Goal: Task Accomplishment & Management: Use online tool/utility

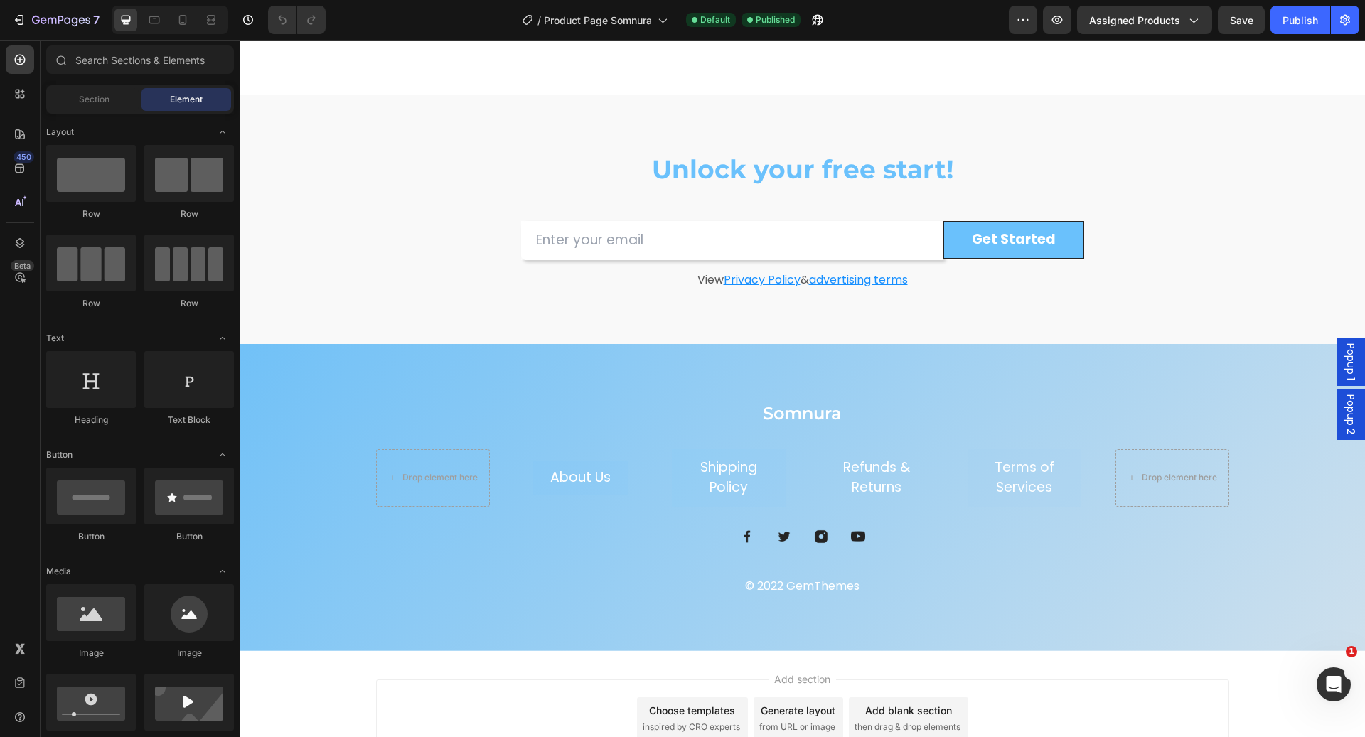
scroll to position [3630, 0]
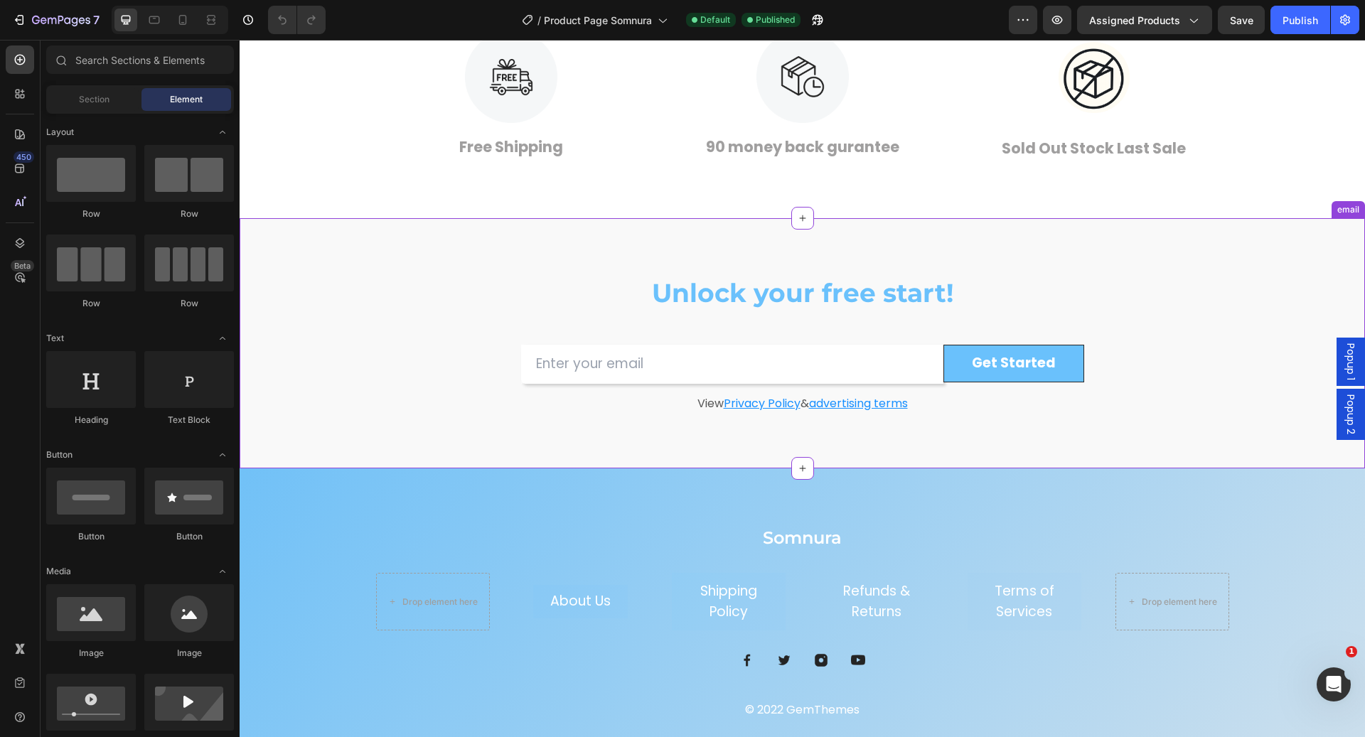
click at [715, 297] on h2 "Unlock your free start!" at bounding box center [802, 293] width 427 height 36
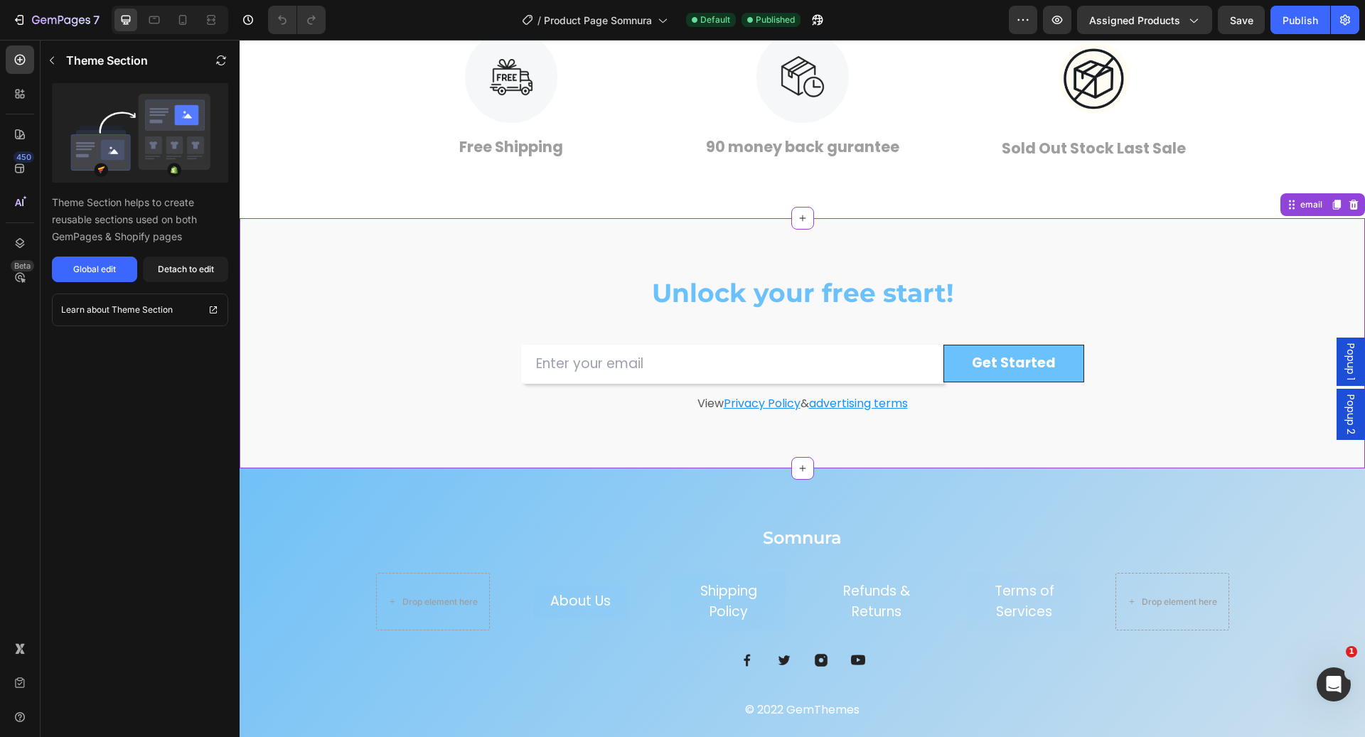
click at [715, 297] on h2 "Unlock your free start!" at bounding box center [802, 293] width 427 height 36
click at [107, 267] on div "Global edit" at bounding box center [94, 269] width 43 height 13
click at [674, 294] on h2 "Unlock your free start!" at bounding box center [802, 293] width 427 height 36
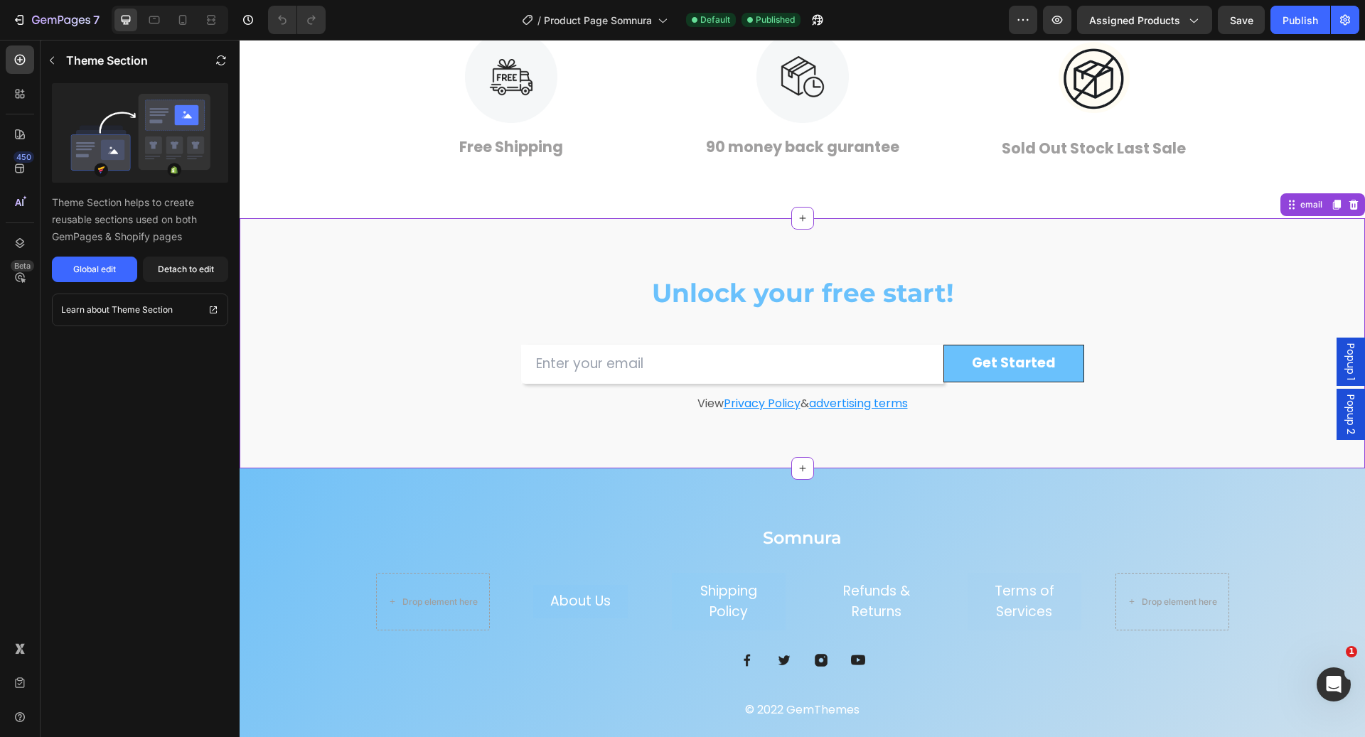
click at [674, 294] on h2 "Unlock your free start!" at bounding box center [802, 293] width 427 height 36
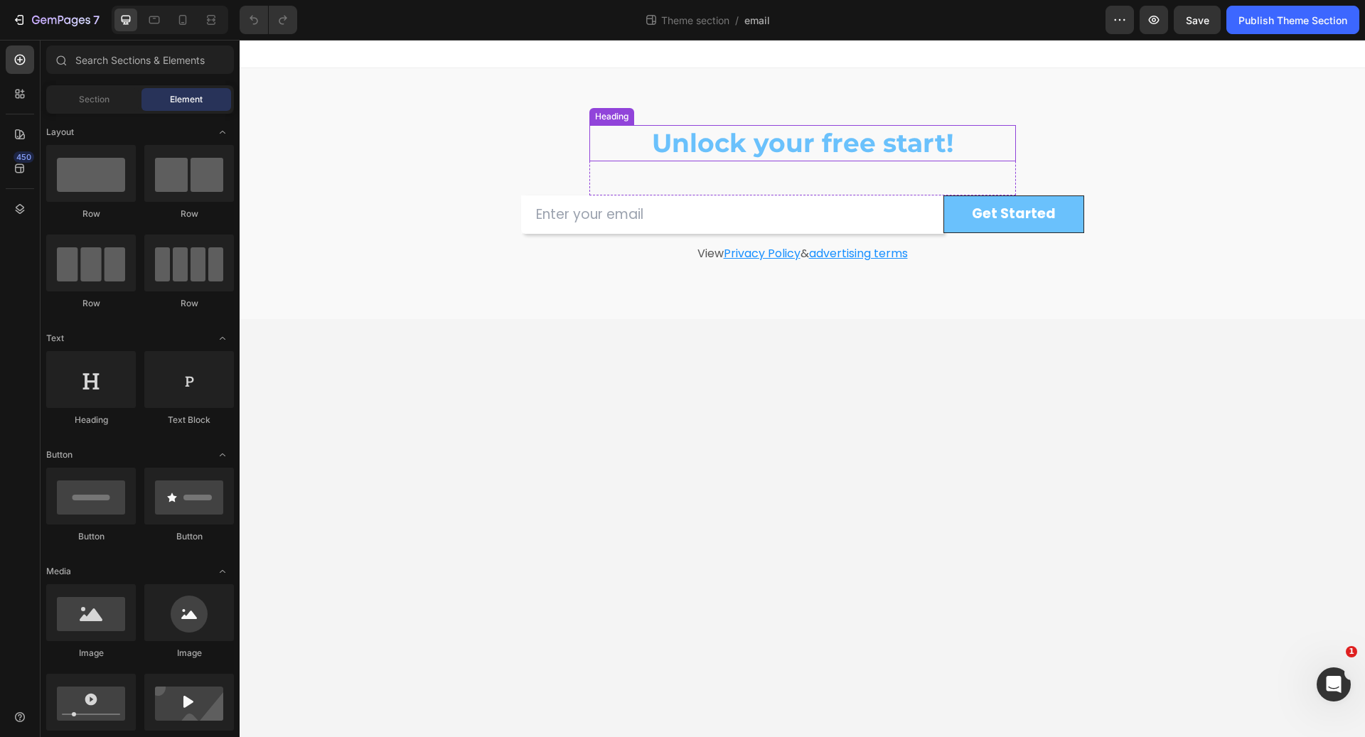
click at [727, 144] on h2 "Unlock your free start!" at bounding box center [802, 143] width 427 height 36
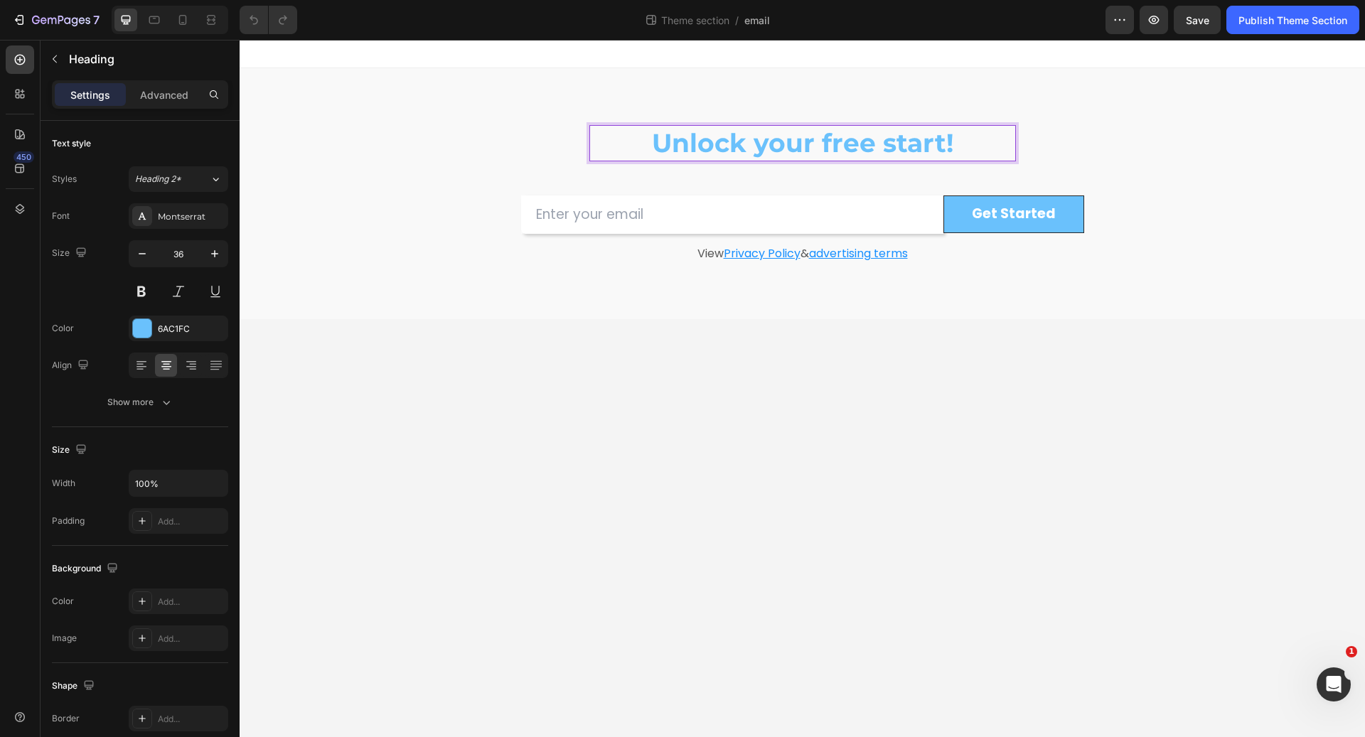
click at [727, 144] on h2 "Unlock your free start!" at bounding box center [802, 143] width 427 height 36
click at [727, 144] on p "Unlock your free start!" at bounding box center [803, 143] width 424 height 33
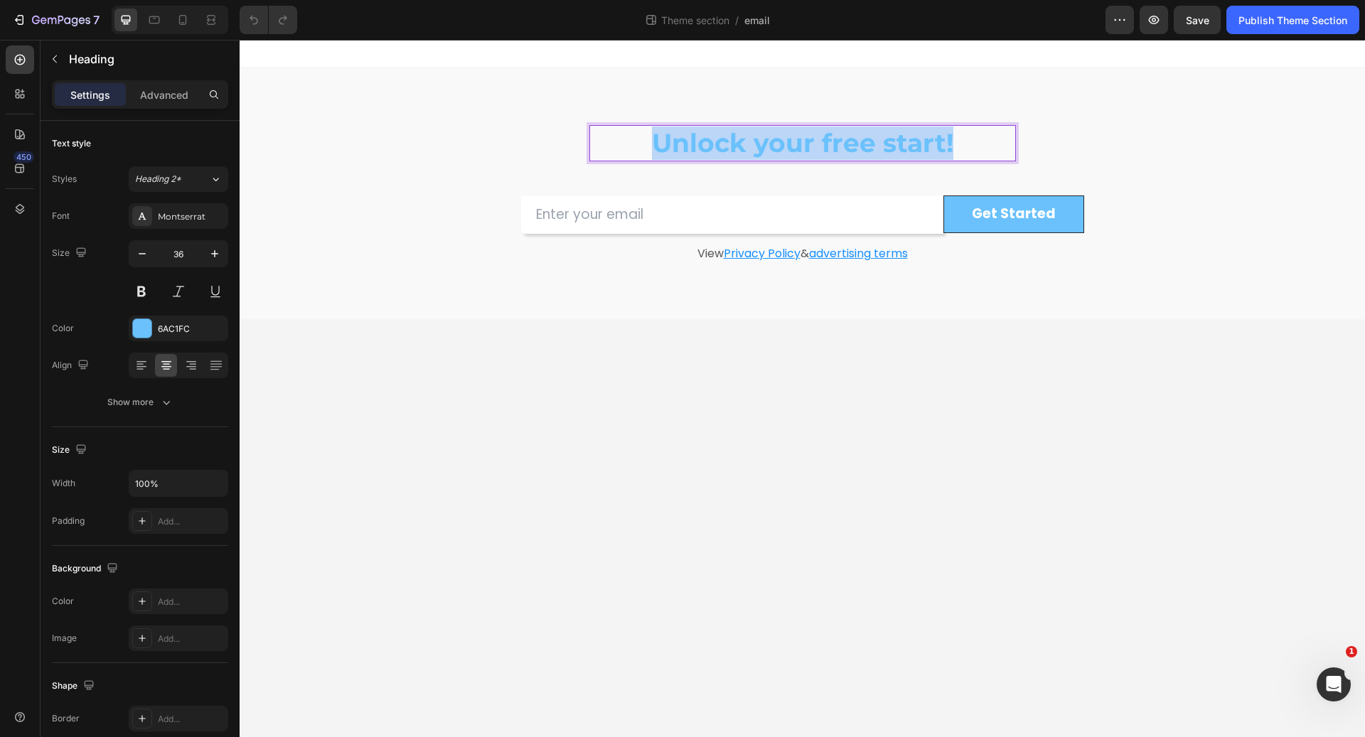
click at [727, 144] on p "Unlock your free start!" at bounding box center [803, 143] width 424 height 33
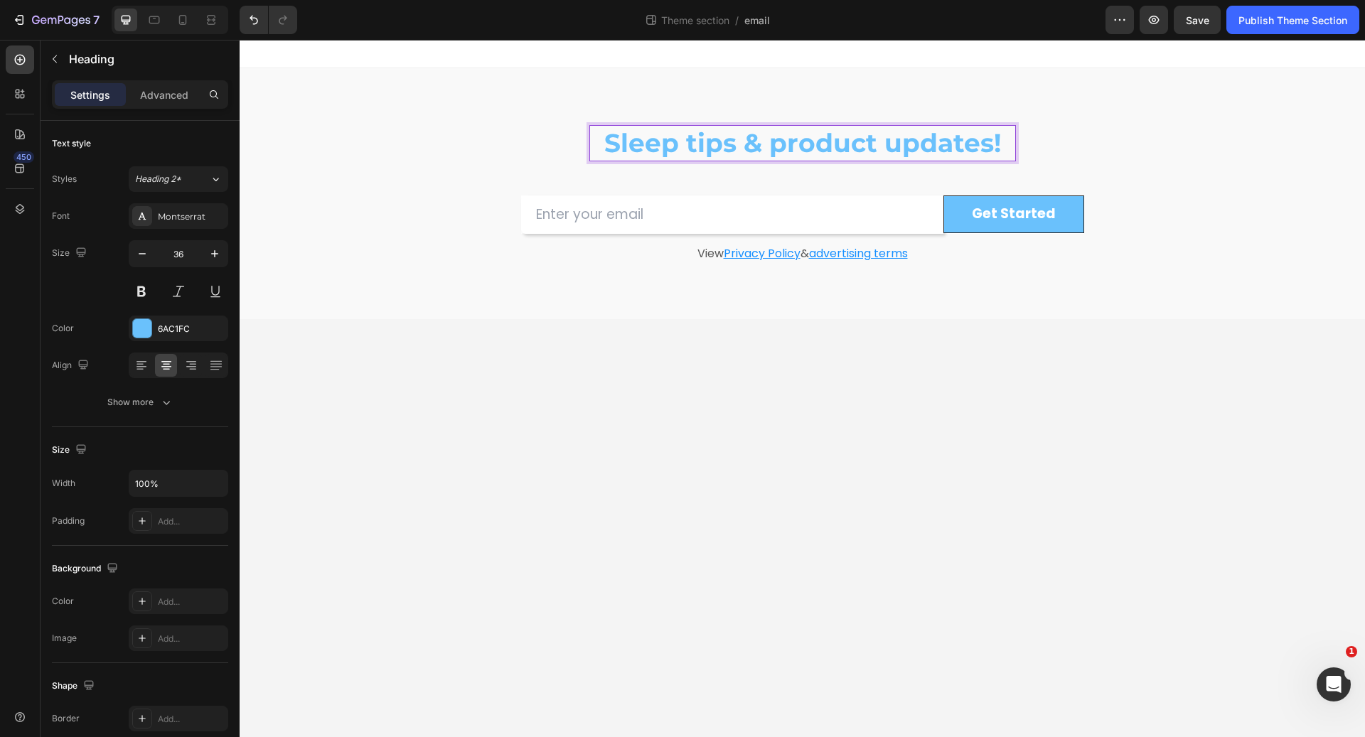
click at [605, 140] on p "Sleep tips & product updates!" at bounding box center [803, 143] width 424 height 33
click at [647, 151] on p "Sleep tips & product updates!" at bounding box center [803, 143] width 424 height 33
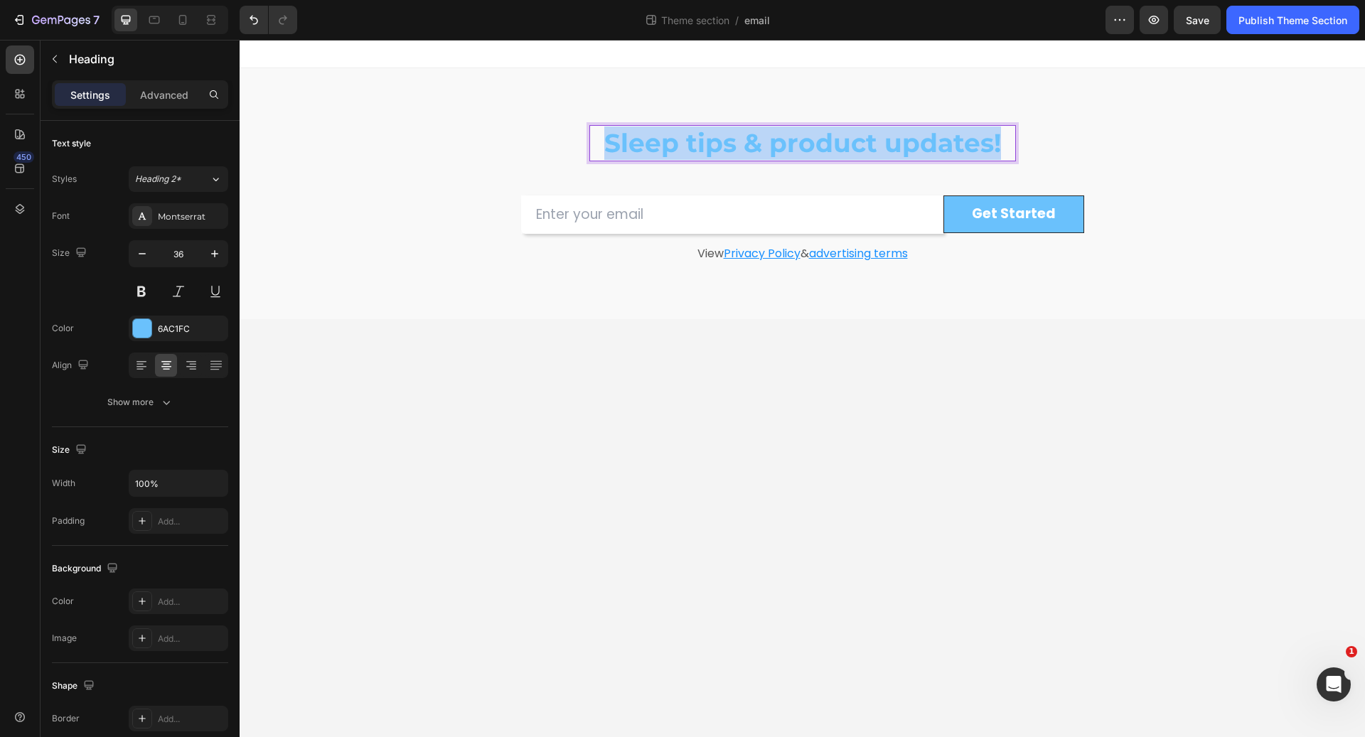
click at [647, 151] on p "Sleep tips & product updates!" at bounding box center [803, 143] width 424 height 33
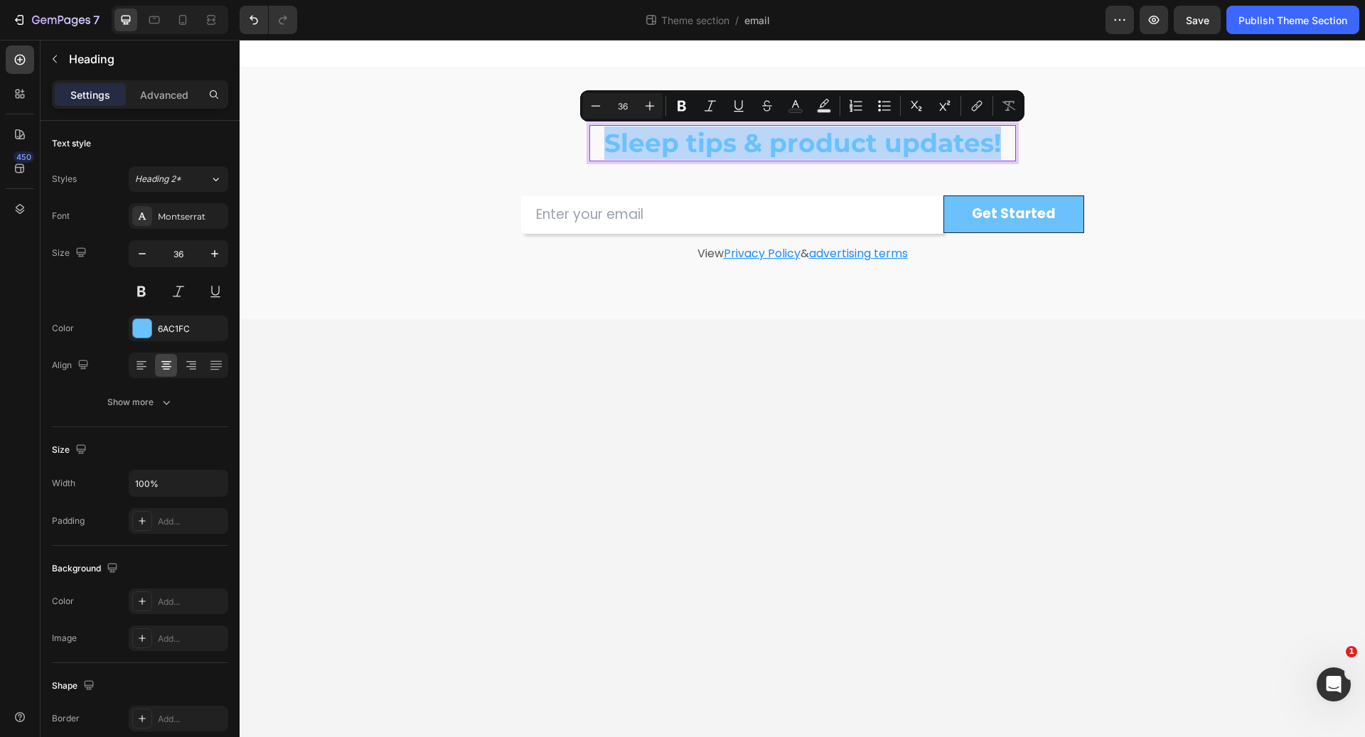
click at [626, 146] on p "Sleep tips & product updates!" at bounding box center [803, 143] width 424 height 33
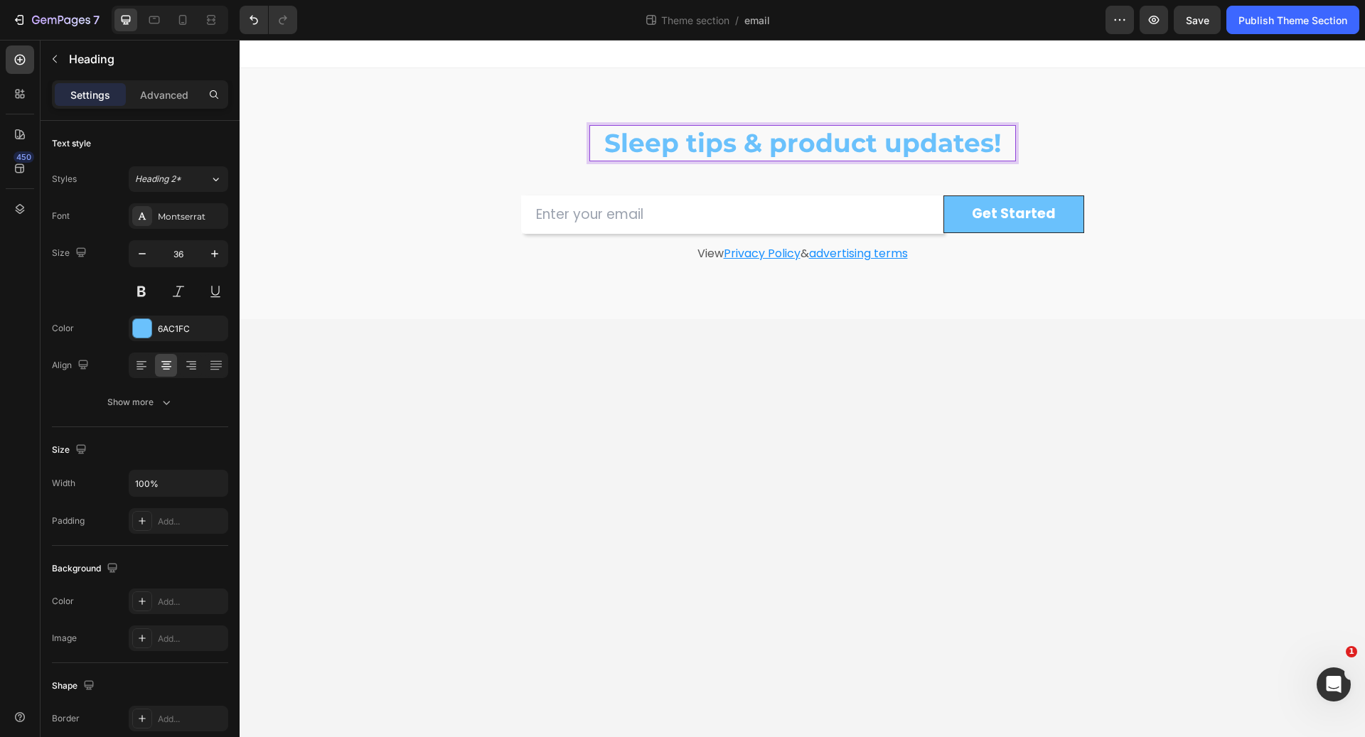
click at [604, 146] on p "Sleep tips & product updates!" at bounding box center [803, 143] width 424 height 33
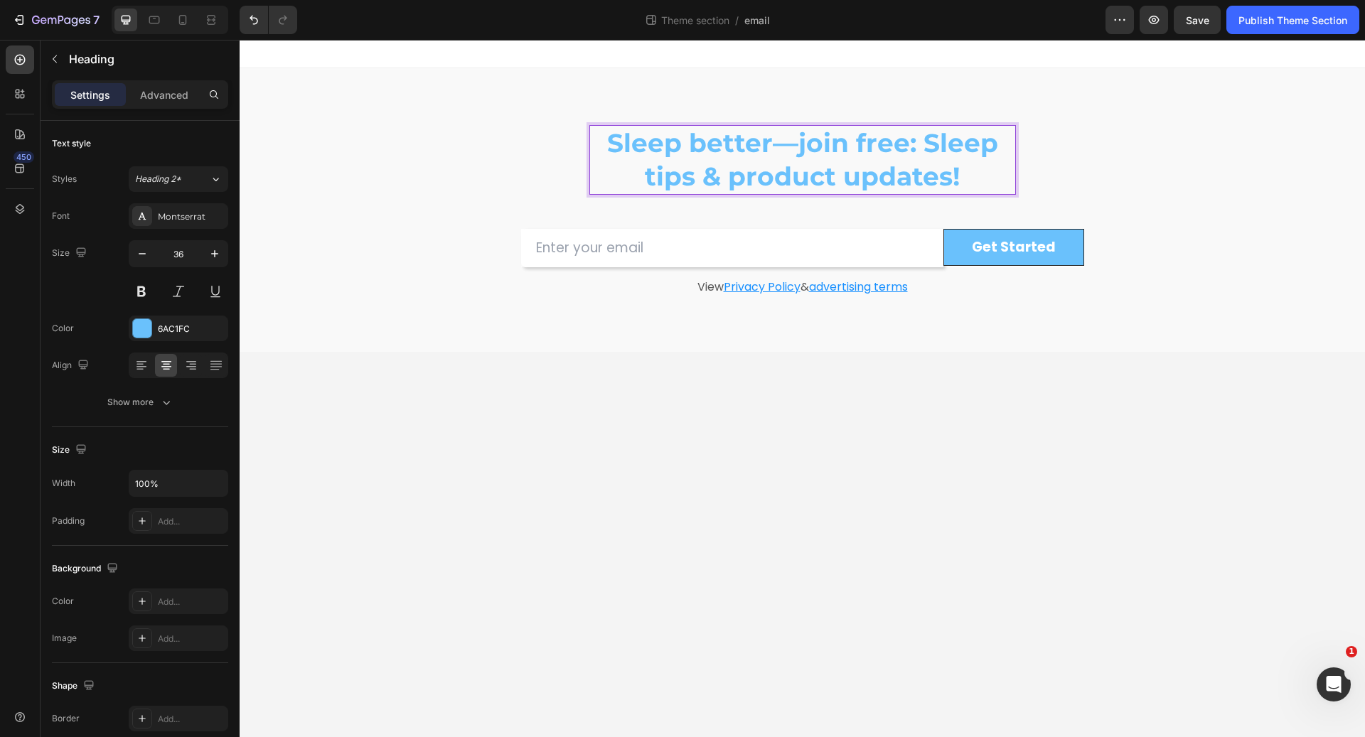
click at [793, 142] on p "Sleep better—join free: Sleep tips & product updates!" at bounding box center [803, 160] width 424 height 67
click at [874, 148] on p "Sleep better & Join free: Sleep tips & product updates!" at bounding box center [803, 160] width 424 height 67
click at [688, 141] on p "Sleep better & Join Free: Sleep tips & product updates!" at bounding box center [803, 160] width 424 height 67
click at [938, 151] on p "Sleep Better & Join Free: Sleep tips & product updates!" at bounding box center [803, 160] width 424 height 67
click at [1021, 180] on div "Sleep Better & Join Free: Sleep tips & product updates! Heading 48 Row Email Fi…" at bounding box center [802, 210] width 853 height 170
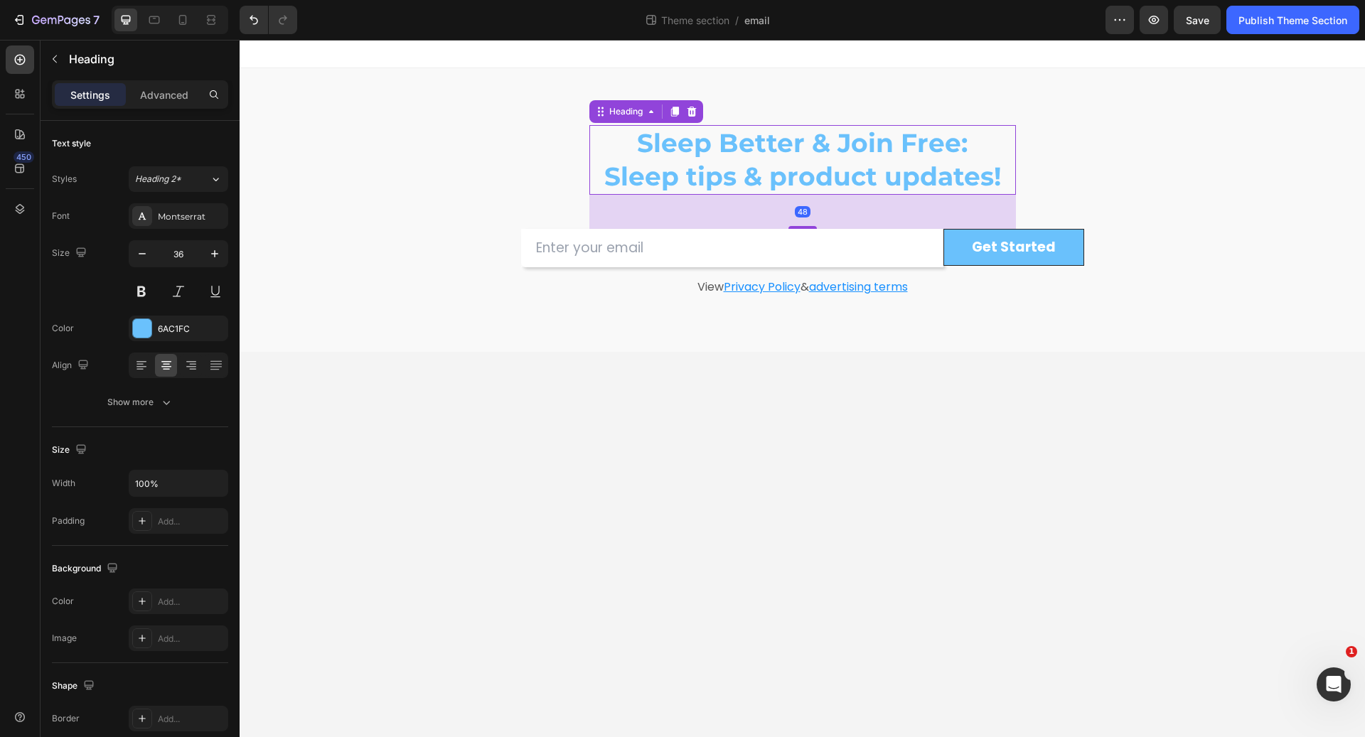
click at [1000, 180] on p "Sleep Better & Join Free: Sleep tips & product updates!" at bounding box center [803, 160] width 424 height 67
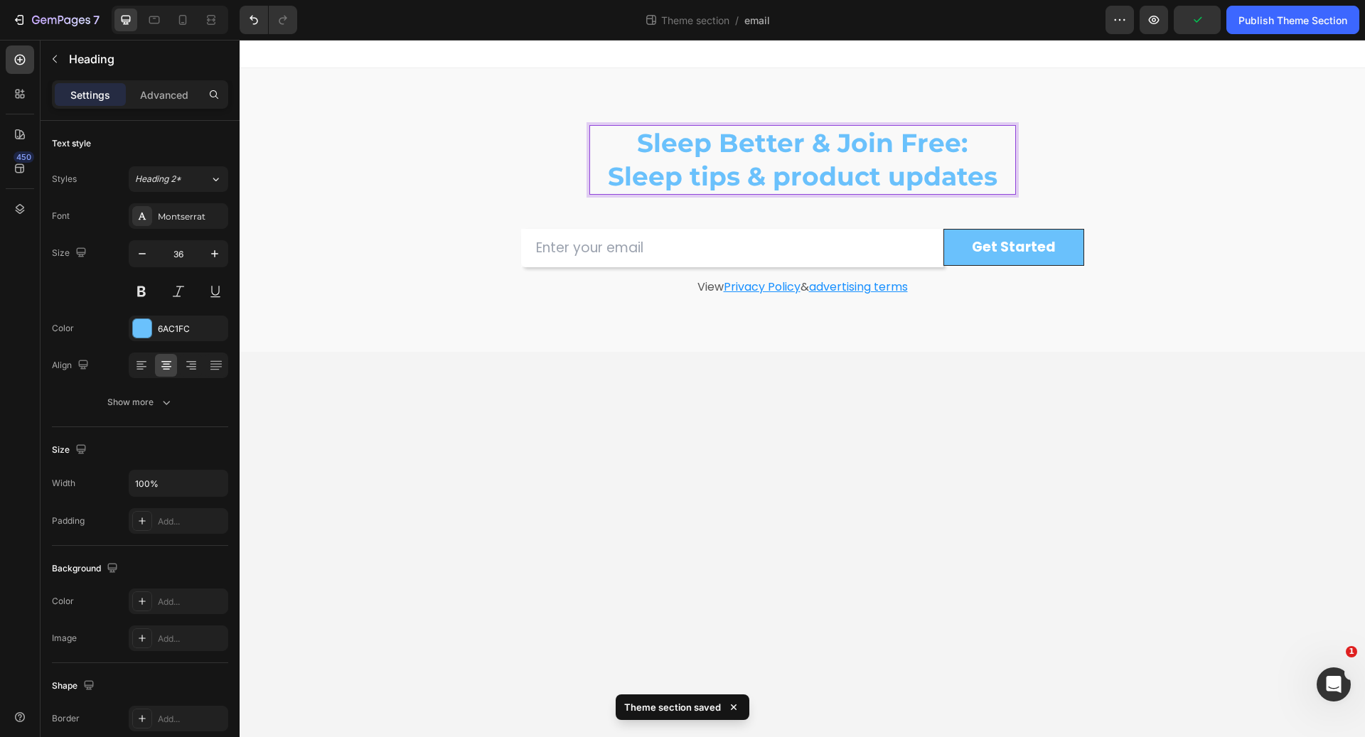
click at [904, 182] on p "Sleep Better & Join Free: Sleep tips & product updates" at bounding box center [803, 160] width 424 height 67
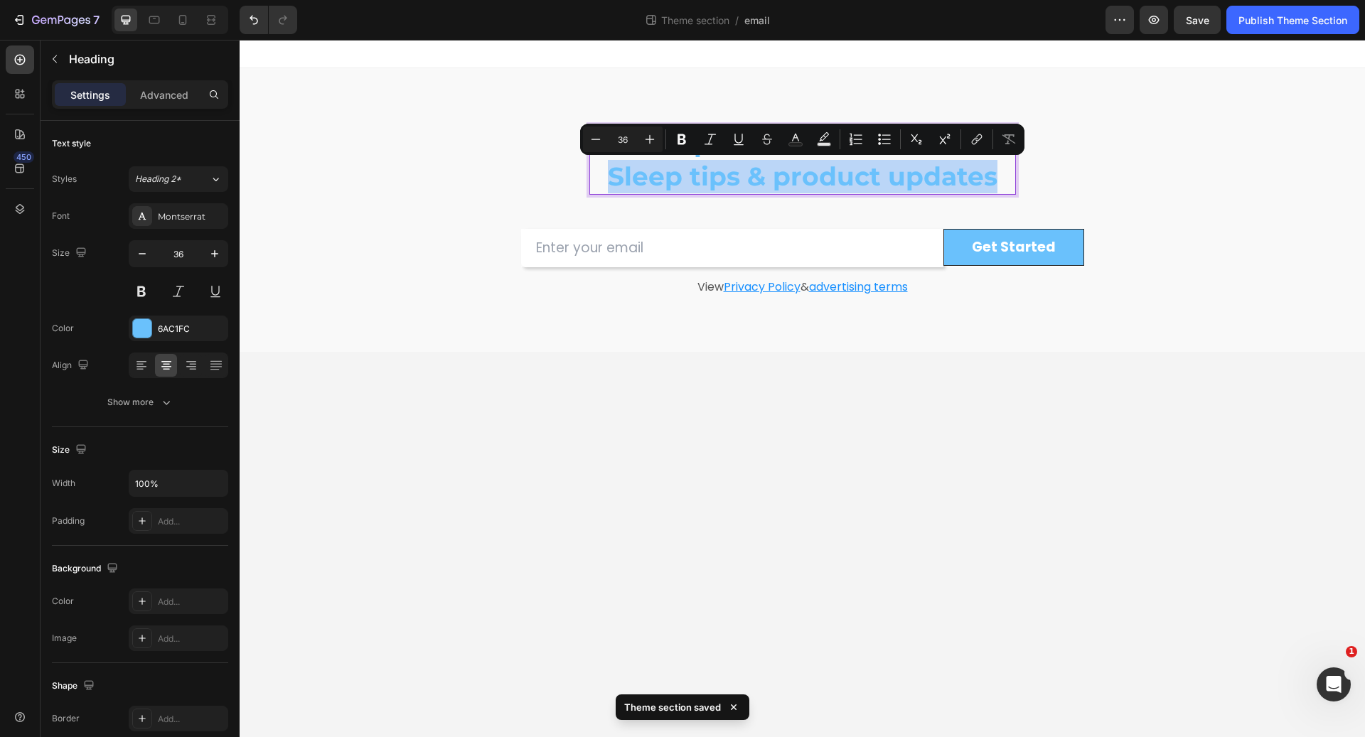
drag, startPoint x: 610, startPoint y: 174, endPoint x: 999, endPoint y: 180, distance: 389.0
click at [999, 180] on p "Sleep Better & Join Free: Sleep tips & product updates" at bounding box center [803, 160] width 424 height 67
click at [602, 143] on icon "Editor contextual toolbar" at bounding box center [596, 139] width 14 height 14
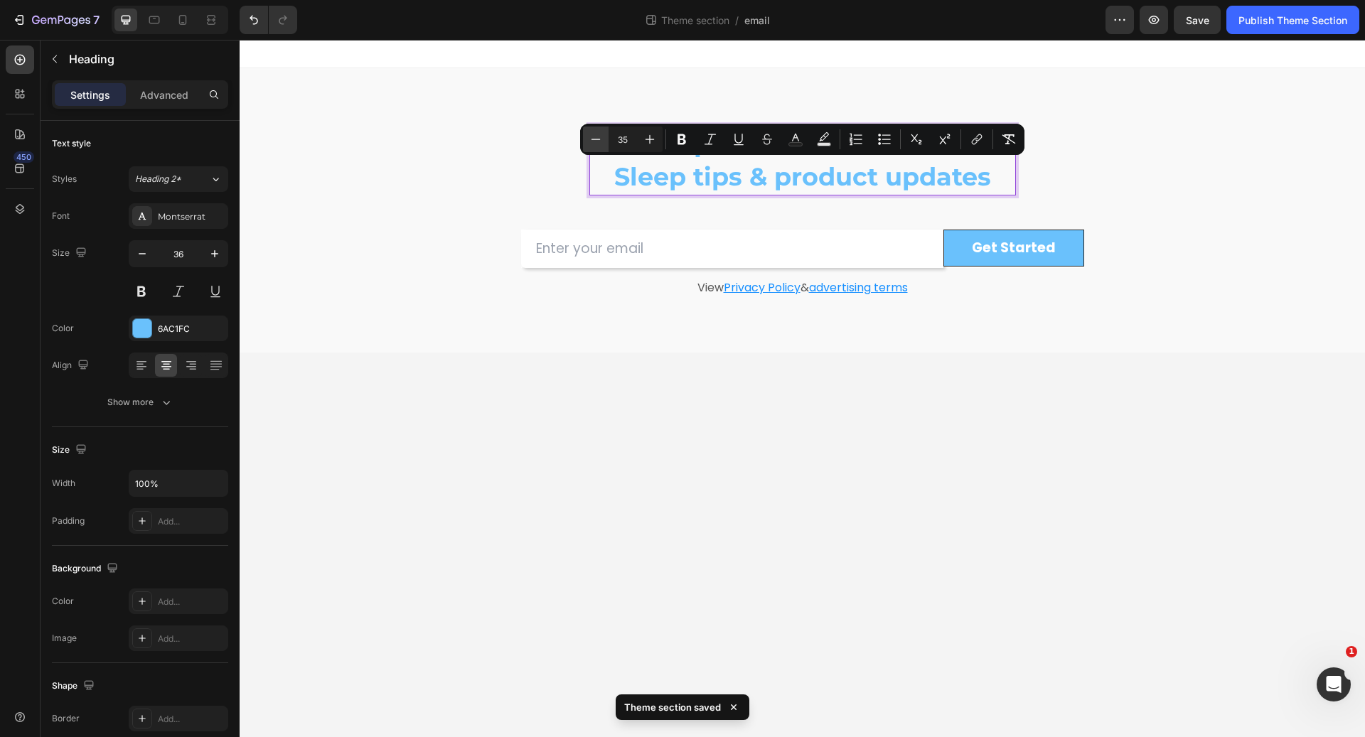
click at [602, 143] on icon "Editor contextual toolbar" at bounding box center [596, 139] width 14 height 14
click at [599, 141] on icon "Editor contextual toolbar" at bounding box center [596, 139] width 14 height 14
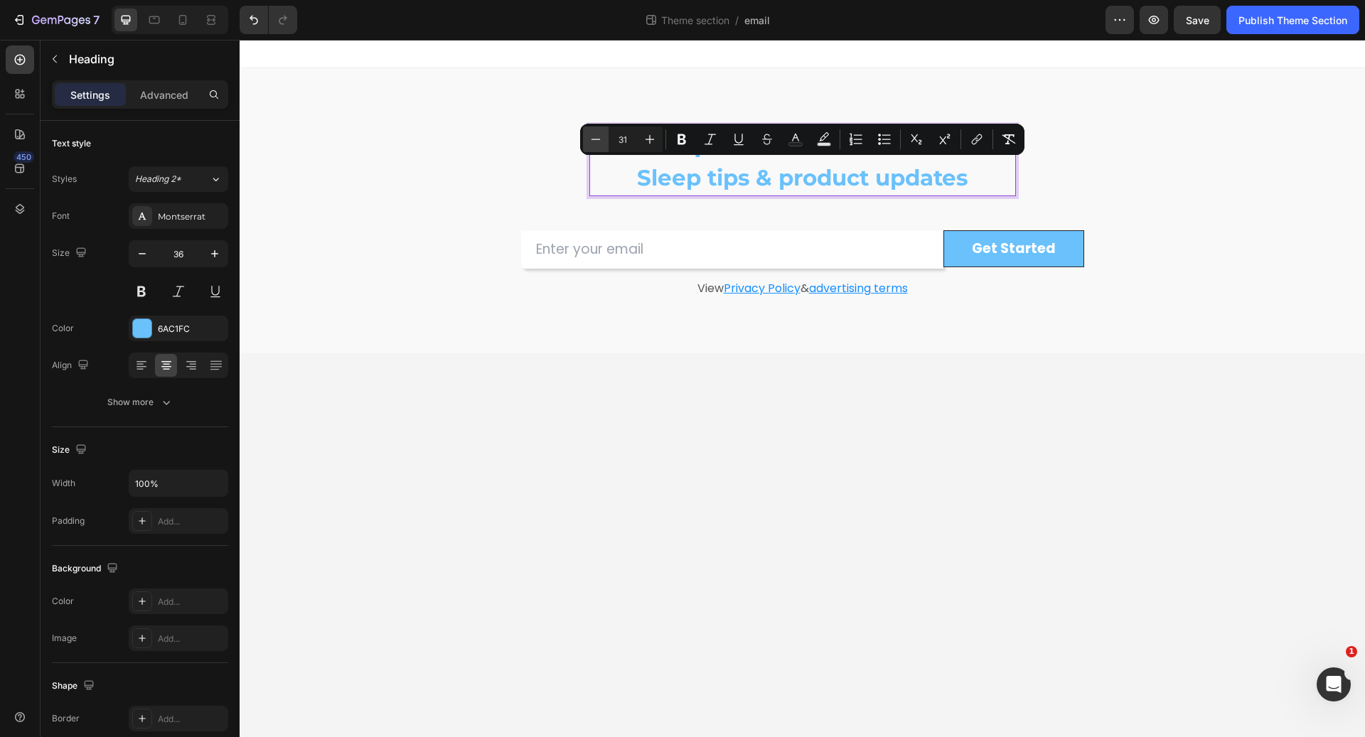
type input "30"
click at [1133, 170] on div "Sleep Better & Join Free: Sleep tips & product updates Heading Row Email Field …" at bounding box center [802, 211] width 853 height 172
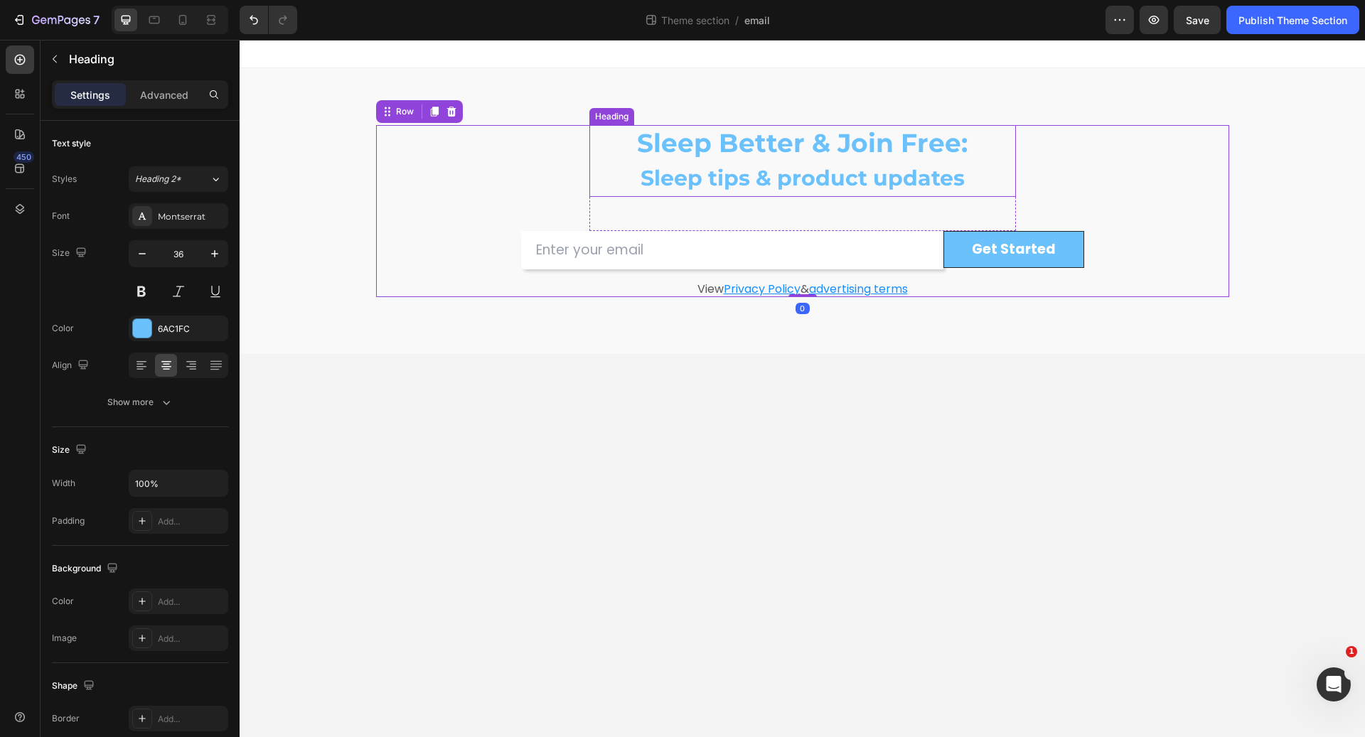
click at [978, 159] on p "Sleep Better & Join Free: Sleep tips & product updates" at bounding box center [803, 161] width 424 height 69
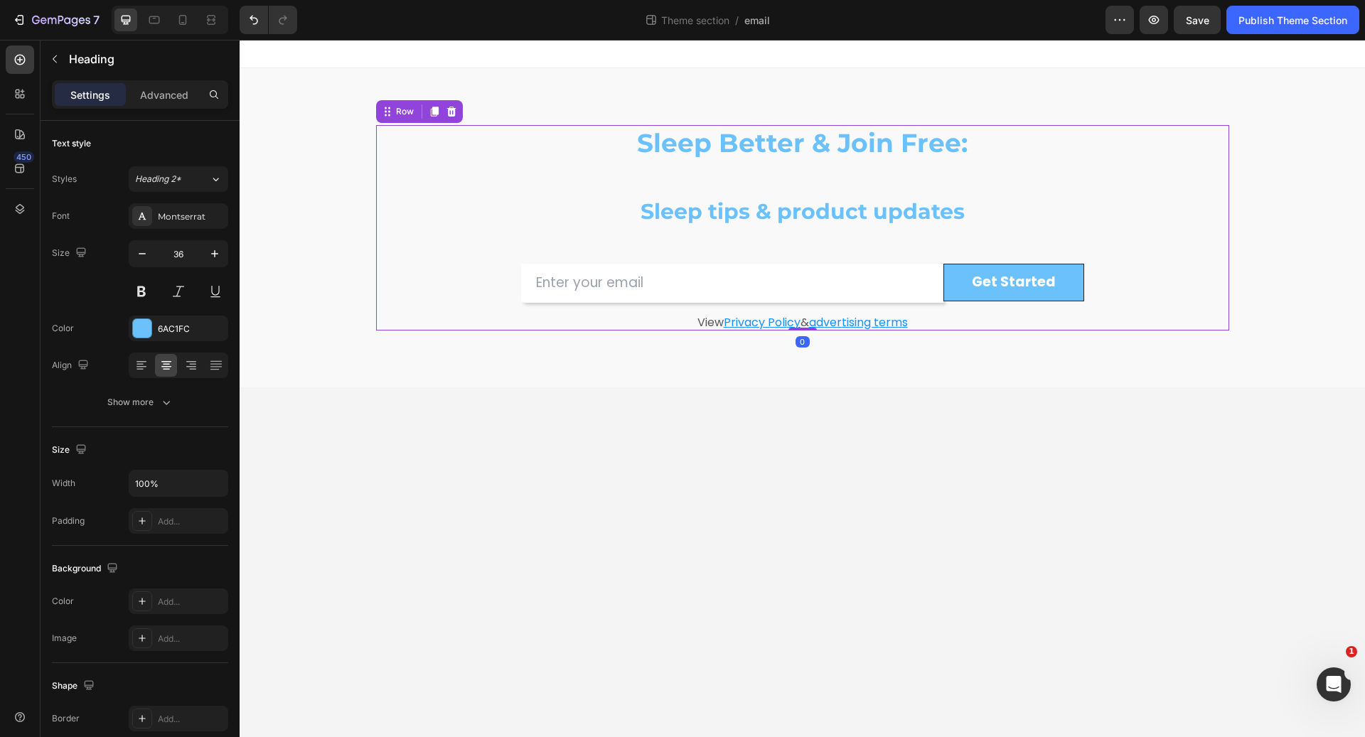
click at [1160, 162] on div "Sleep Better & Join Free: Sleep tips & product updates Heading Row Email Field …" at bounding box center [802, 227] width 853 height 205
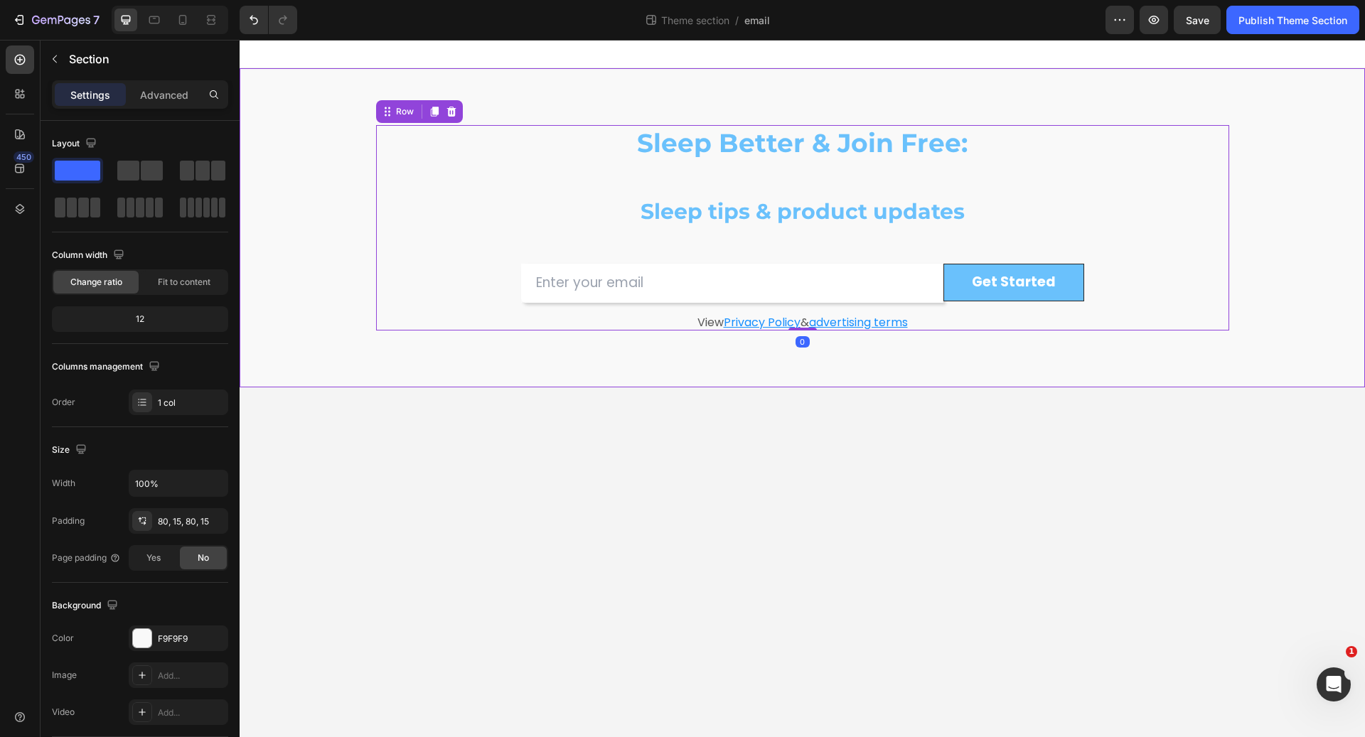
click at [1160, 84] on div "Sleep Better & Join Free: Sleep tips & product updates Heading Row Email Field …" at bounding box center [803, 227] width 1126 height 319
click at [515, 240] on div "Sleep Better & Join Free: Sleep tips & product updates Heading Row Email Field …" at bounding box center [802, 227] width 853 height 205
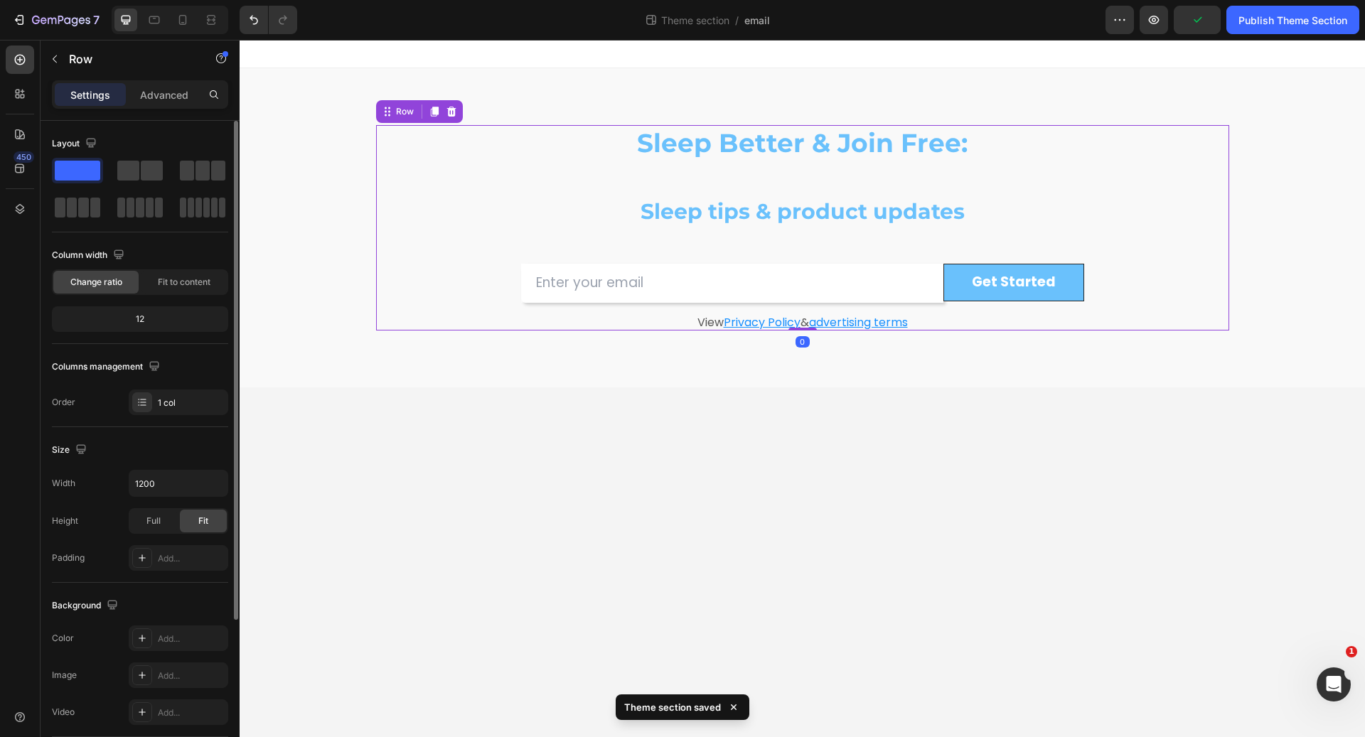
click at [144, 186] on div at bounding box center [140, 189] width 176 height 63
click at [144, 171] on span at bounding box center [152, 171] width 22 height 20
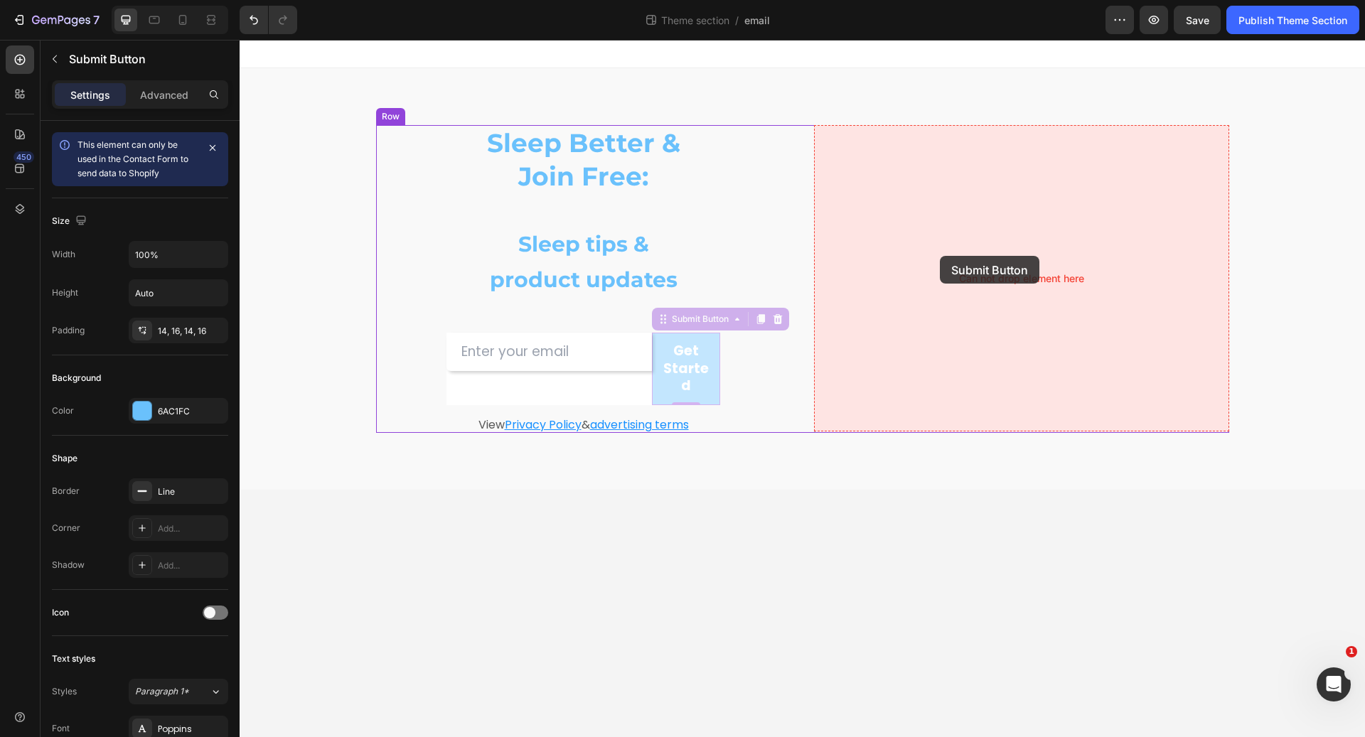
drag, startPoint x: 711, startPoint y: 335, endPoint x: 964, endPoint y: 252, distance: 266.4
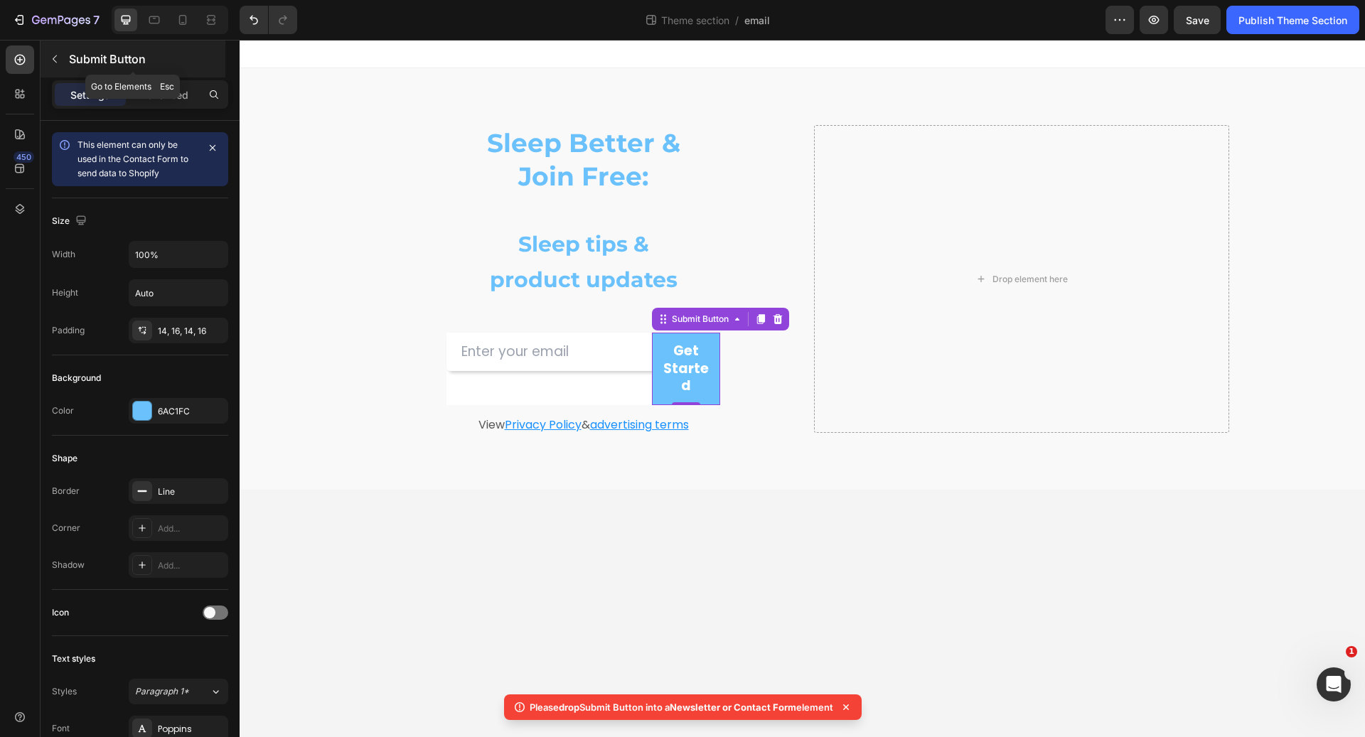
click at [73, 56] on p "Submit Button" at bounding box center [146, 58] width 154 height 17
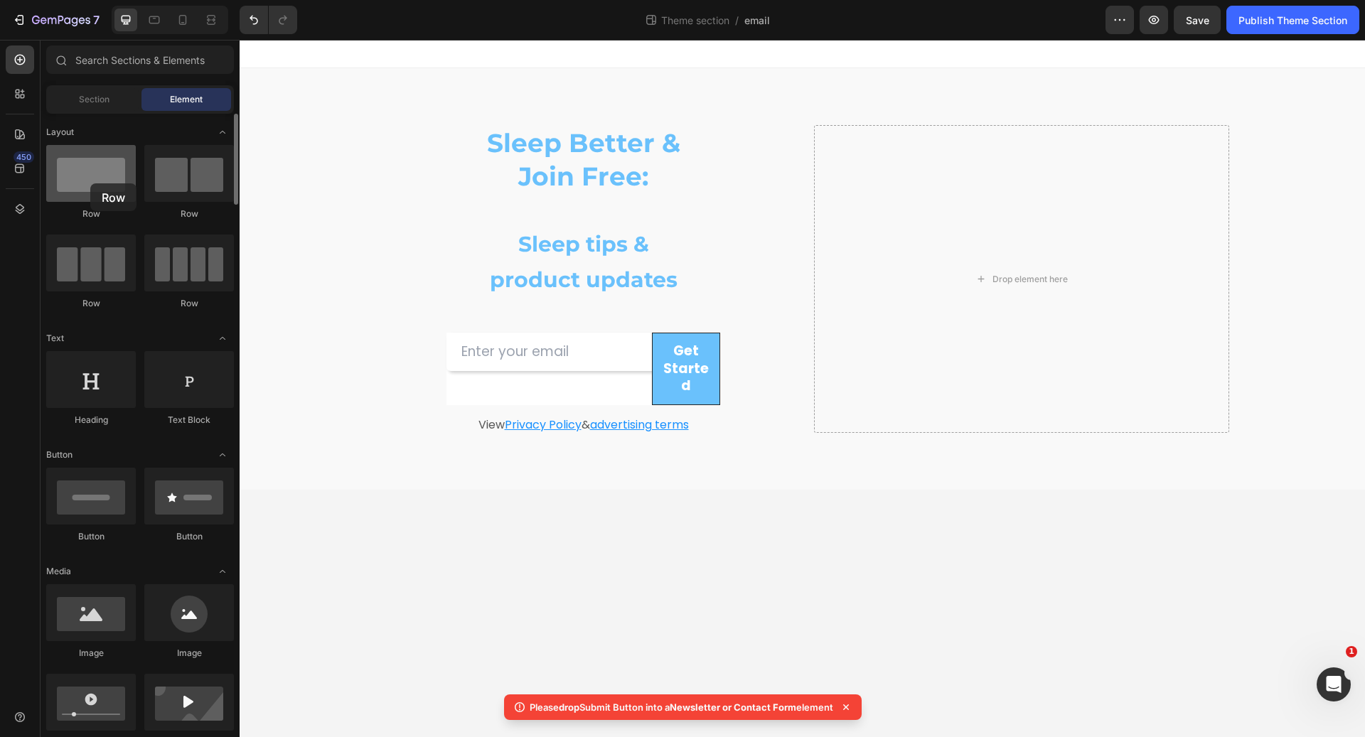
click at [90, 183] on div at bounding box center [91, 173] width 90 height 57
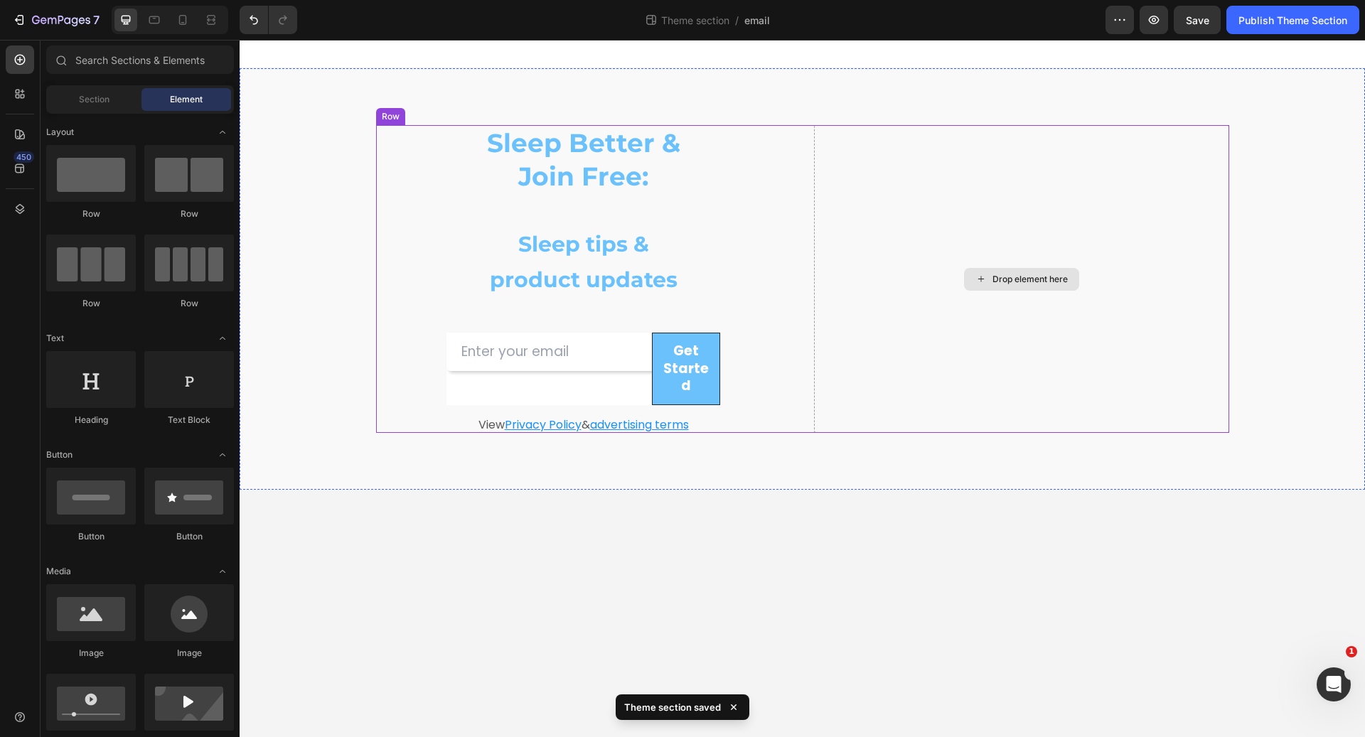
click at [1049, 284] on div "Drop element here" at bounding box center [1021, 279] width 115 height 23
click at [988, 275] on div "Drop element here" at bounding box center [1021, 279] width 115 height 23
click at [985, 281] on icon at bounding box center [981, 279] width 11 height 12
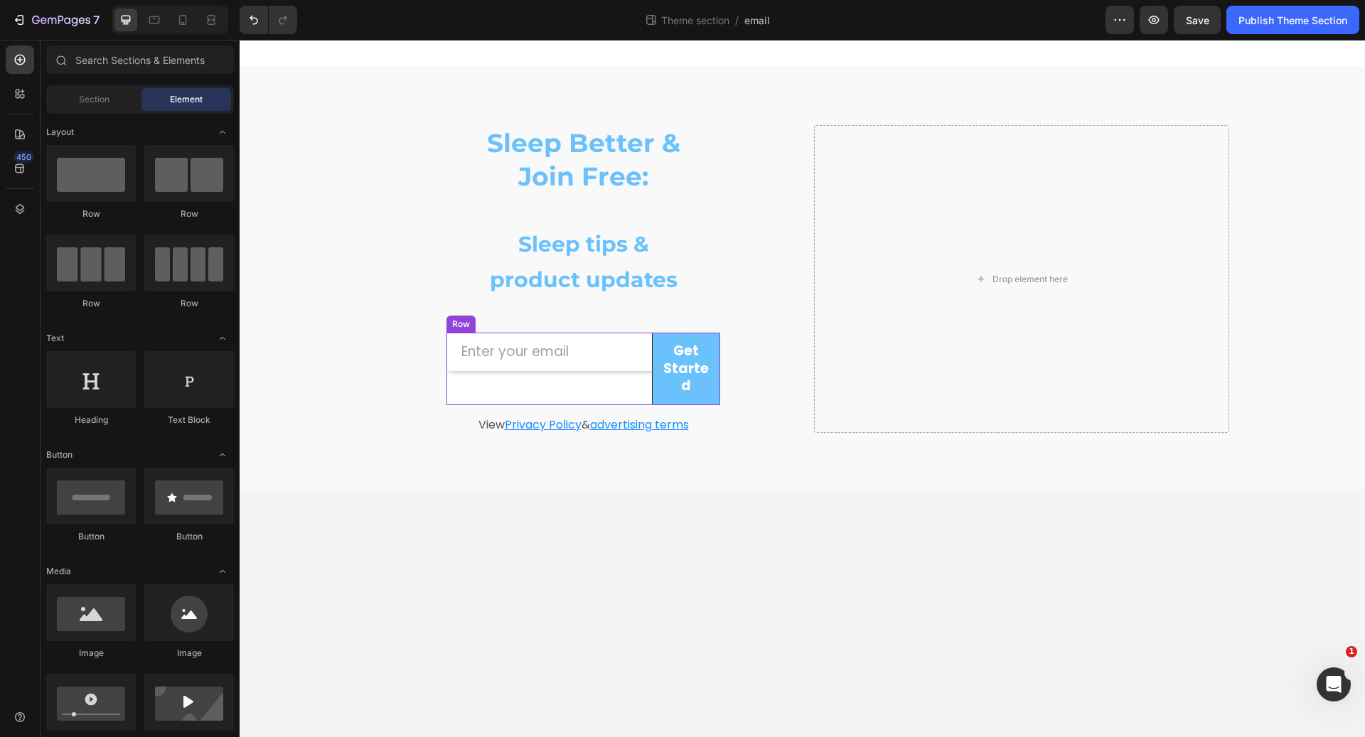
click at [564, 383] on div "Email Field" at bounding box center [549, 369] width 205 height 73
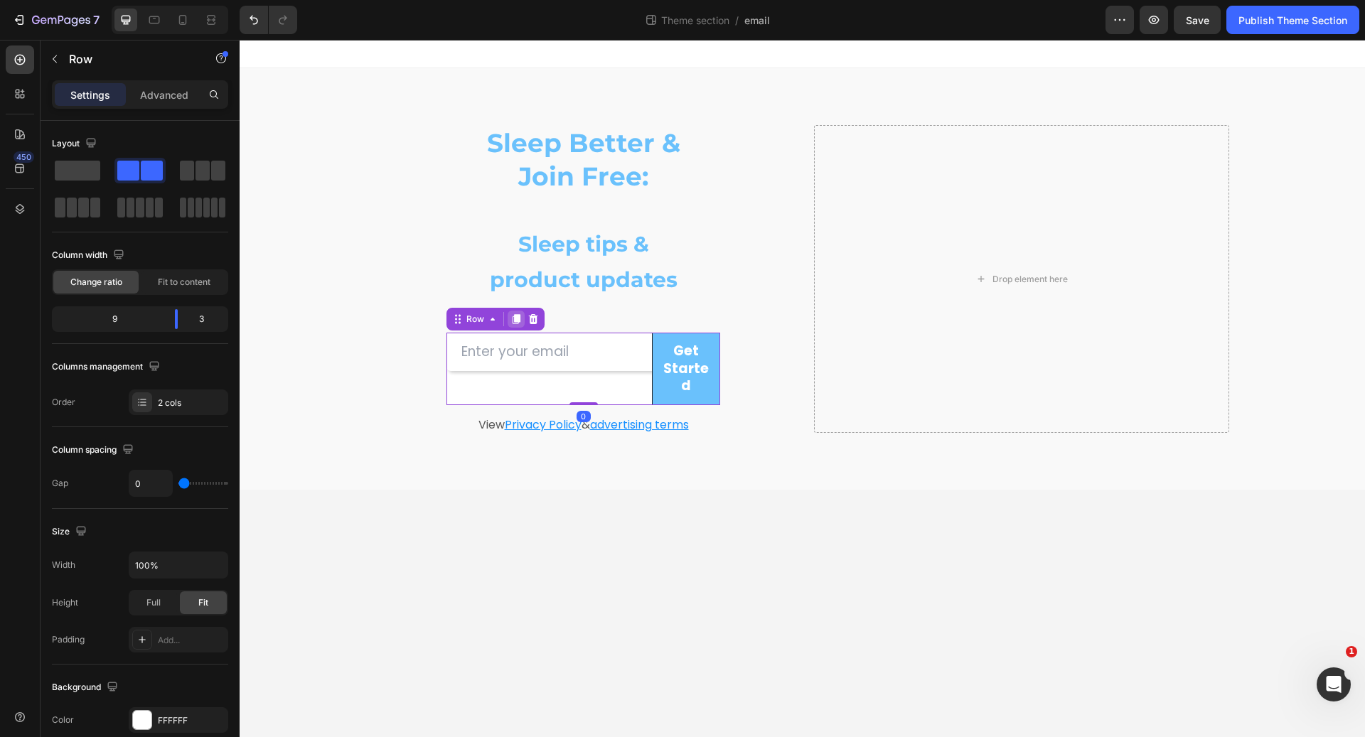
click at [516, 321] on icon at bounding box center [517, 319] width 8 height 10
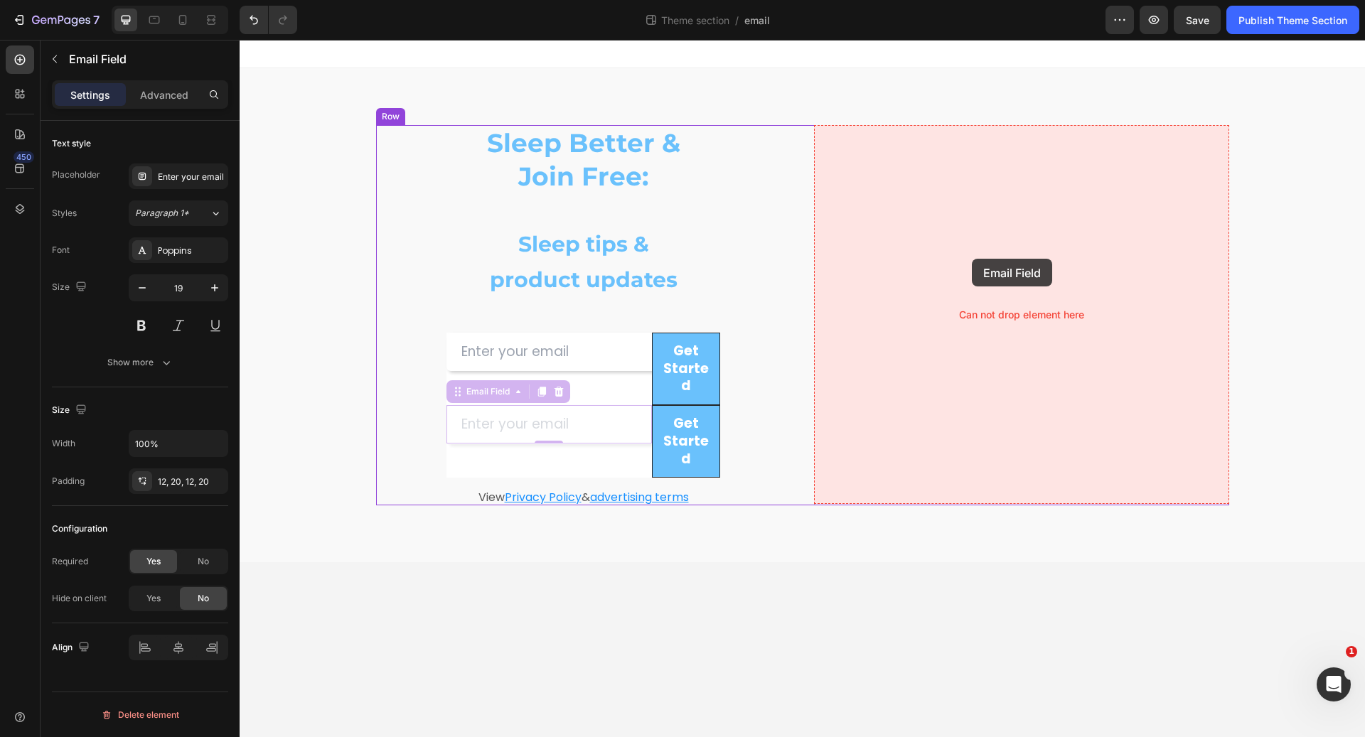
drag, startPoint x: 616, startPoint y: 430, endPoint x: 849, endPoint y: 309, distance: 262.0
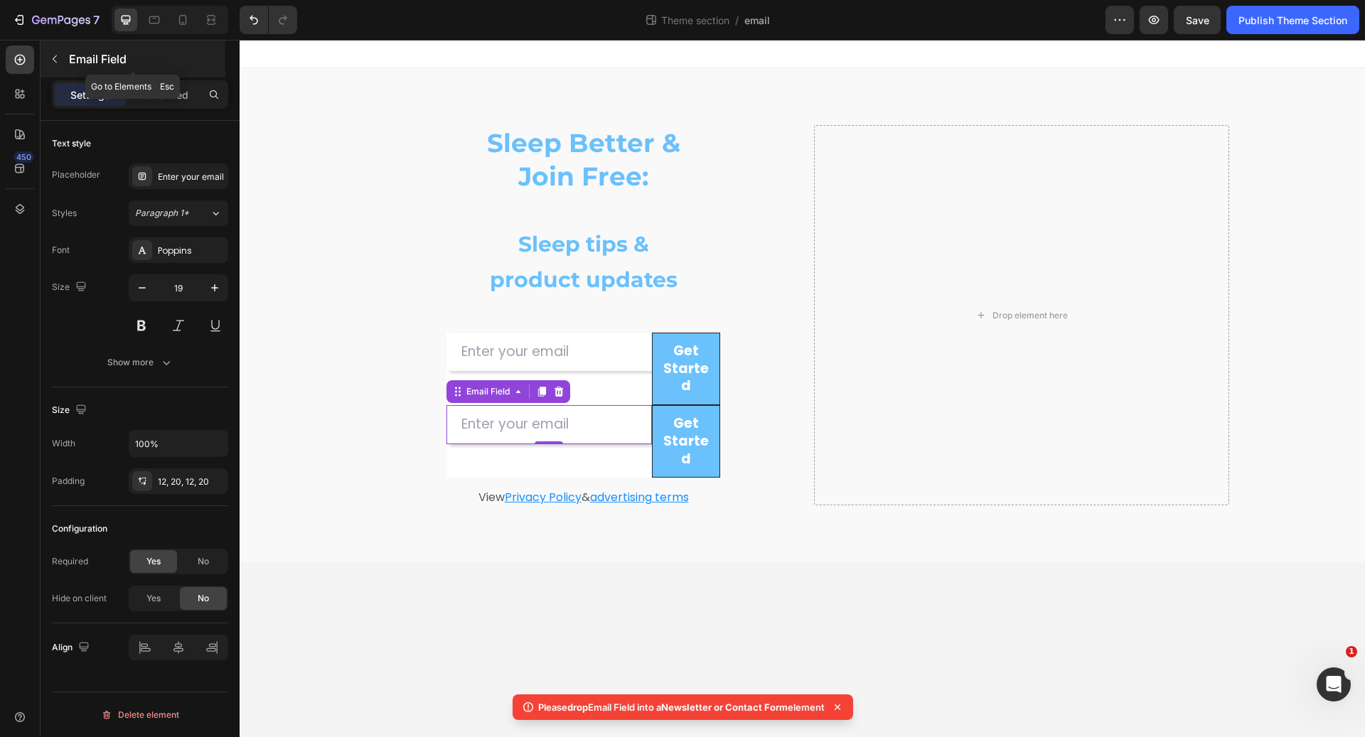
click at [83, 60] on p "Email Field" at bounding box center [146, 58] width 154 height 17
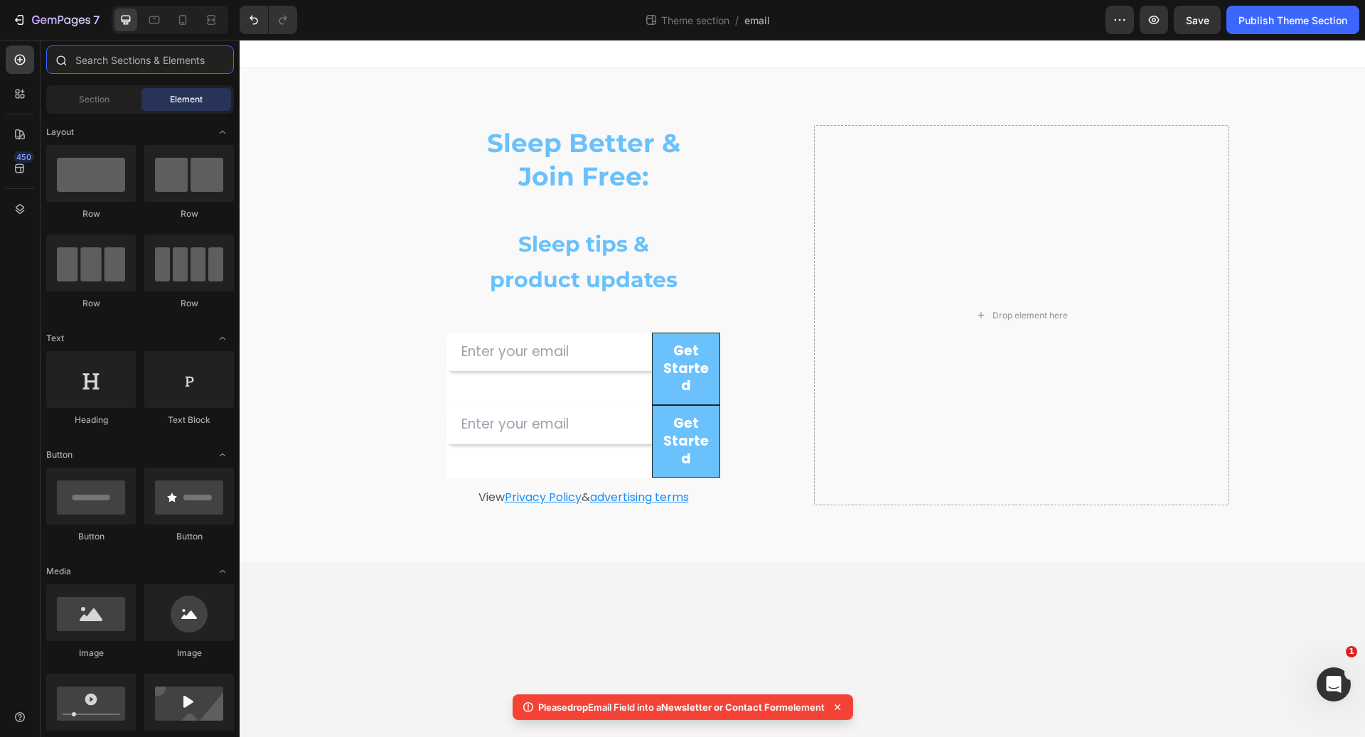
click at [85, 63] on input "text" at bounding box center [140, 60] width 188 height 28
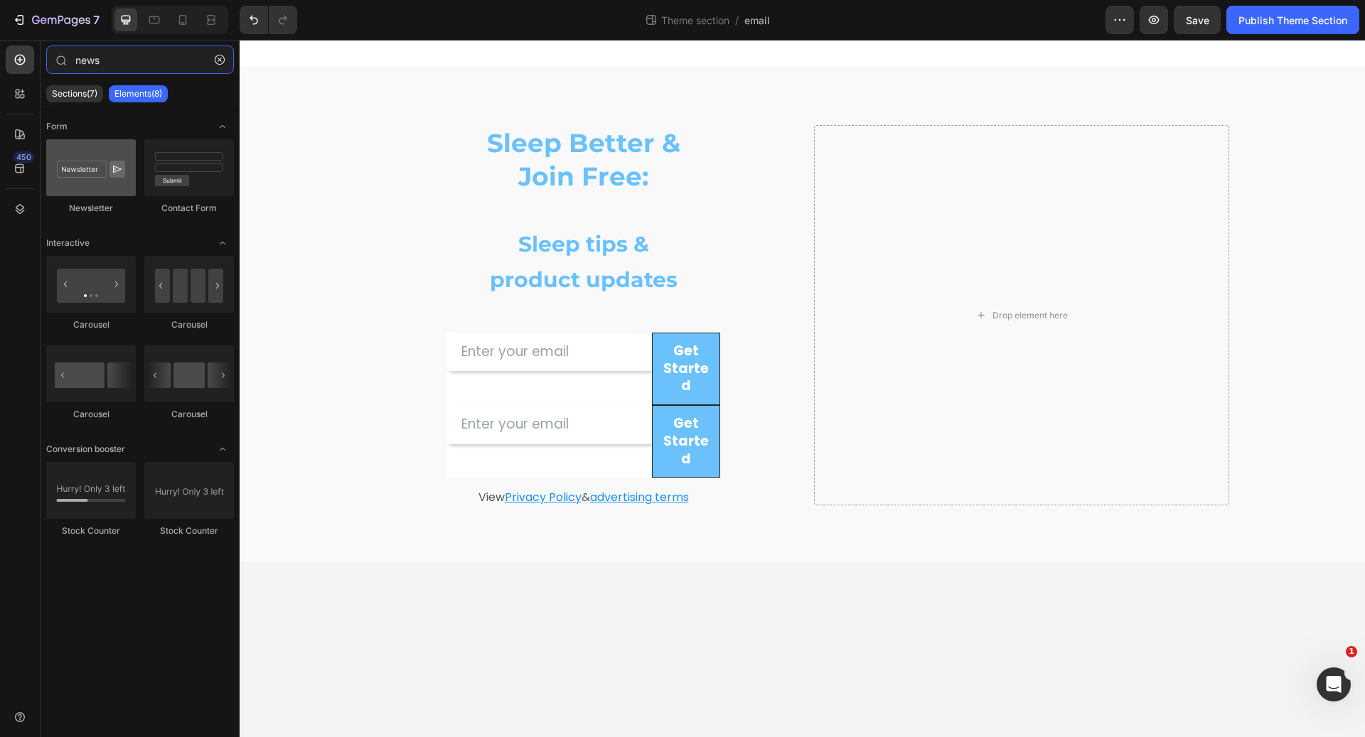
type input "news"
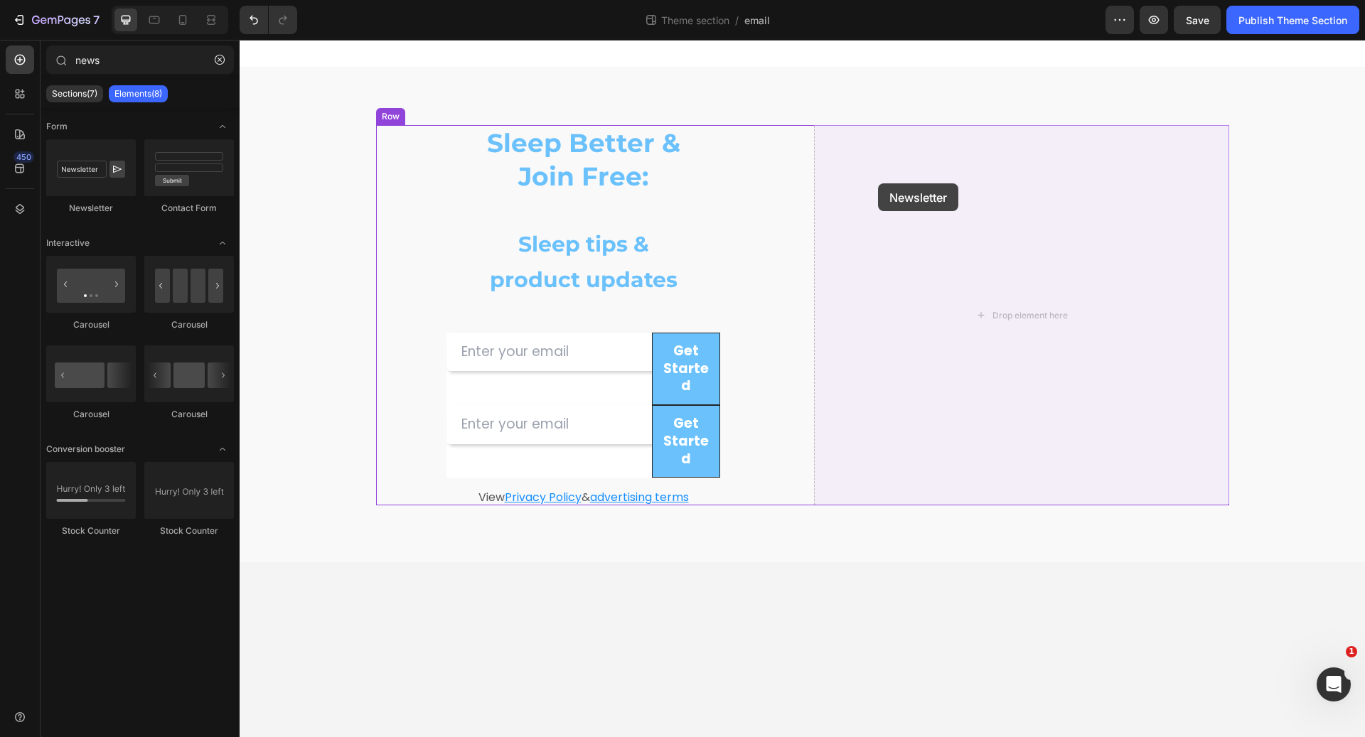
drag, startPoint x: 316, startPoint y: 211, endPoint x: 901, endPoint y: 210, distance: 585.2
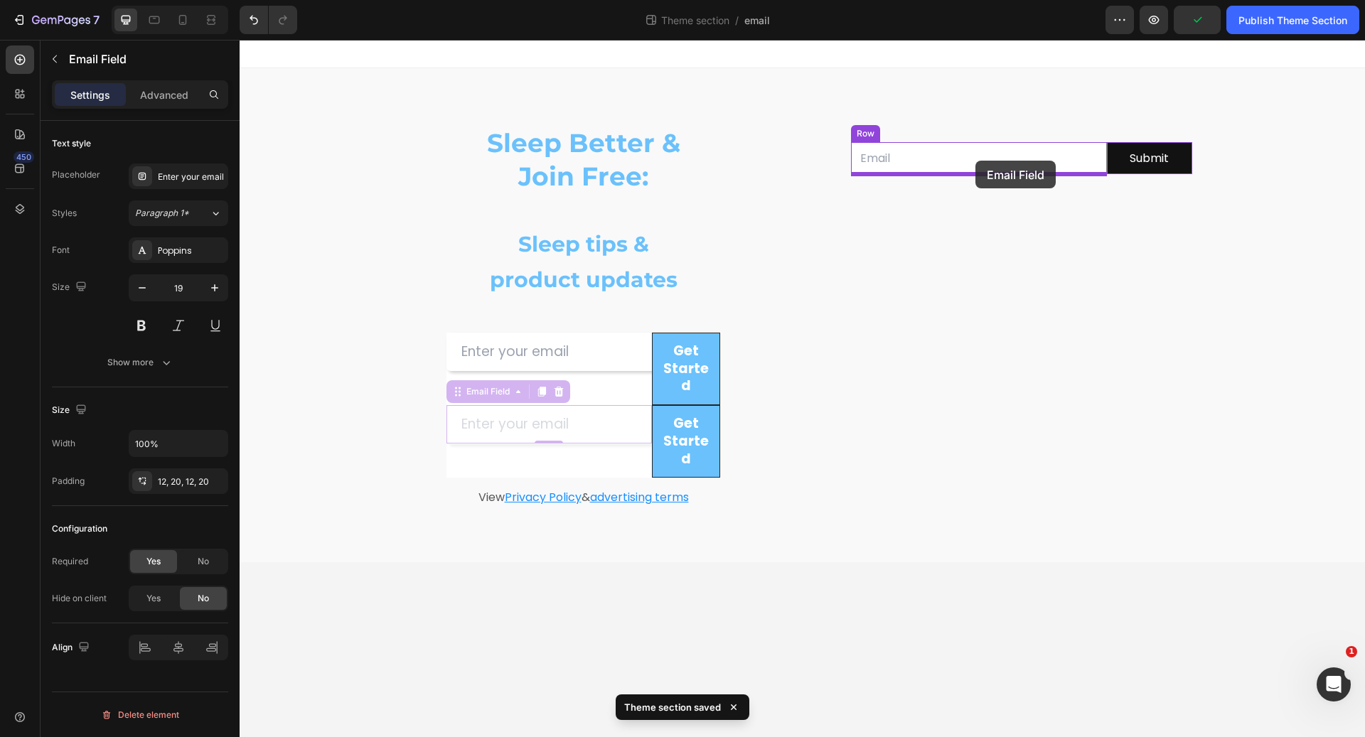
drag, startPoint x: 613, startPoint y: 422, endPoint x: 976, endPoint y: 161, distance: 446.7
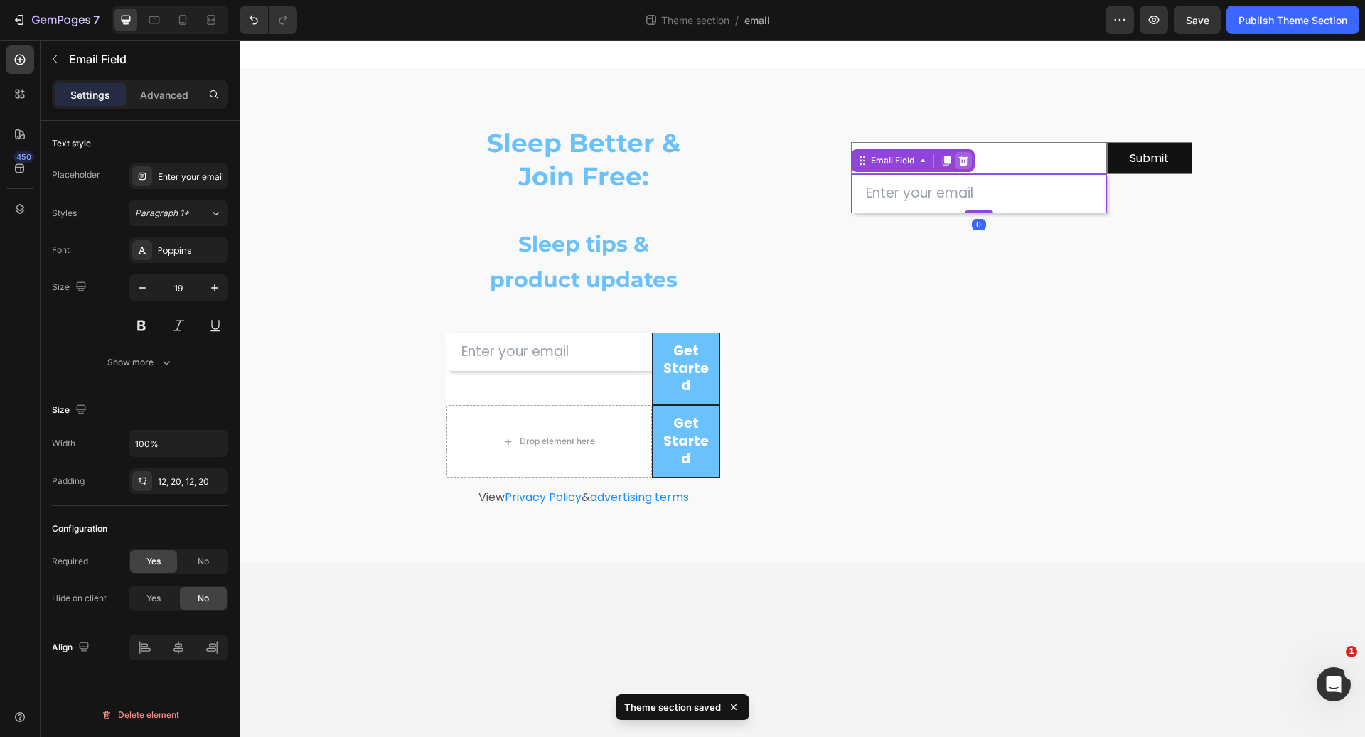
click at [968, 163] on icon at bounding box center [963, 160] width 11 height 11
click at [968, 161] on input "email" at bounding box center [979, 158] width 256 height 32
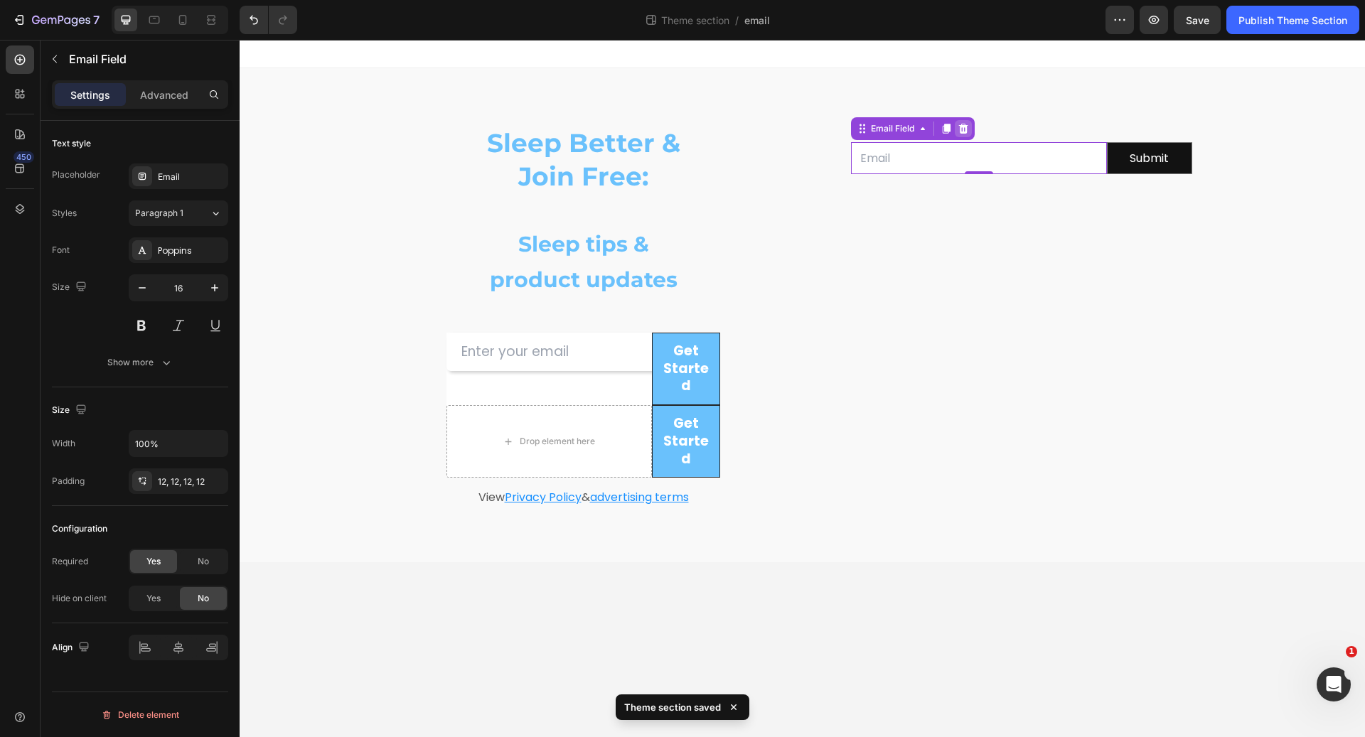
click at [963, 136] on div at bounding box center [963, 128] width 17 height 17
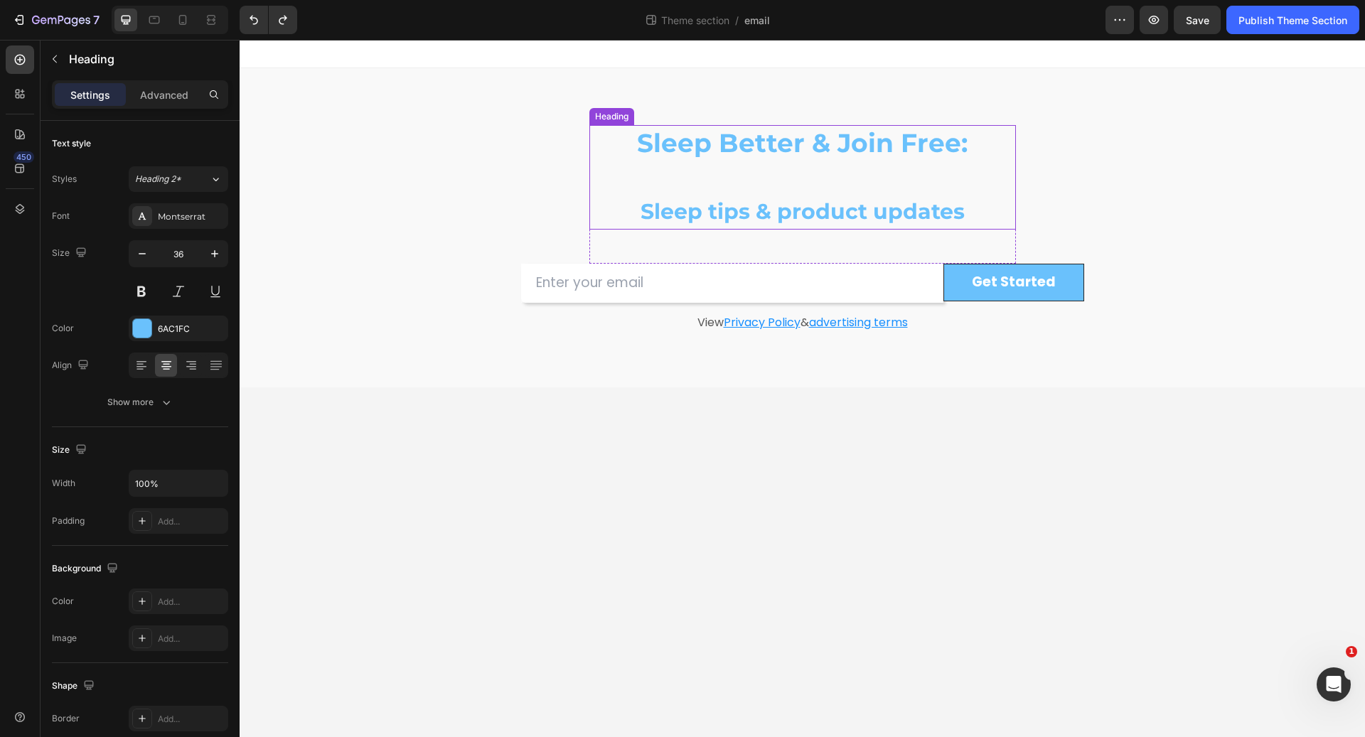
click at [965, 142] on p "Sleep Better & Join Free: Sleep tips & product updates" at bounding box center [803, 178] width 424 height 102
click at [825, 150] on p "Sleep Better & Join Free! Sleep tips & product updates" at bounding box center [803, 178] width 424 height 102
click at [793, 168] on p "Sleep Better & Join Free! Sleep tips & product updates" at bounding box center [803, 178] width 424 height 102
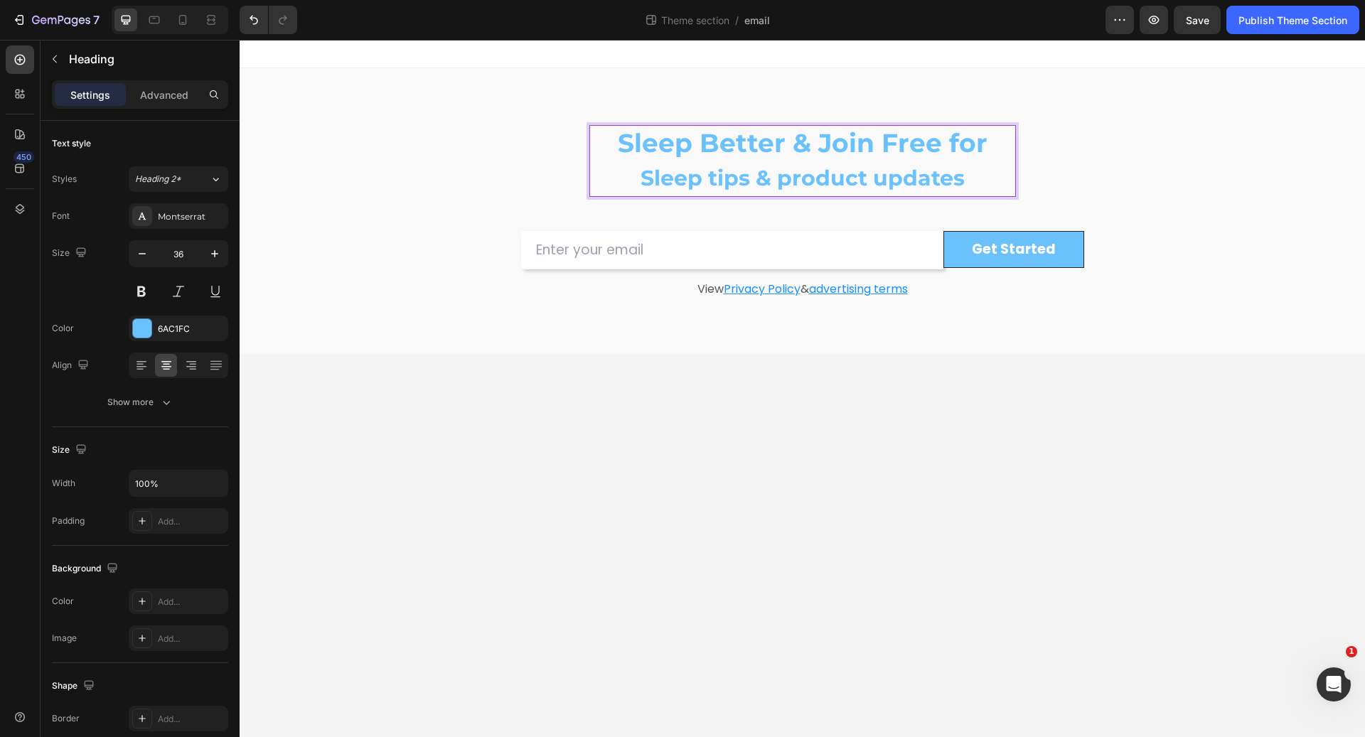
click at [659, 185] on span "Sleep tips & product updates" at bounding box center [803, 178] width 324 height 26
click at [652, 186] on span "Sleep tips & product updates" at bounding box center [803, 178] width 324 height 26
click at [712, 146] on p "Sleep Better & Join Free for sleep tips & product updates" at bounding box center [803, 161] width 424 height 69
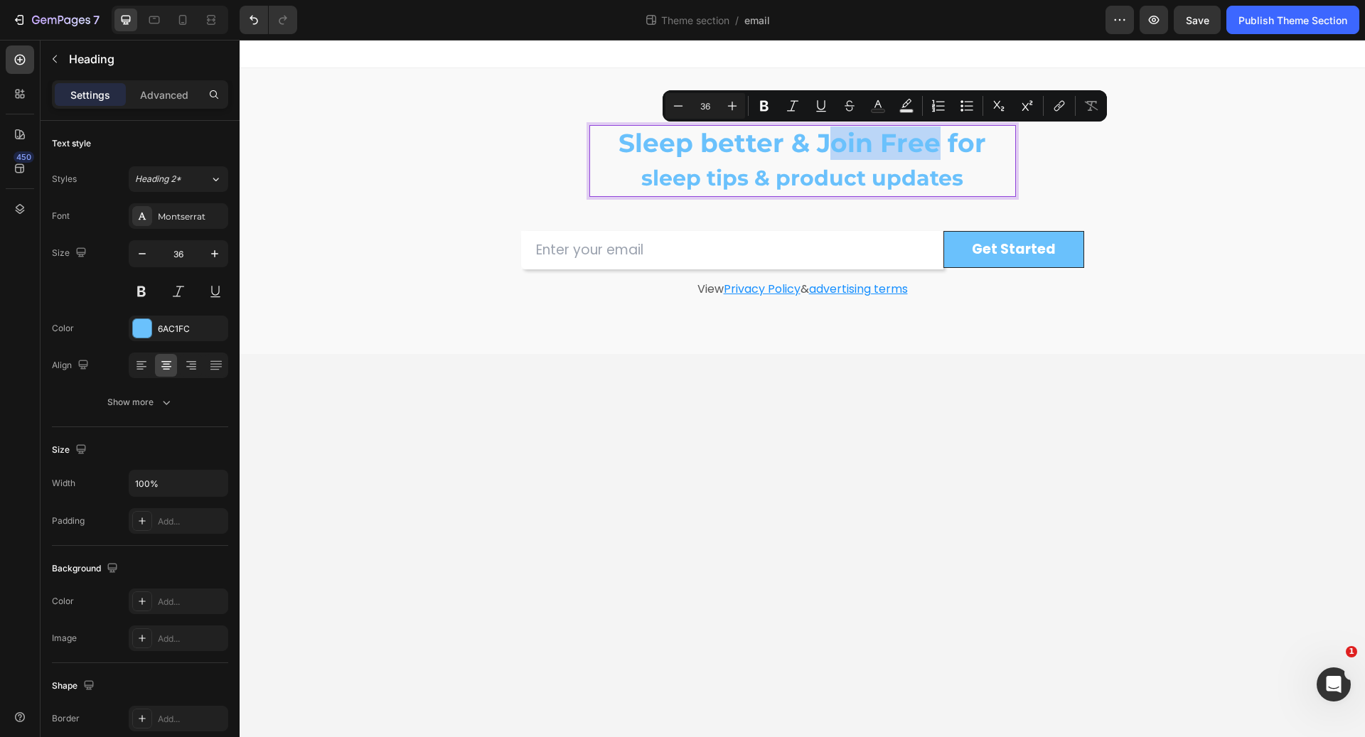
drag, startPoint x: 831, startPoint y: 152, endPoint x: 937, endPoint y: 149, distance: 106.0
click at [937, 149] on p "Sleep better & Join Free for sleep tips & product updates" at bounding box center [803, 161] width 424 height 69
click at [830, 147] on p "Sleep better & Join Free for sleep tips & product updates" at bounding box center [803, 161] width 424 height 69
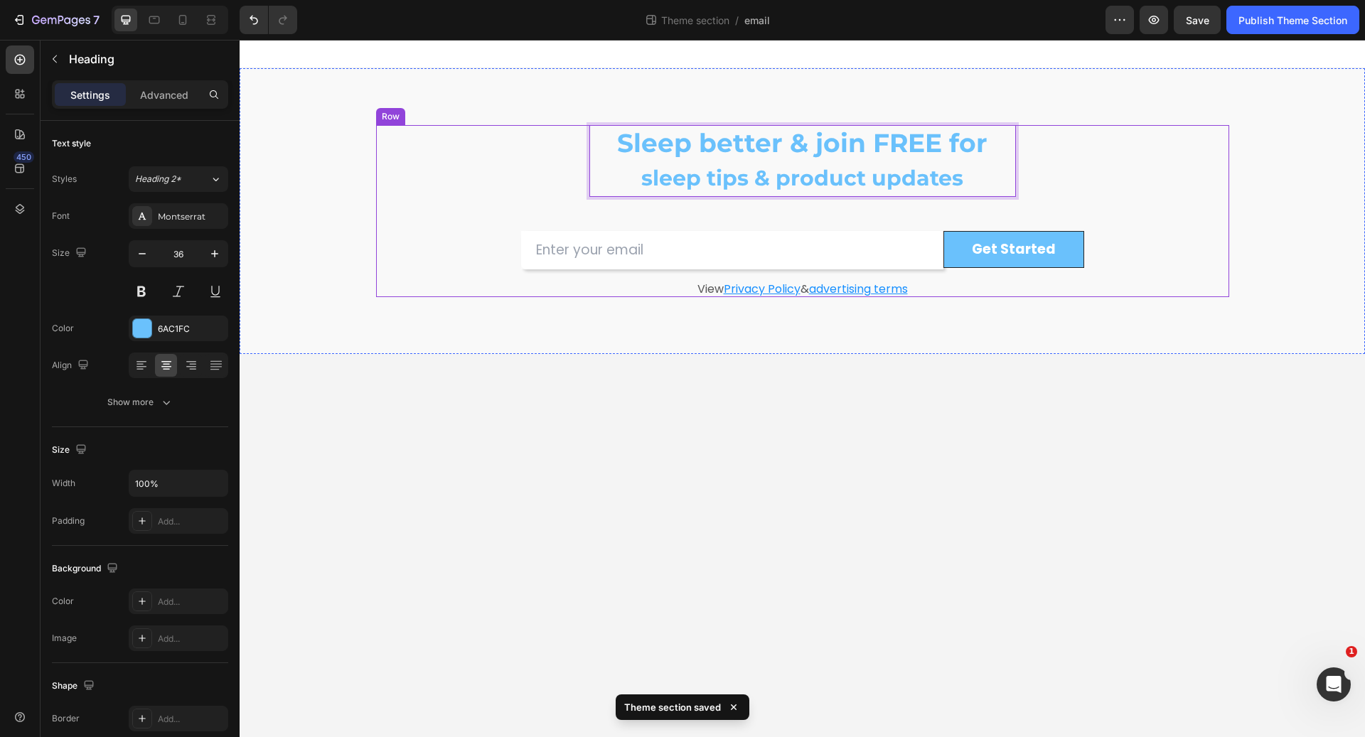
click at [1119, 191] on div "Sleep better & join FREE for sleep tips & product updates Heading 48 Row Email …" at bounding box center [802, 211] width 853 height 172
click at [981, 191] on p "Sleep better & join FREE for sleep tips & product updates" at bounding box center [803, 161] width 424 height 69
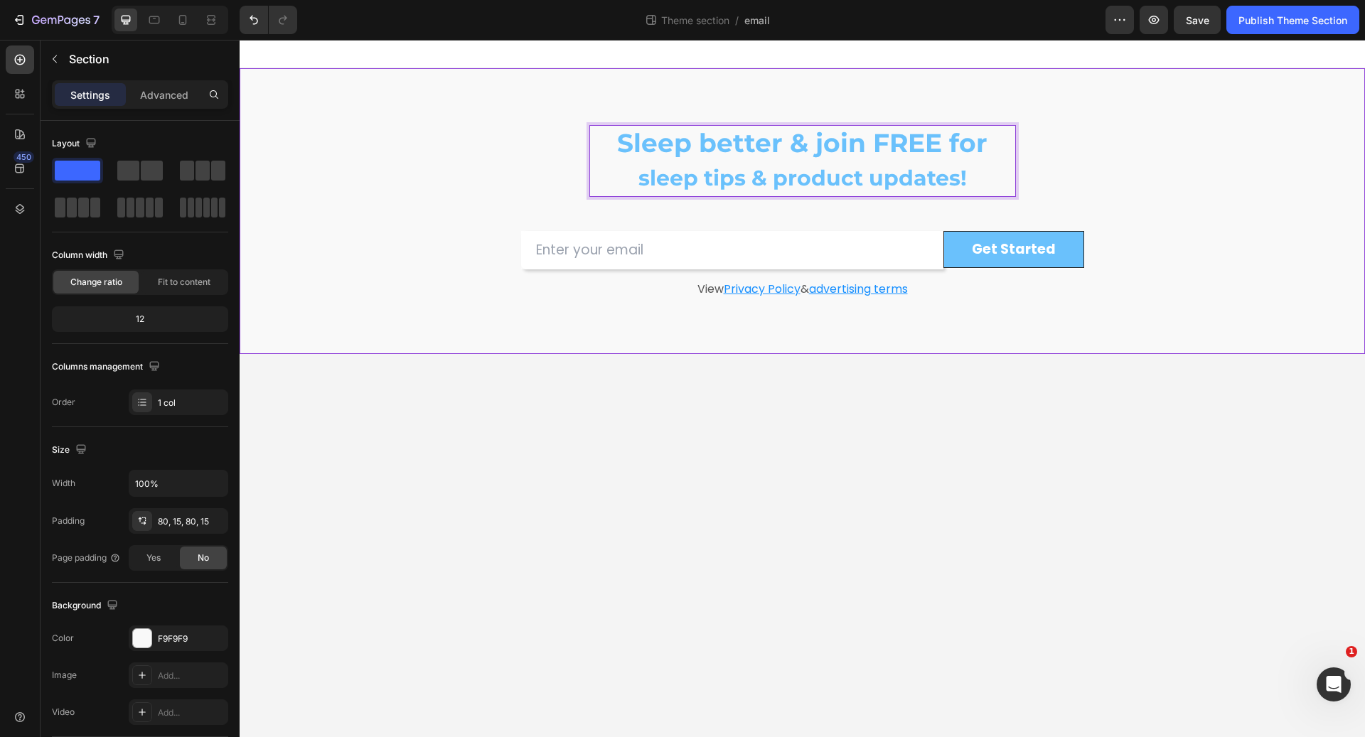
click at [1283, 129] on div "Sleep better & join FREE for sleep tips & product updates! Heading 48 Row Email…" at bounding box center [802, 211] width 1104 height 172
click at [634, 151] on p "Sleep better & join FREE for sleep tips & product updates!" at bounding box center [803, 161] width 424 height 69
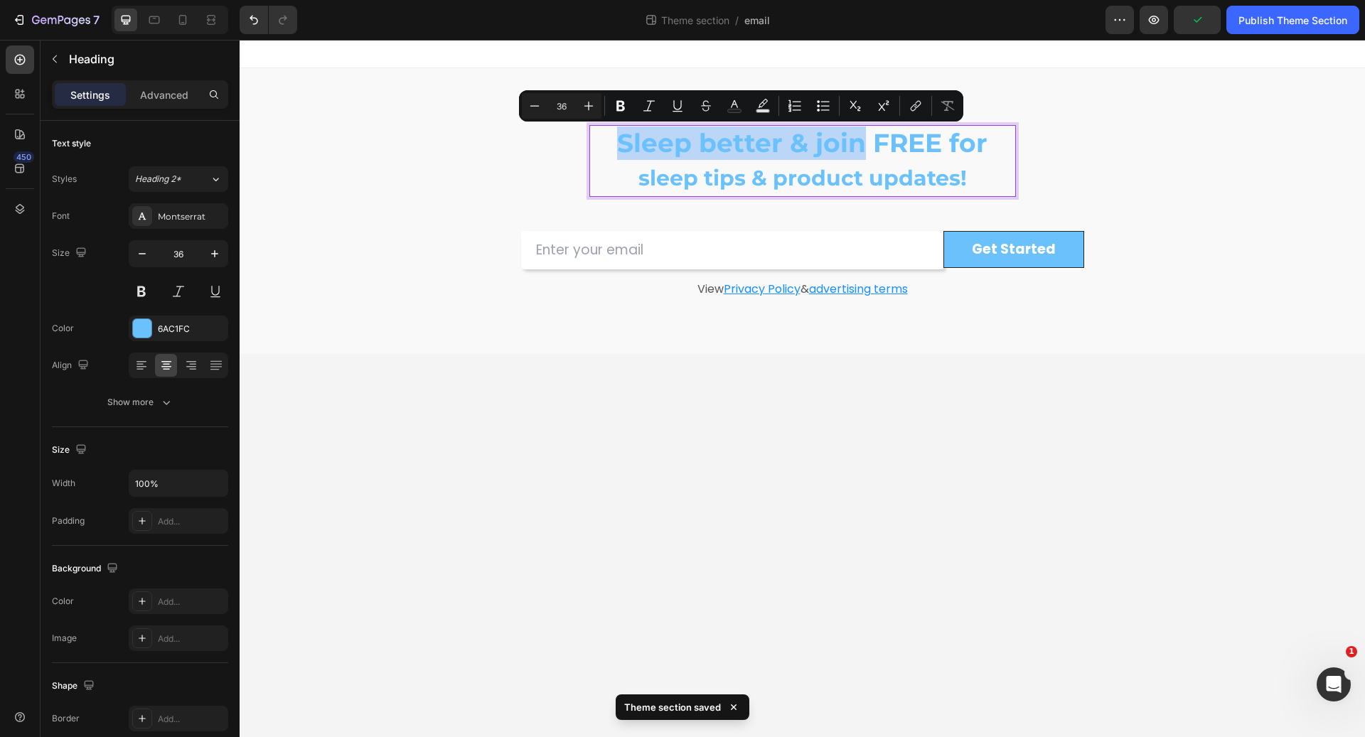
drag, startPoint x: 618, startPoint y: 147, endPoint x: 858, endPoint y: 146, distance: 240.3
click at [538, 105] on icon "Editor contextual toolbar" at bounding box center [535, 106] width 14 height 14
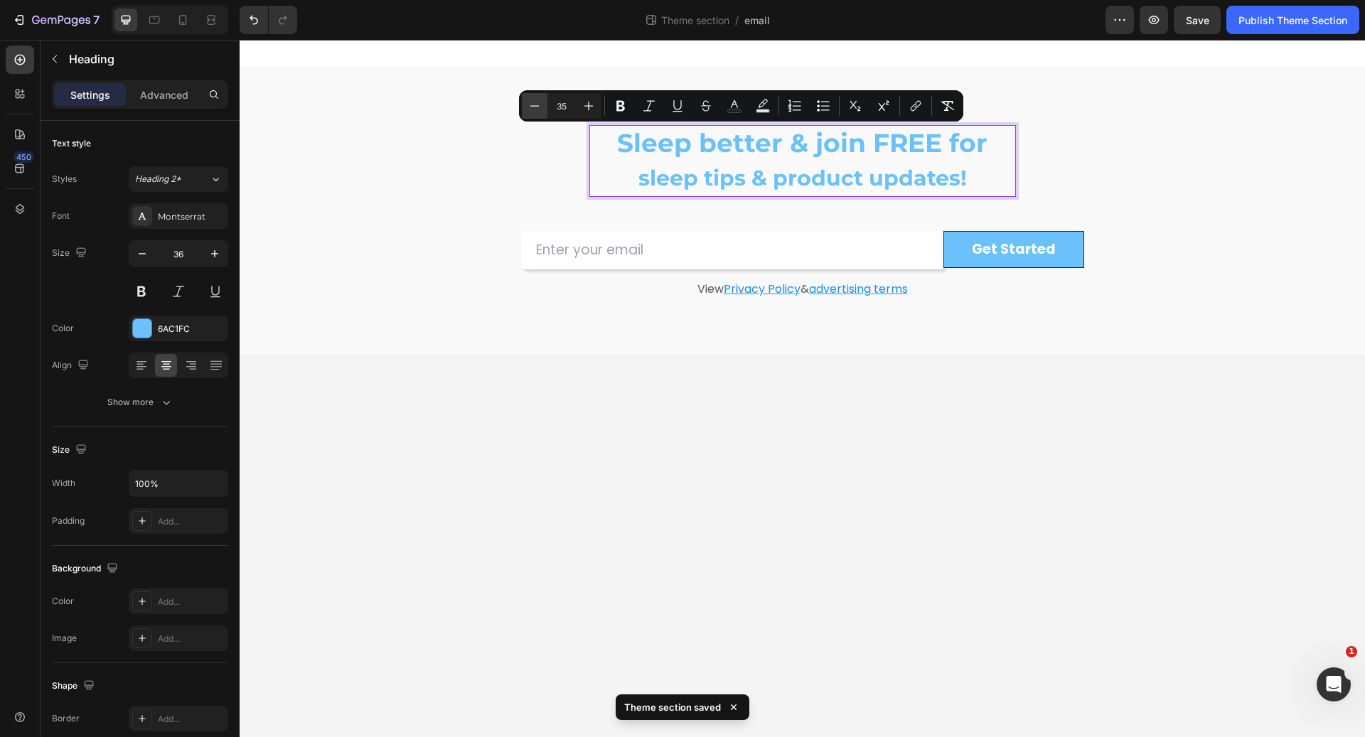
click at [538, 105] on icon "Editor contextual toolbar" at bounding box center [535, 106] width 14 height 14
type input "34"
click at [934, 141] on p "Sleep better & join FREE for sleep tips & product updates!" at bounding box center [803, 162] width 424 height 70
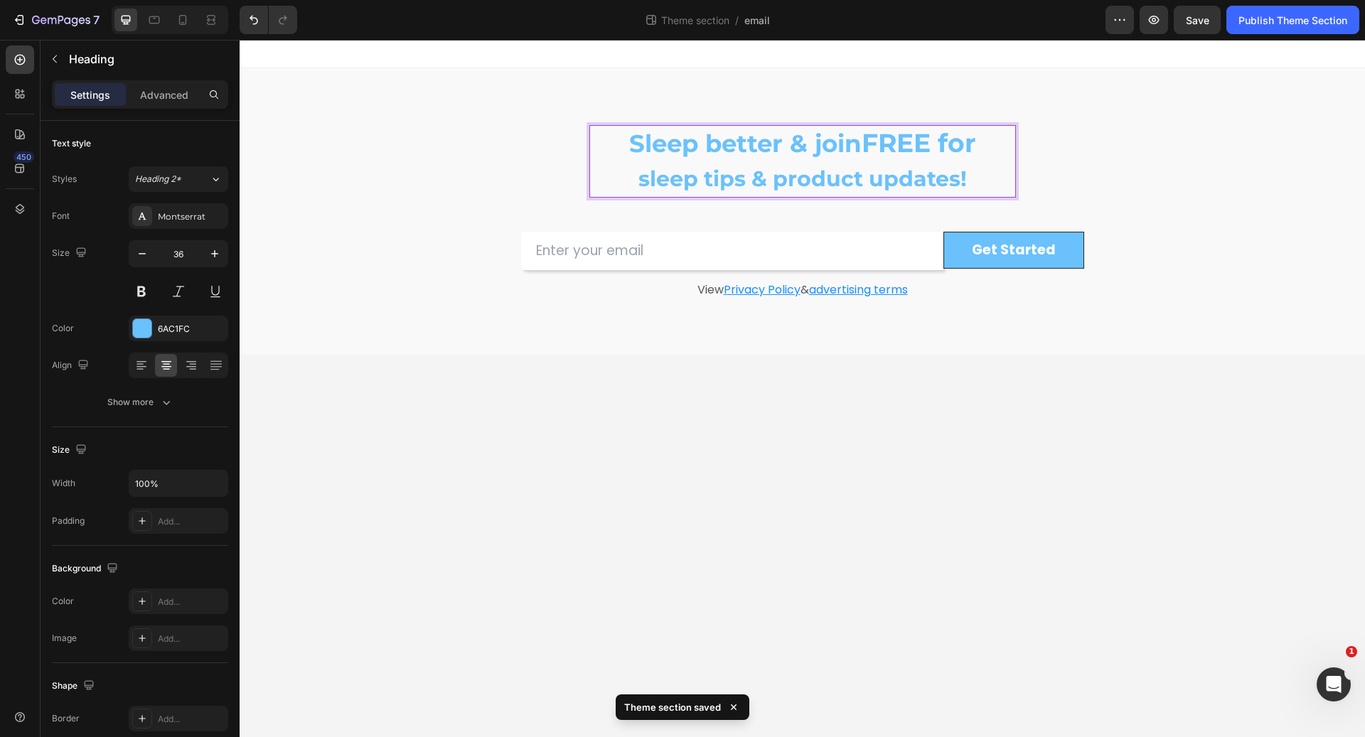
click at [963, 141] on p "Sleep better & join FREE for sleep tips & product updates!" at bounding box center [803, 162] width 424 height 70
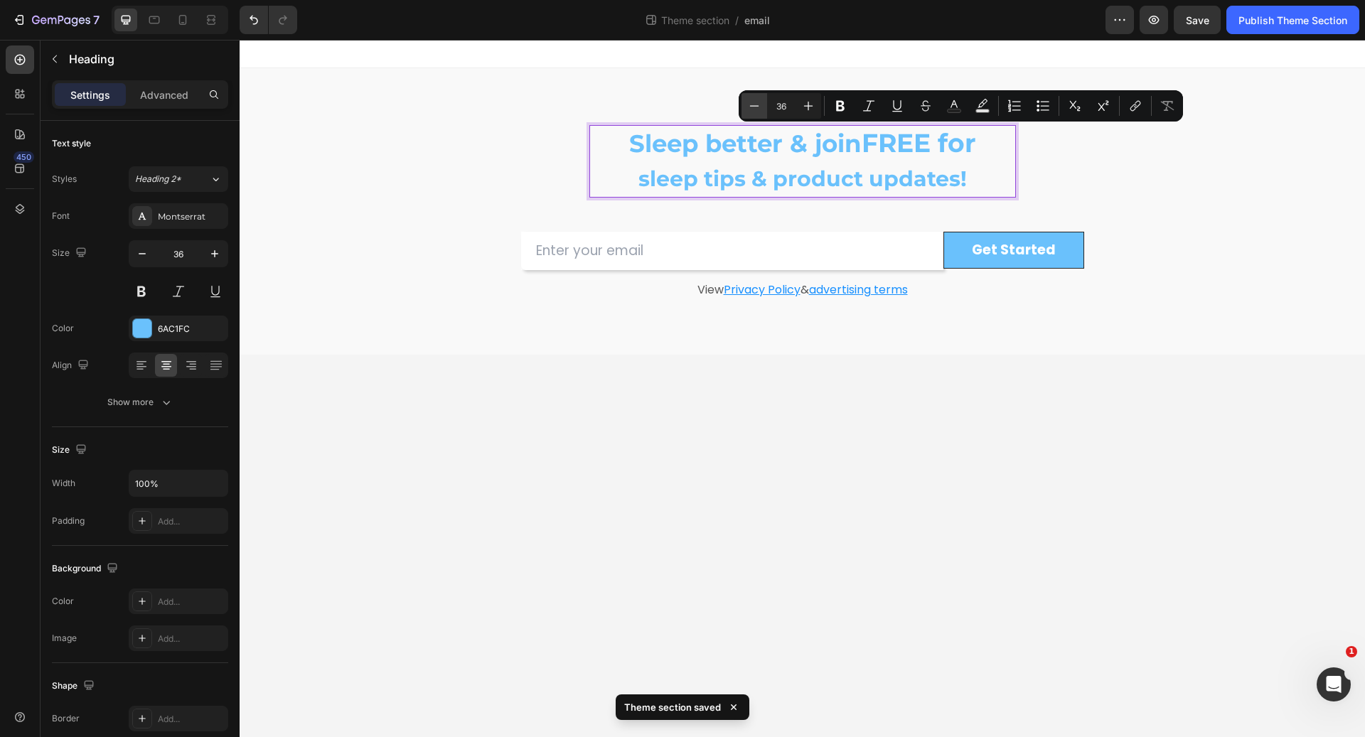
click at [756, 114] on button "Minus" at bounding box center [755, 106] width 26 height 26
type input "34"
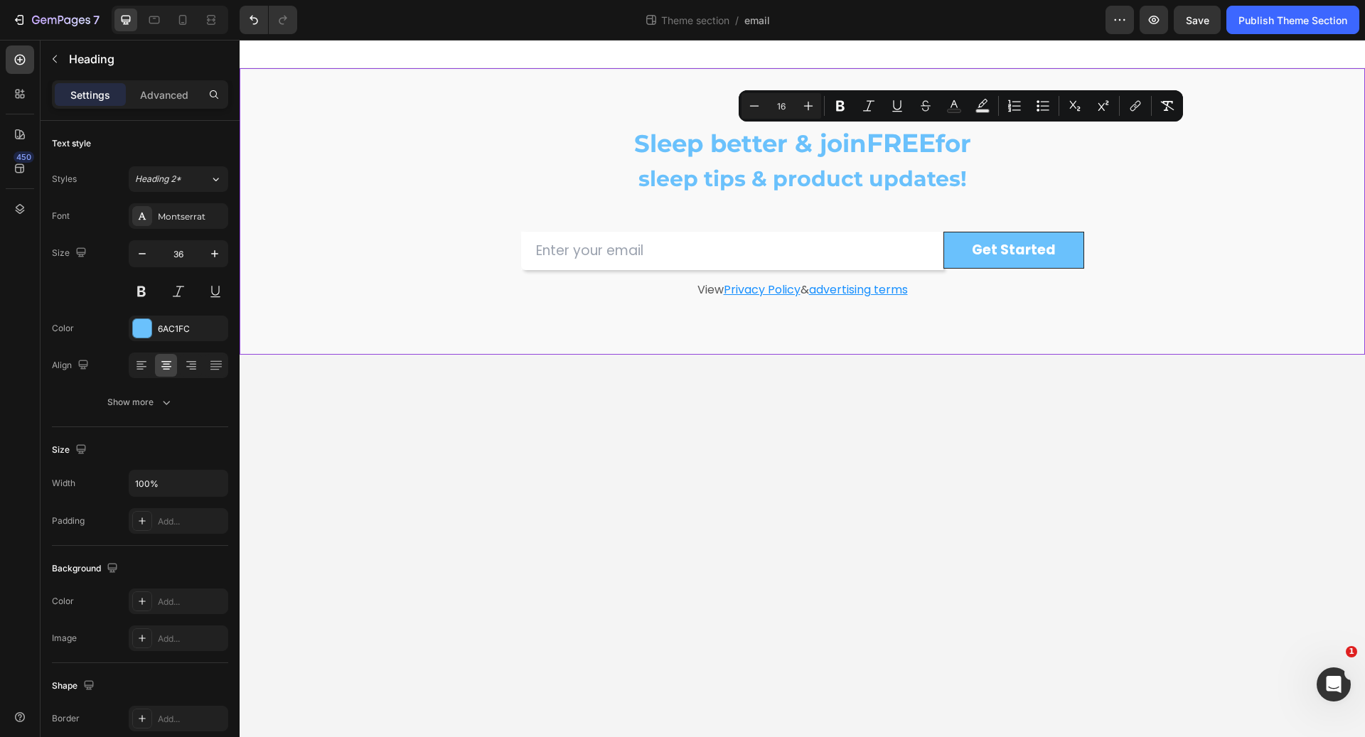
click at [1247, 181] on div "⁠⁠⁠⁠⁠⁠⁠ Sleep better & join FREE for sleep tips & product updates! Heading Row …" at bounding box center [802, 211] width 1104 height 173
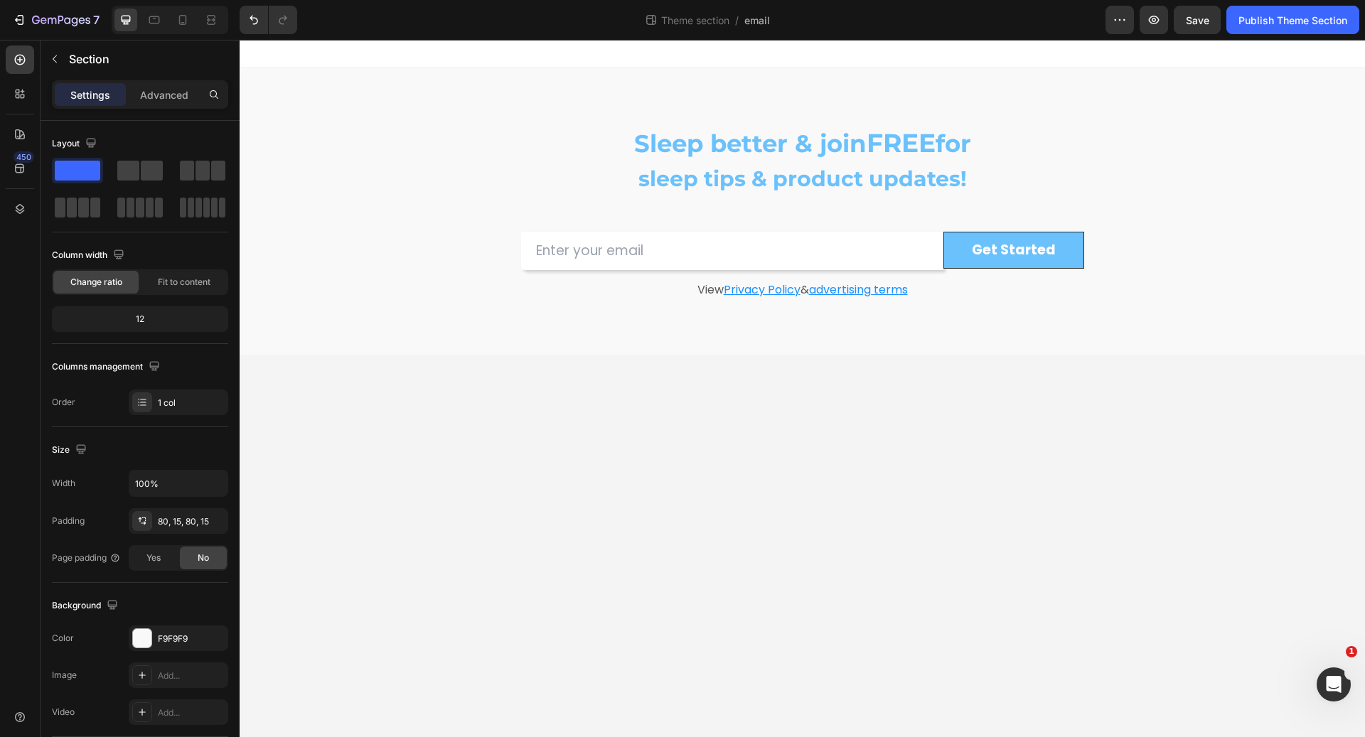
click at [1054, 464] on body "⁠⁠⁠⁠⁠⁠⁠ Sleep better & join FREE for sleep tips & product updates! Heading Row …" at bounding box center [803, 389] width 1126 height 698
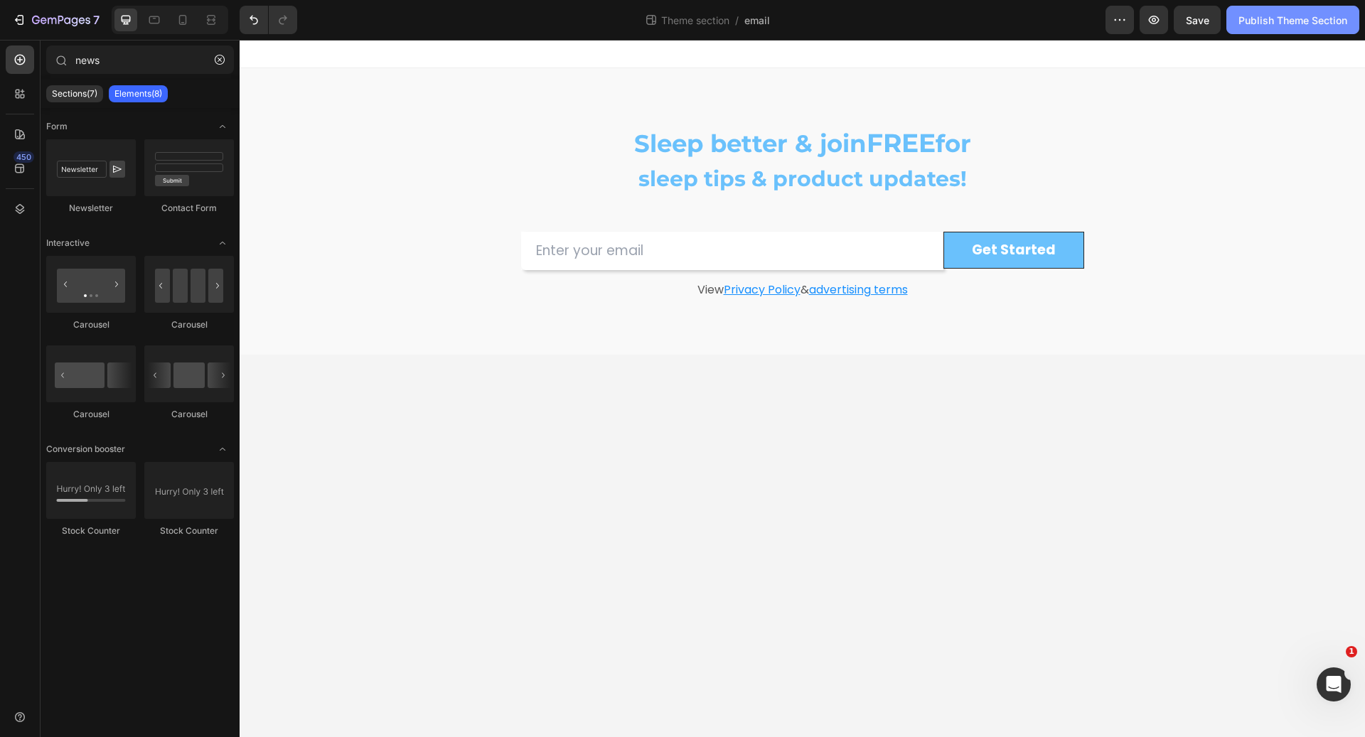
click at [1290, 15] on div "Publish Theme Section" at bounding box center [1293, 20] width 109 height 15
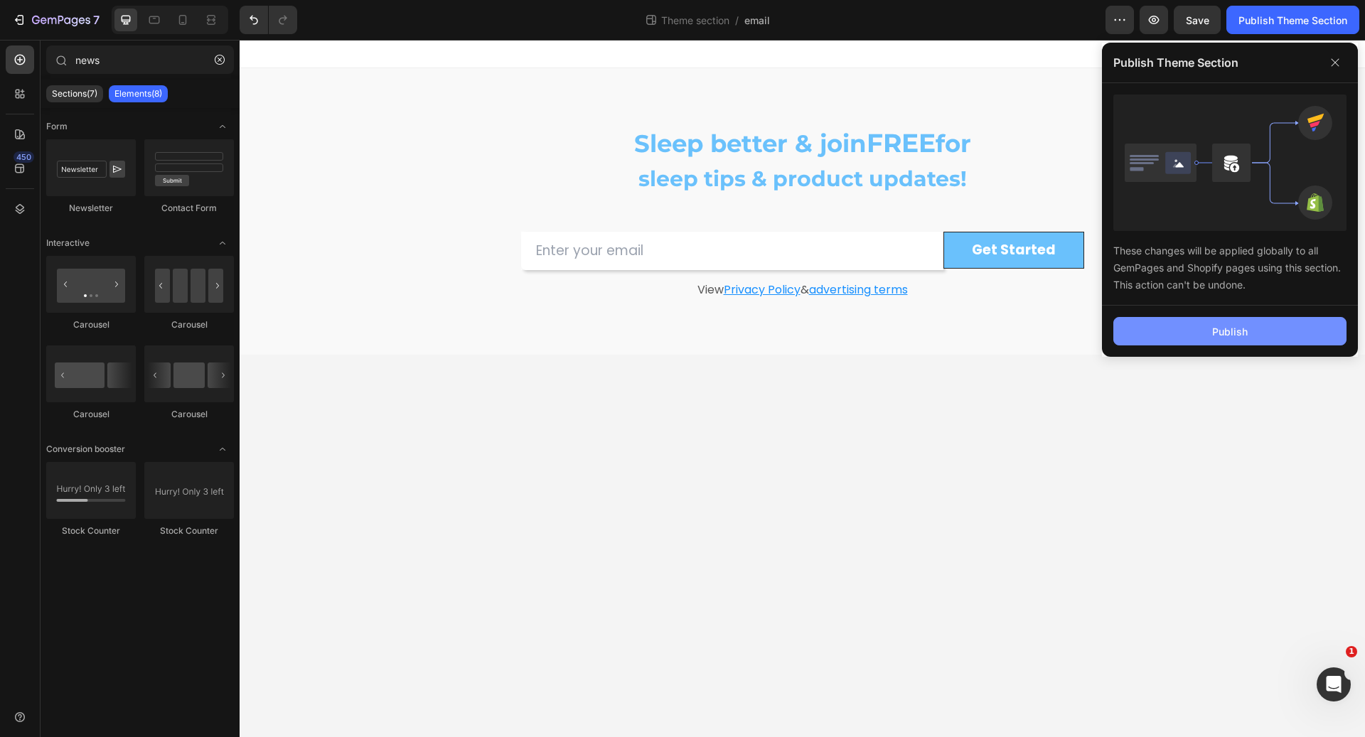
click at [1196, 338] on button "Publish" at bounding box center [1229, 331] width 233 height 28
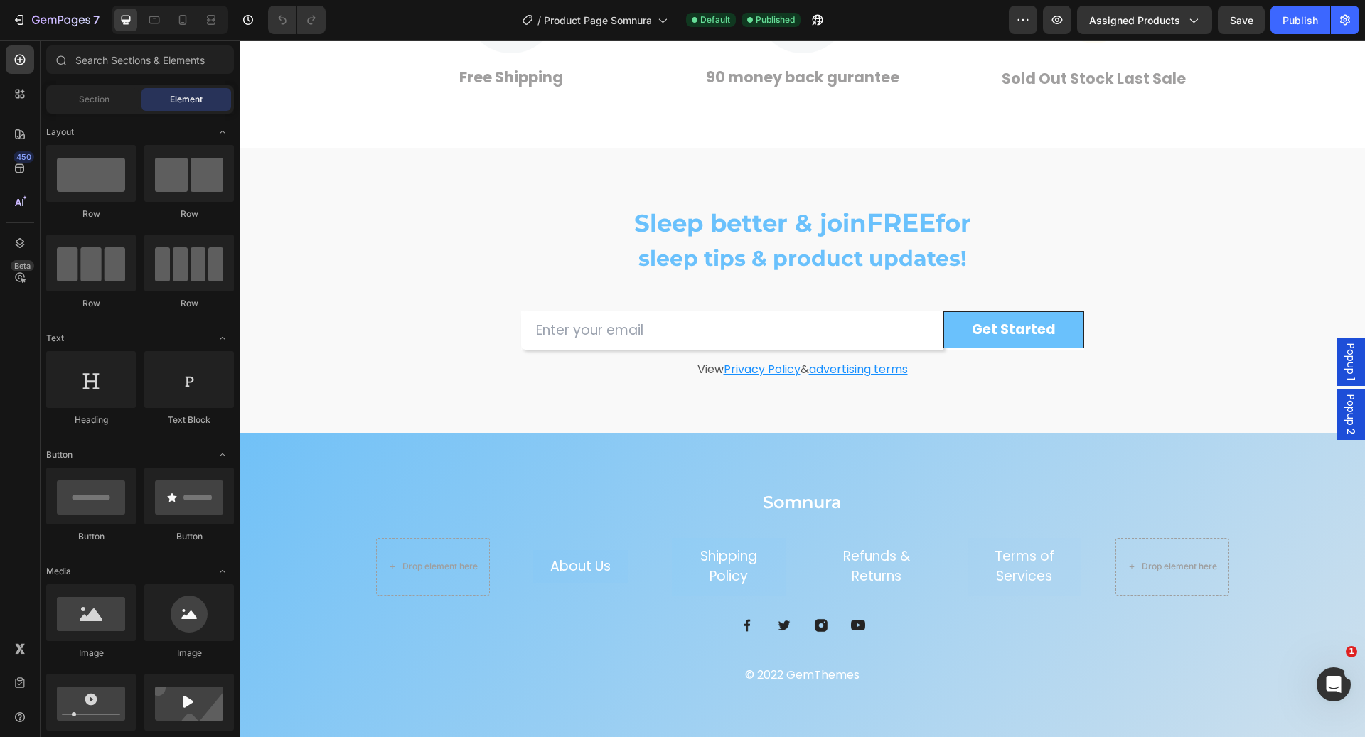
scroll to position [3648, 0]
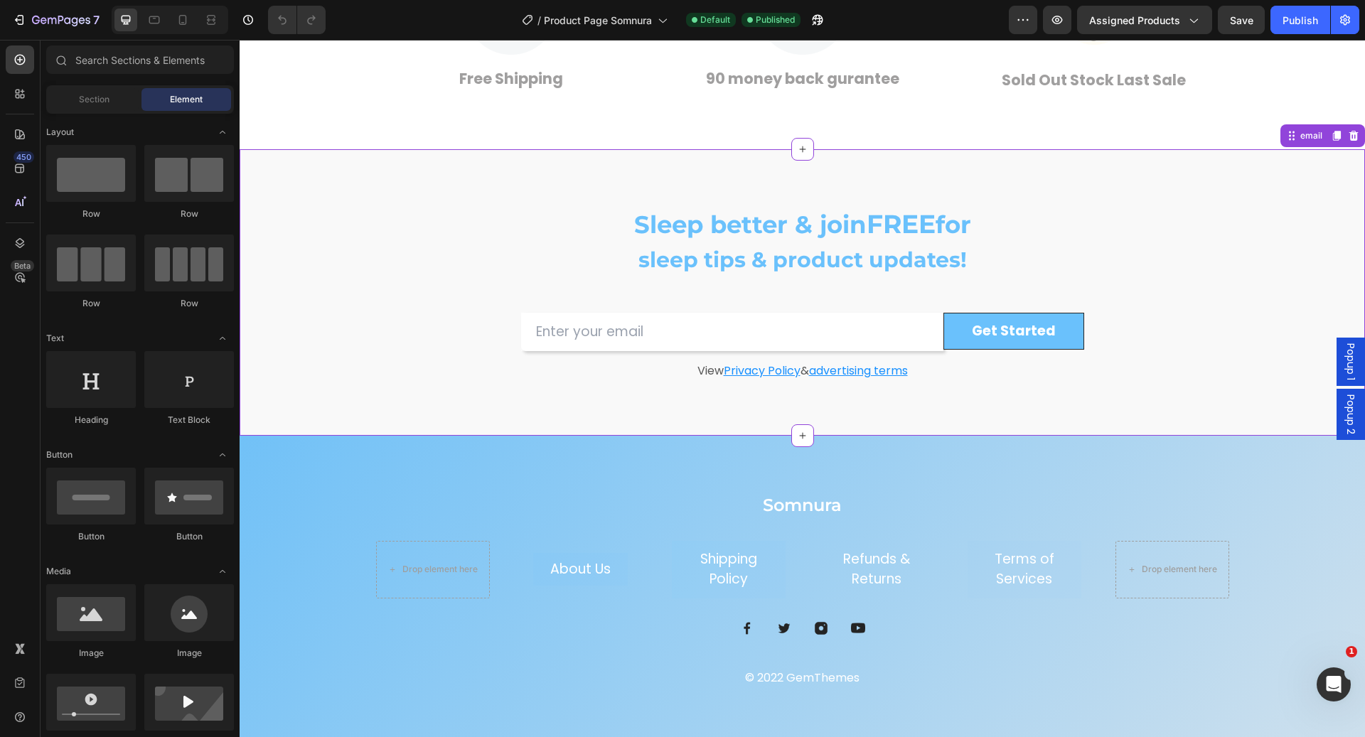
click at [878, 370] on u "advertising terms" at bounding box center [858, 371] width 99 height 16
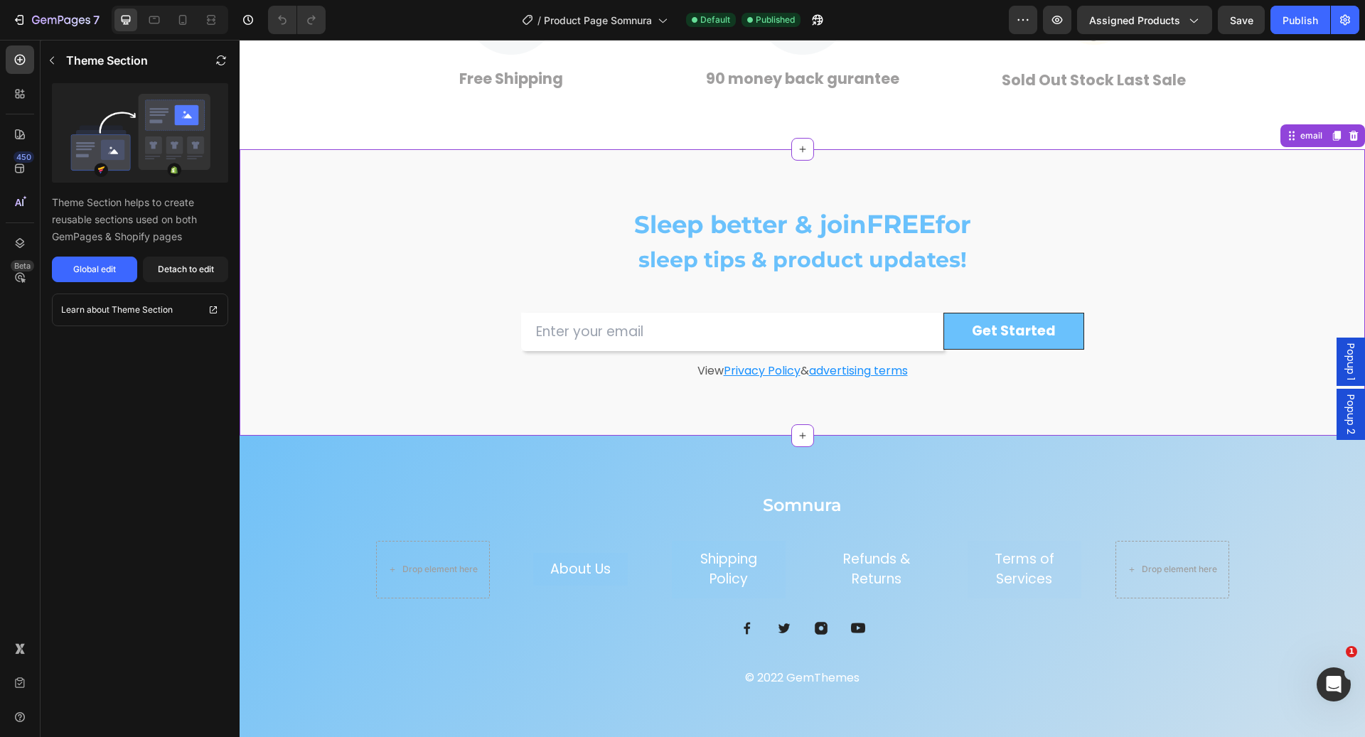
click at [853, 368] on u "advertising terms" at bounding box center [858, 371] width 99 height 16
click at [828, 368] on u "advertising terms" at bounding box center [858, 371] width 99 height 16
click at [90, 288] on div "Theme Section Theme Section helps to create reusable sections used on both GemP…" at bounding box center [140, 389] width 199 height 698
click at [96, 270] on div "Global edit" at bounding box center [94, 269] width 43 height 13
click at [734, 369] on u "Privacy Policy" at bounding box center [762, 371] width 77 height 16
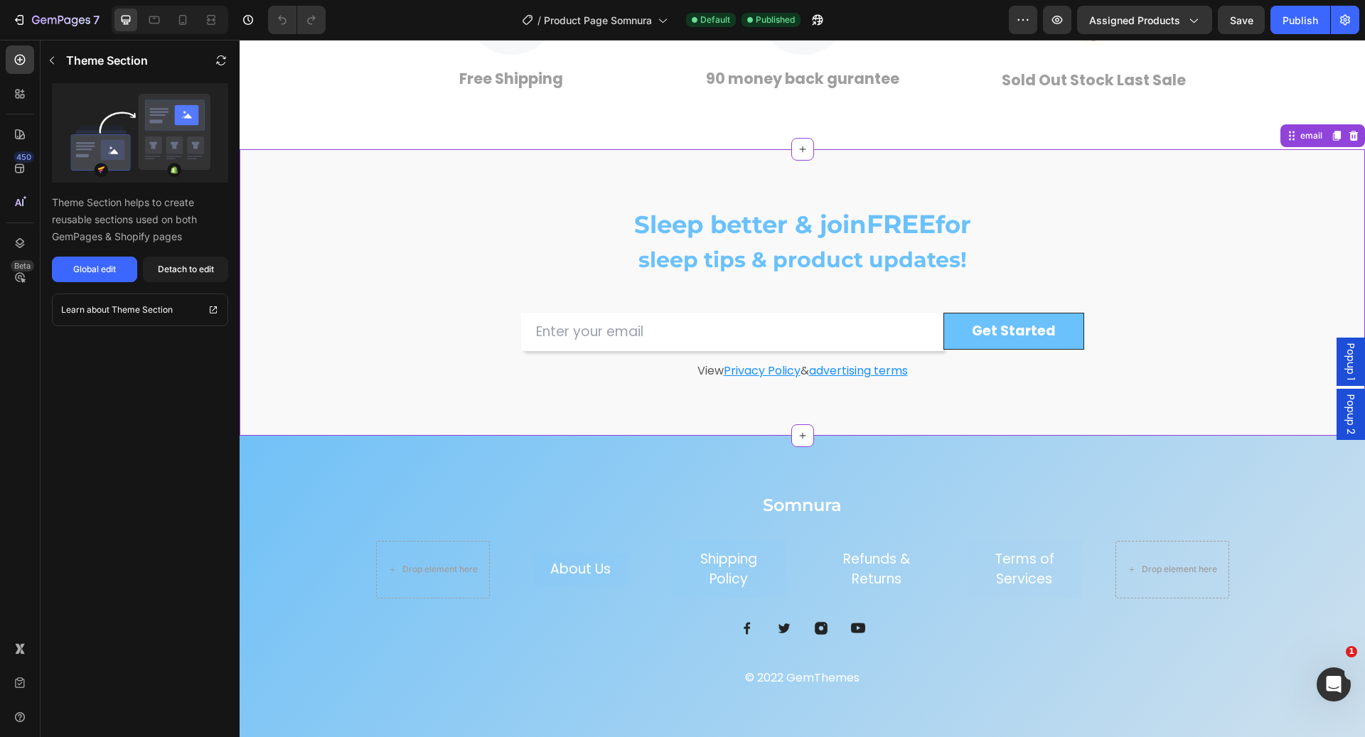
click at [720, 377] on div "View Privacy Policy & advertising terms" at bounding box center [802, 371] width 853 height 16
click at [109, 272] on div "Global edit" at bounding box center [94, 269] width 43 height 13
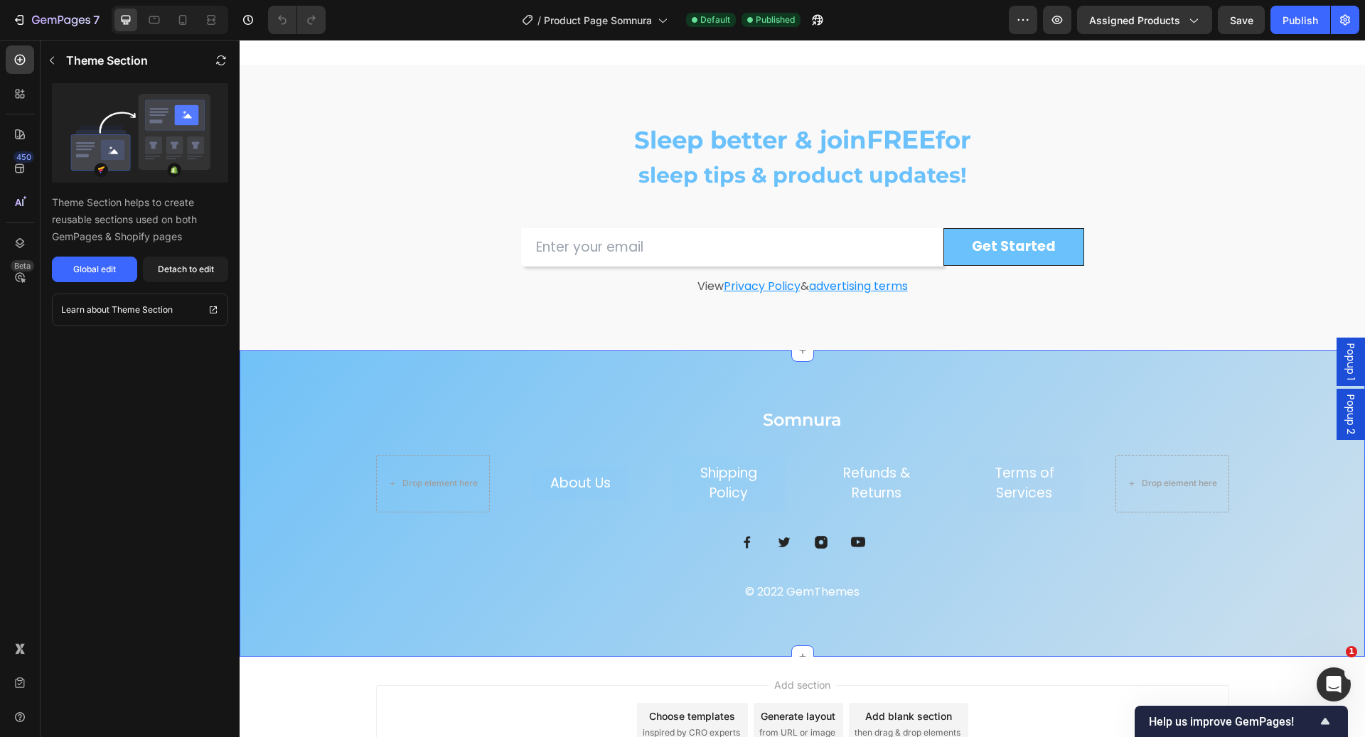
scroll to position [3734, 0]
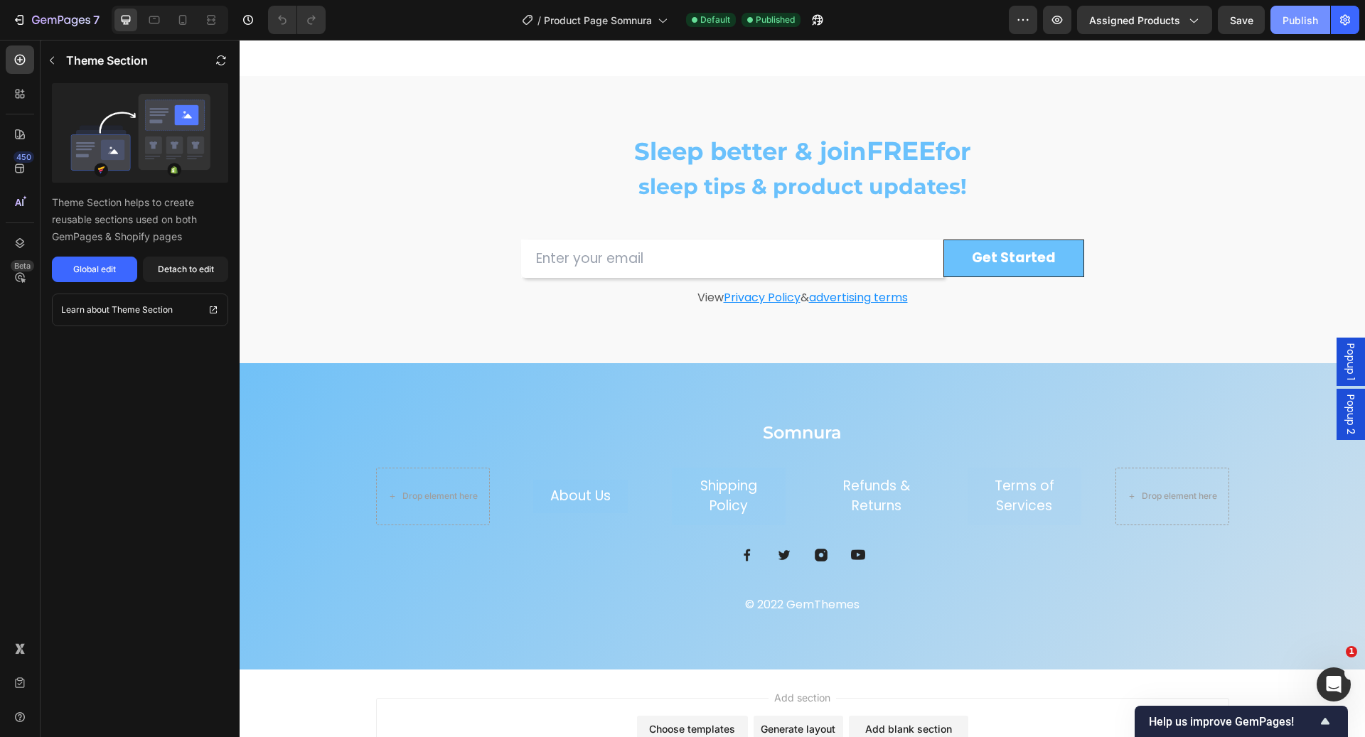
click at [1298, 16] on div "Publish" at bounding box center [1301, 20] width 36 height 15
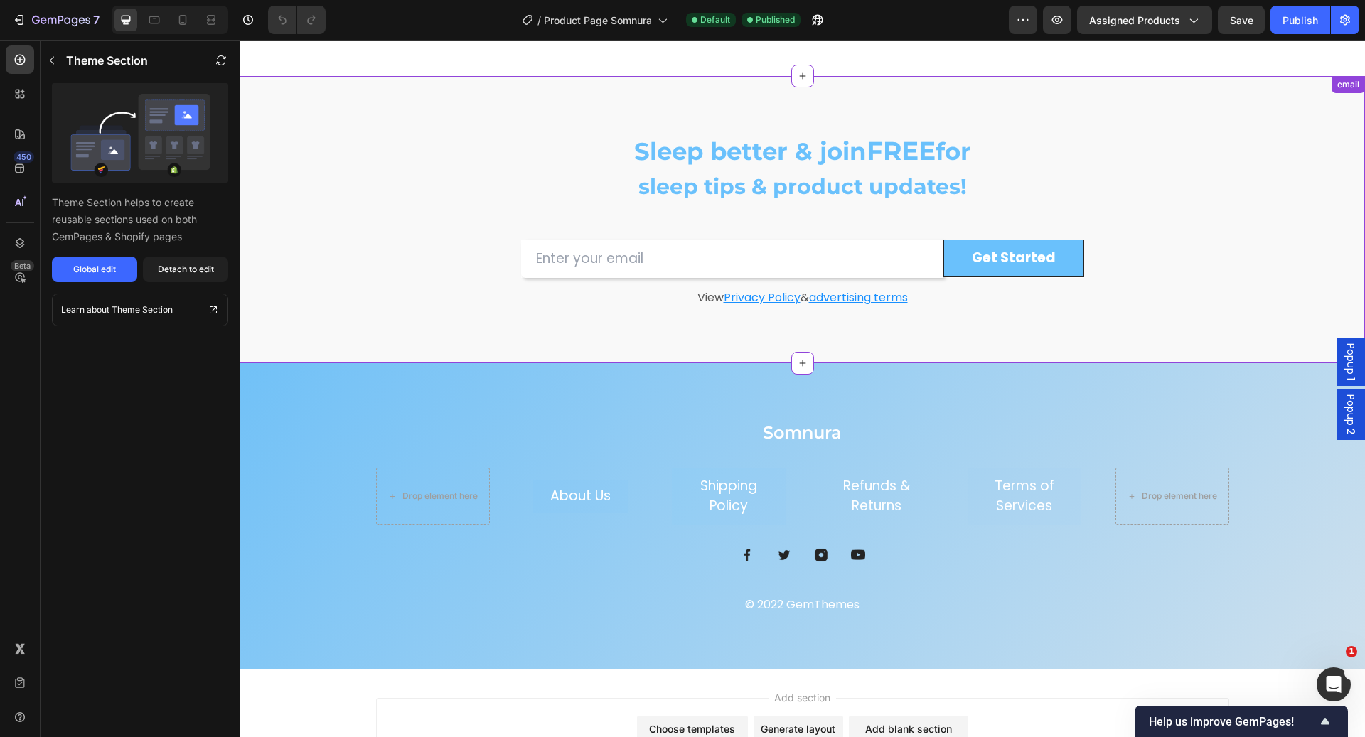
click at [429, 148] on div "Sleep better & join FREE for sleep tips & product updates! Heading Row Email Fi…" at bounding box center [802, 219] width 853 height 173
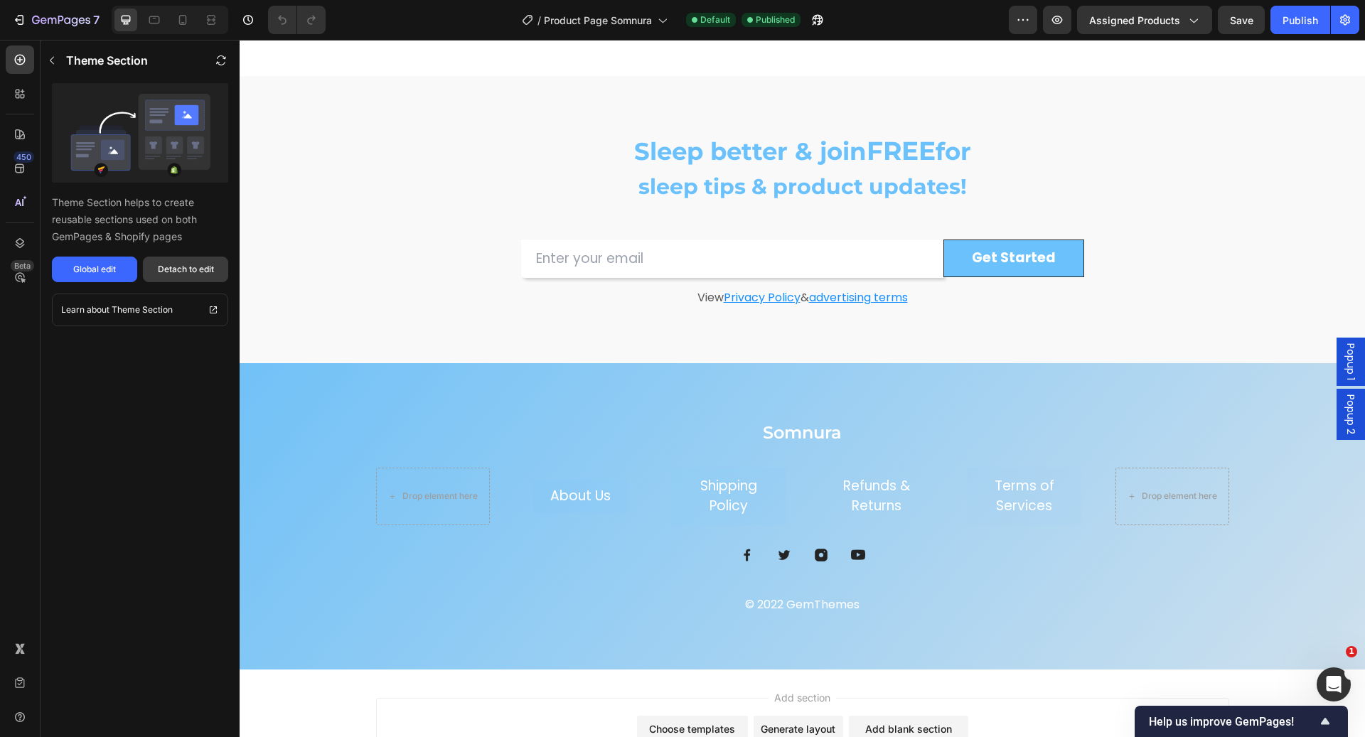
click at [155, 270] on button "Detach to edit" at bounding box center [185, 270] width 85 height 26
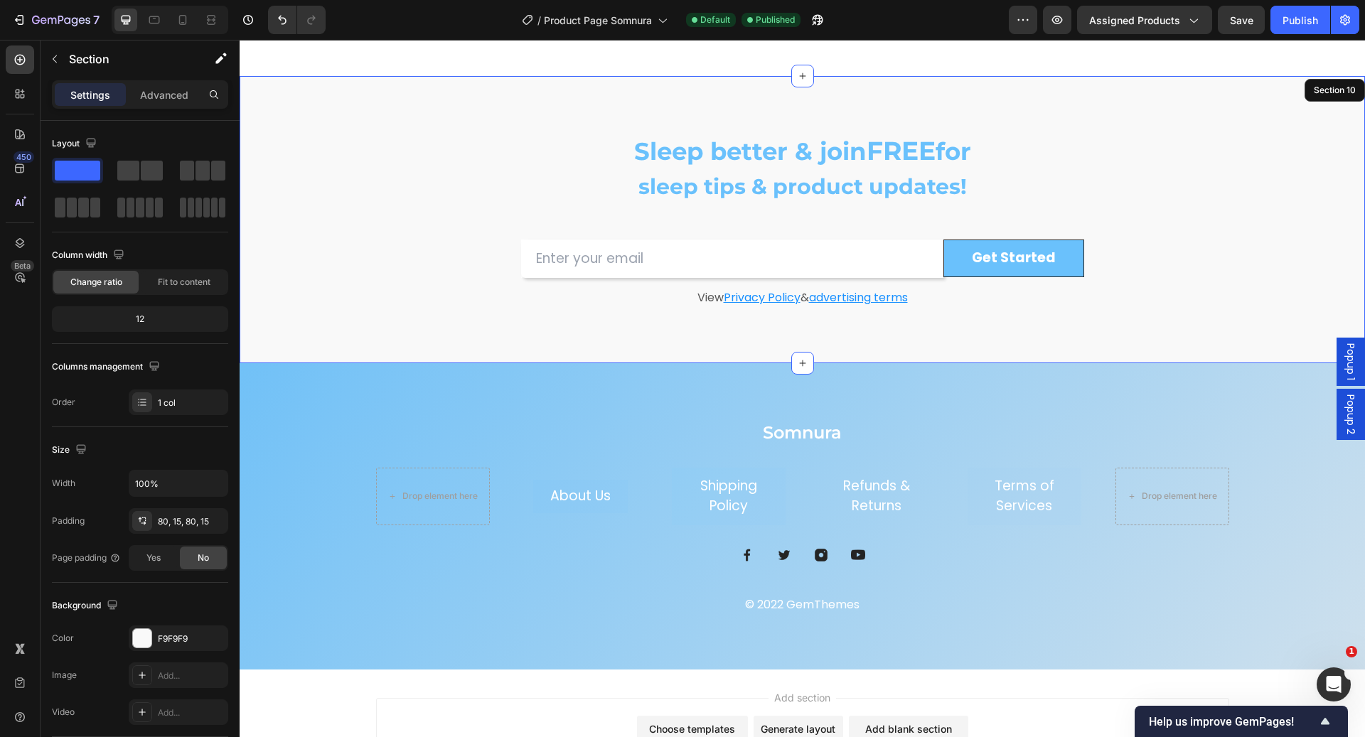
click at [1128, 92] on div "Sleep better & join FREE for sleep tips & product updates! Heading Row Email Fi…" at bounding box center [803, 219] width 1126 height 287
click at [1116, 97] on div "Sleep better & join FREE for sleep tips & product updates! Heading Row Email Fi…" at bounding box center [803, 219] width 1126 height 287
click at [365, 369] on div "Somnura Heading Drop element here About Us Button Shipping Policy Button Refund…" at bounding box center [803, 516] width 1126 height 306
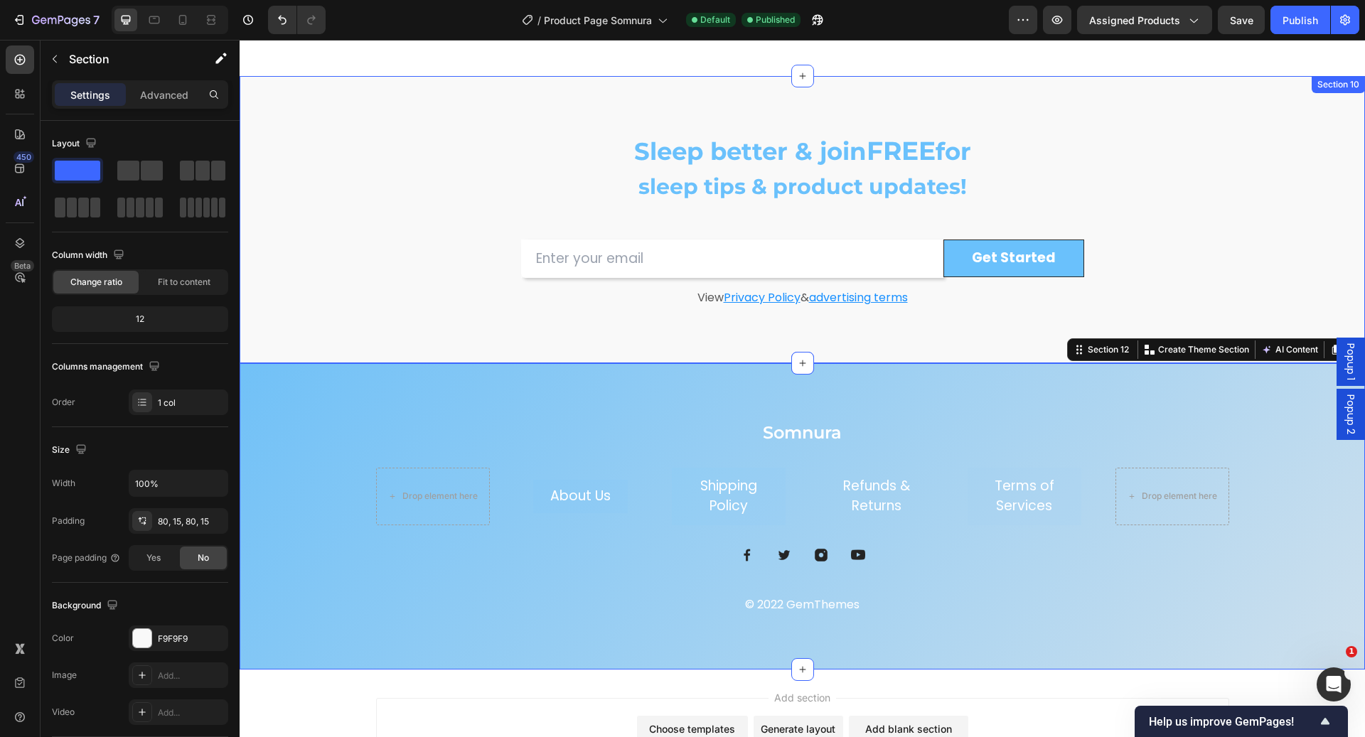
click at [365, 281] on div "Sleep better & join FREE for sleep tips & product updates! Heading Row Email Fi…" at bounding box center [802, 219] width 1104 height 173
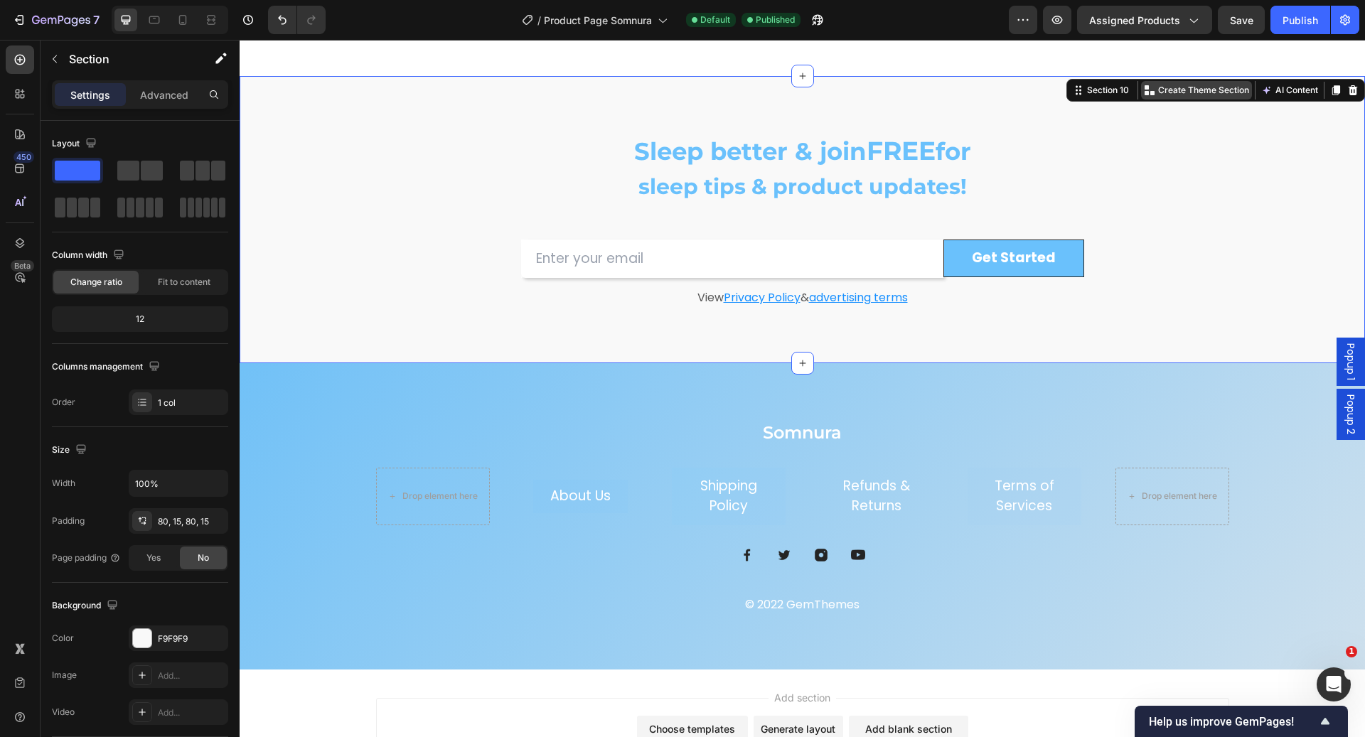
click at [1158, 92] on p "Create Theme Section" at bounding box center [1203, 90] width 91 height 13
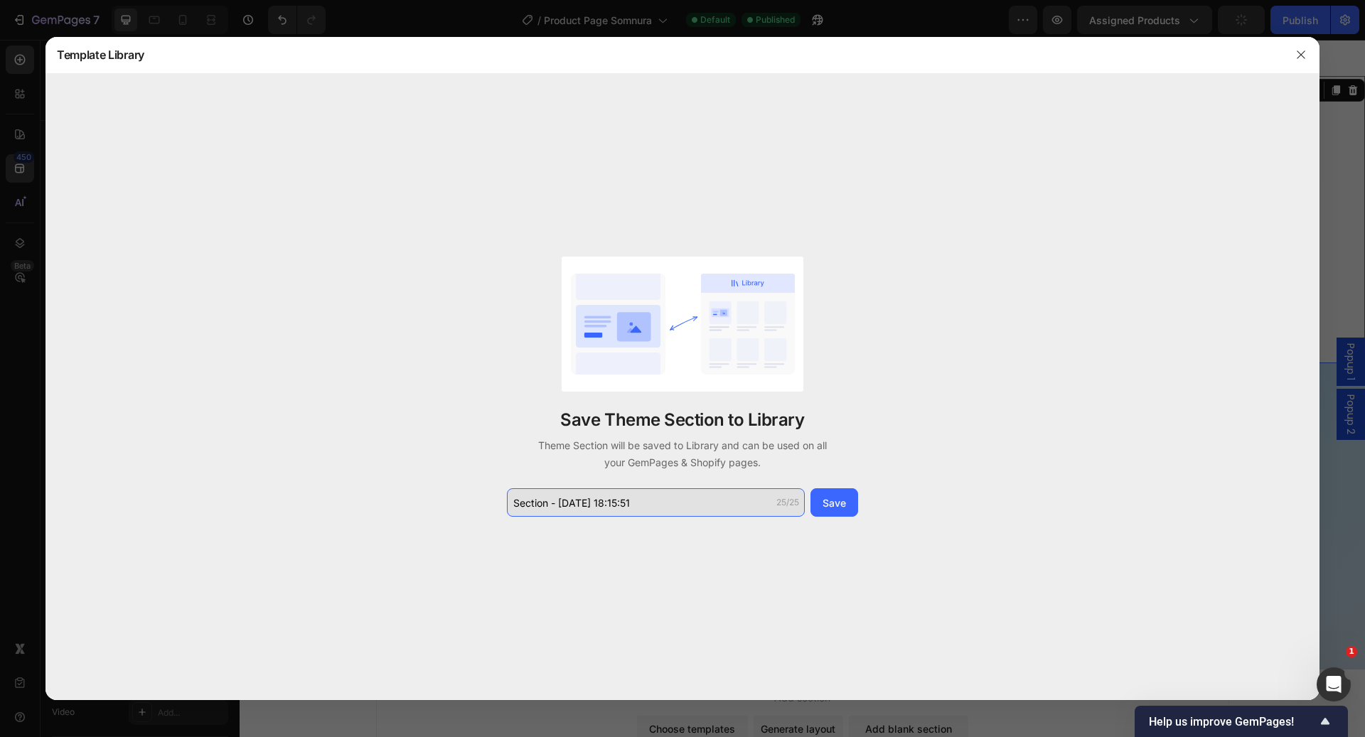
click at [673, 498] on input "Section - Sep 27 18:15:51" at bounding box center [656, 502] width 298 height 28
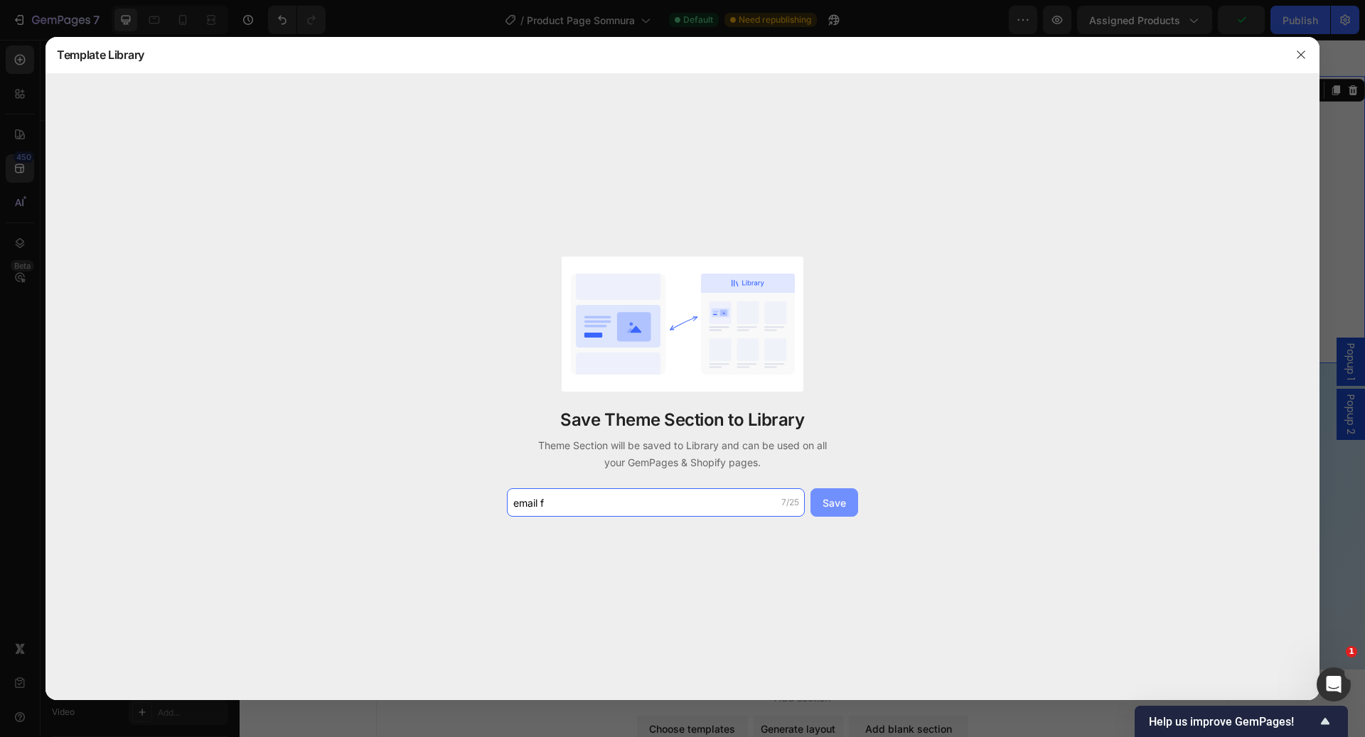
type input "email f"
click at [837, 508] on div "Save" at bounding box center [834, 503] width 23 height 15
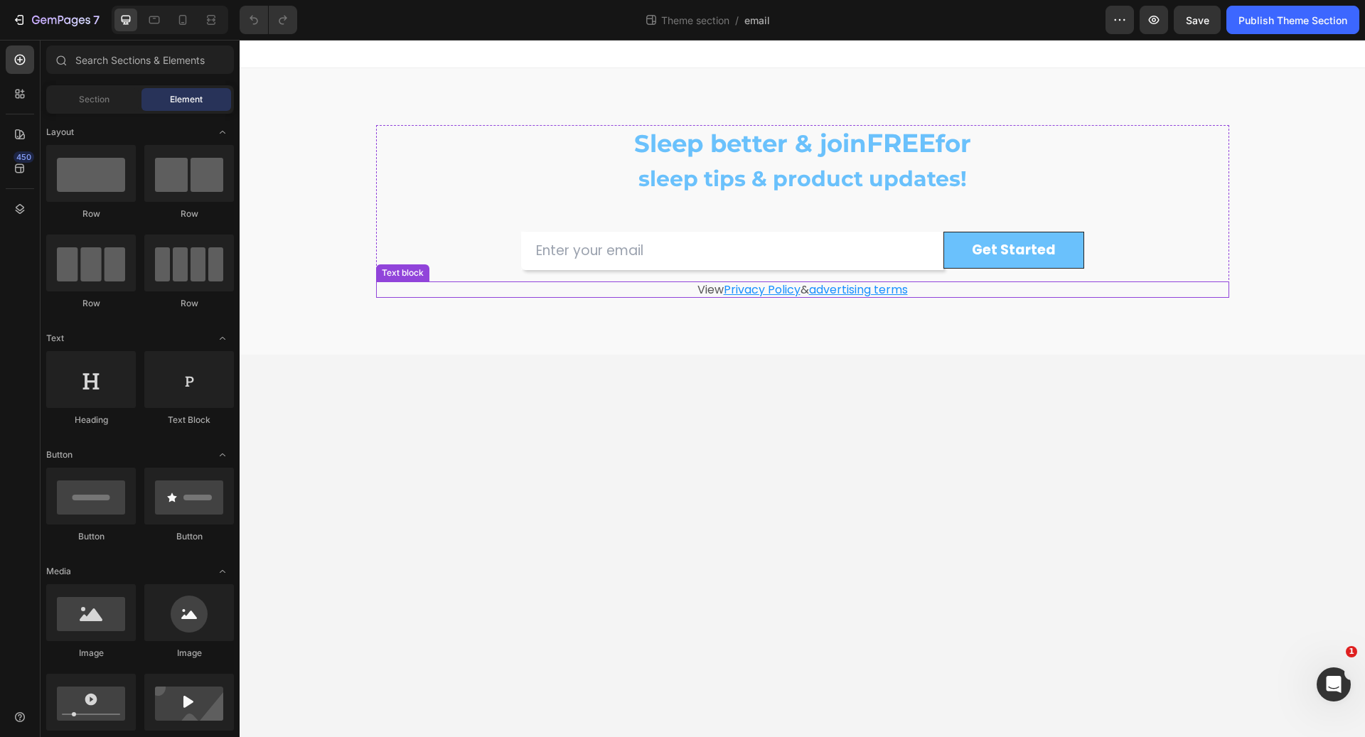
click at [746, 282] on u "Privacy Policy" at bounding box center [762, 290] width 77 height 16
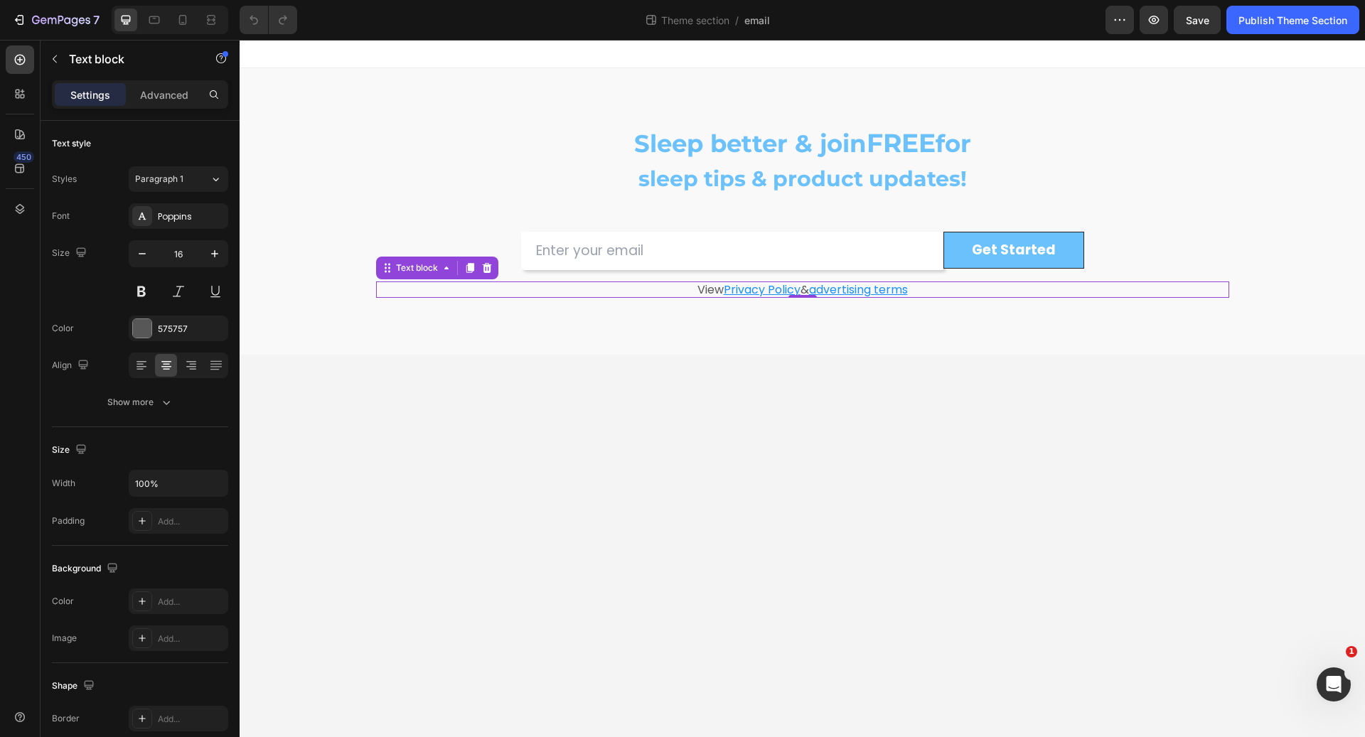
click at [726, 287] on u "Privacy Policy" at bounding box center [762, 290] width 77 height 16
click at [724, 287] on u "Privacy Policy" at bounding box center [762, 290] width 77 height 16
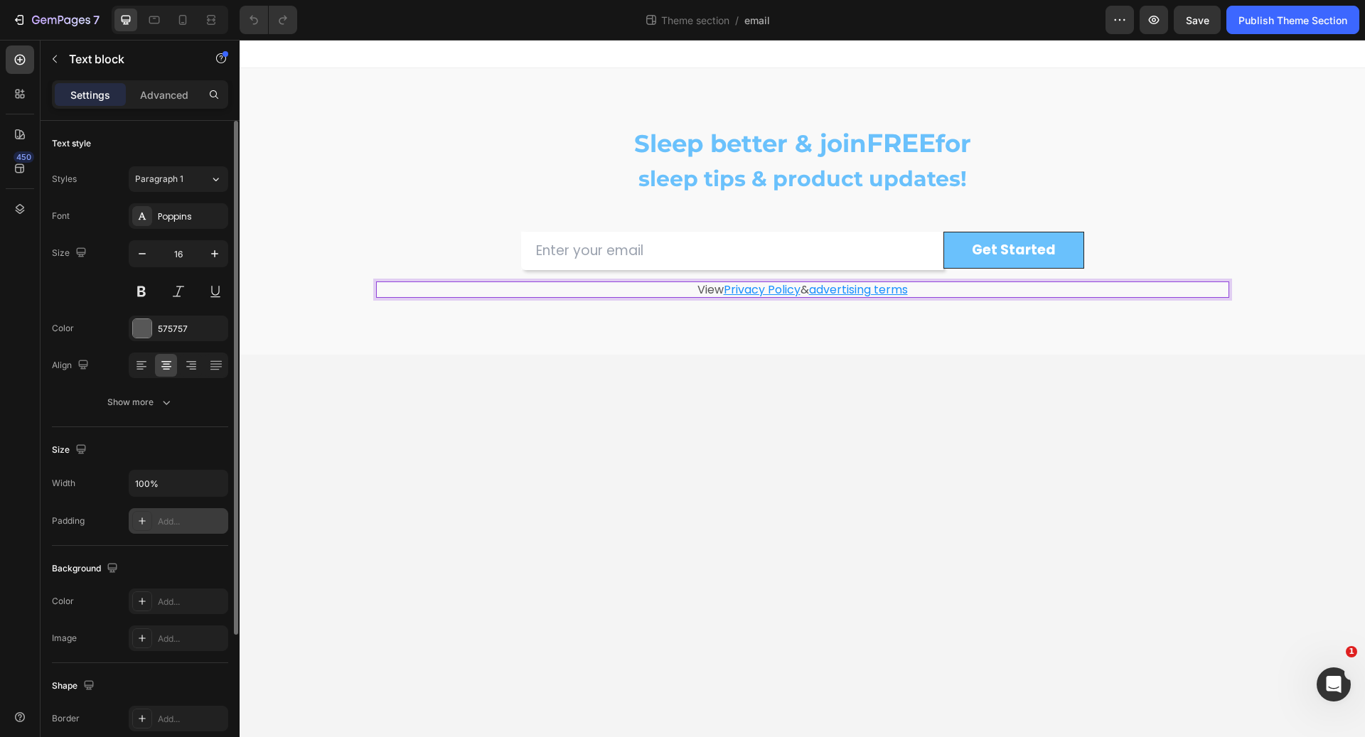
scroll to position [183, 0]
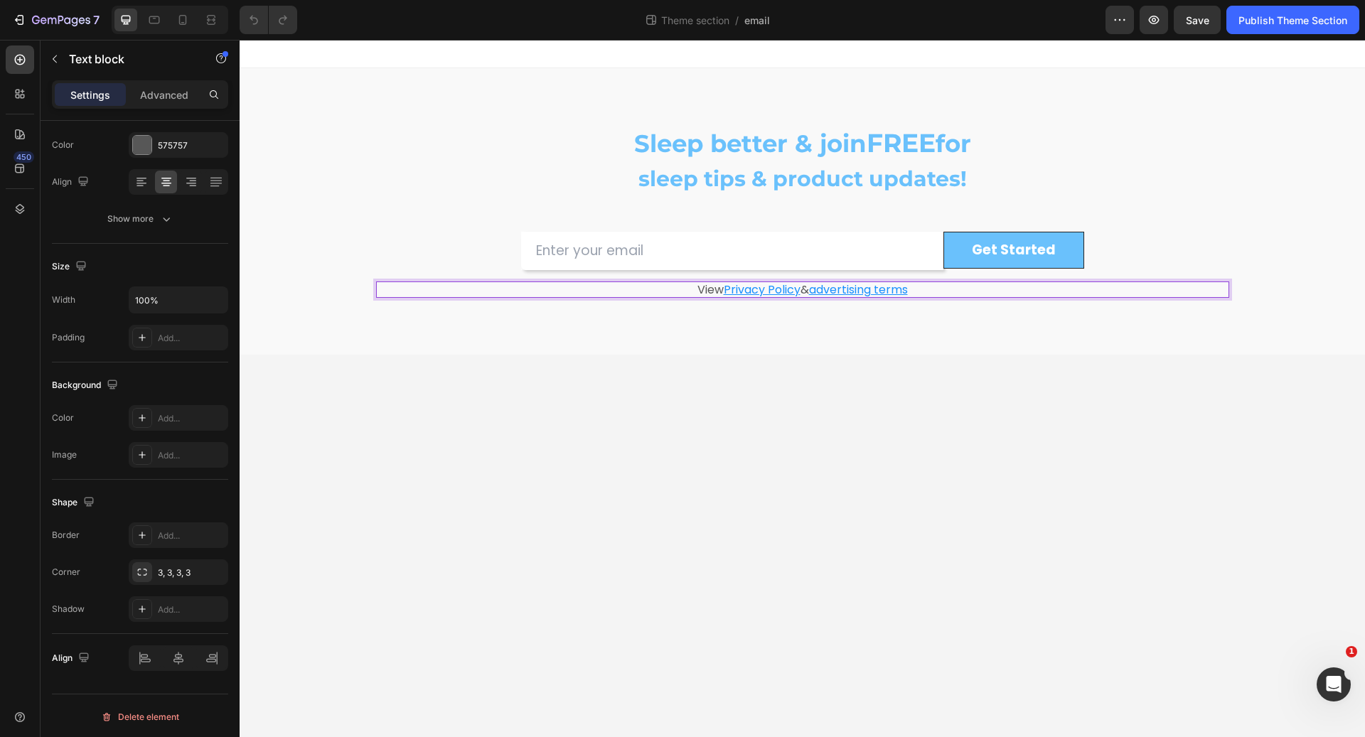
click at [739, 293] on u "Privacy Policy" at bounding box center [762, 290] width 77 height 16
click at [748, 286] on u "Privacy Policy" at bounding box center [762, 290] width 77 height 16
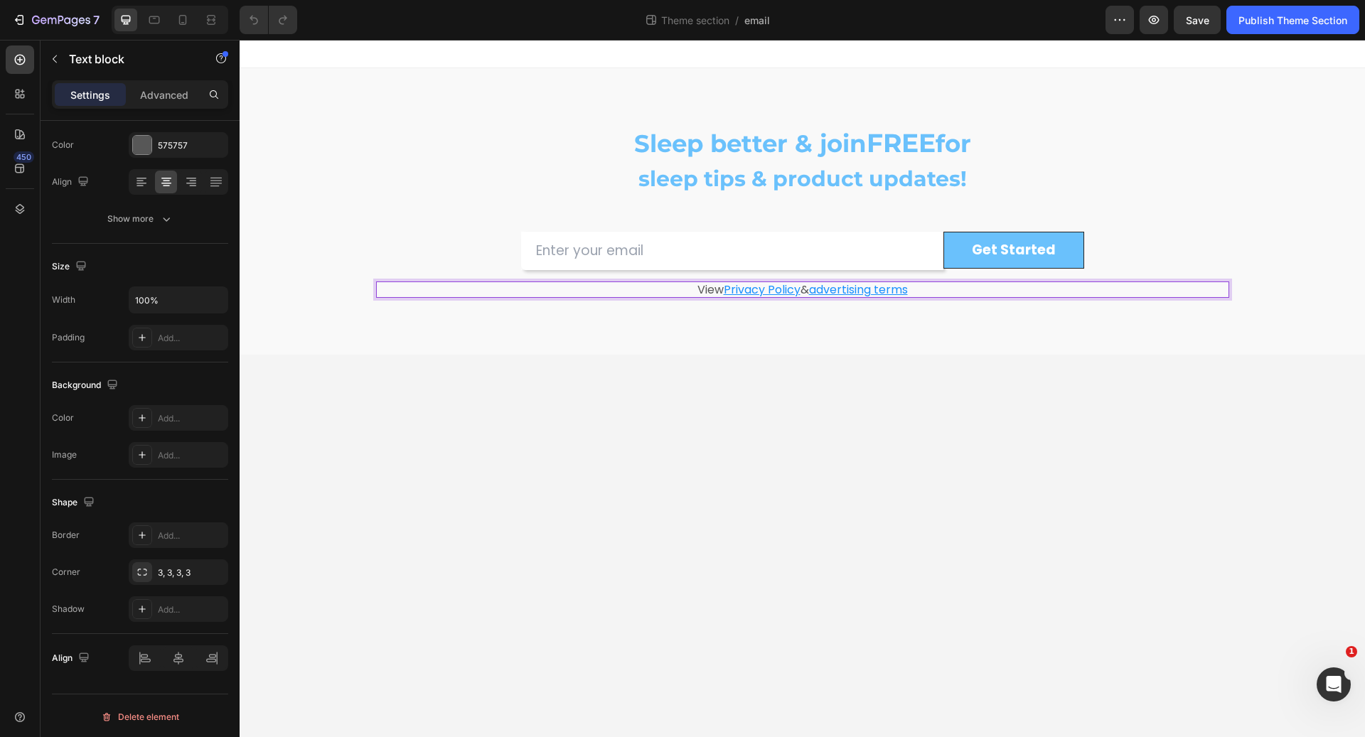
click at [748, 286] on u "Privacy Policy" at bounding box center [762, 290] width 77 height 16
click at [724, 286] on u "Privacy Policy" at bounding box center [762, 290] width 77 height 16
click at [160, 100] on p "Advanced" at bounding box center [164, 94] width 48 height 15
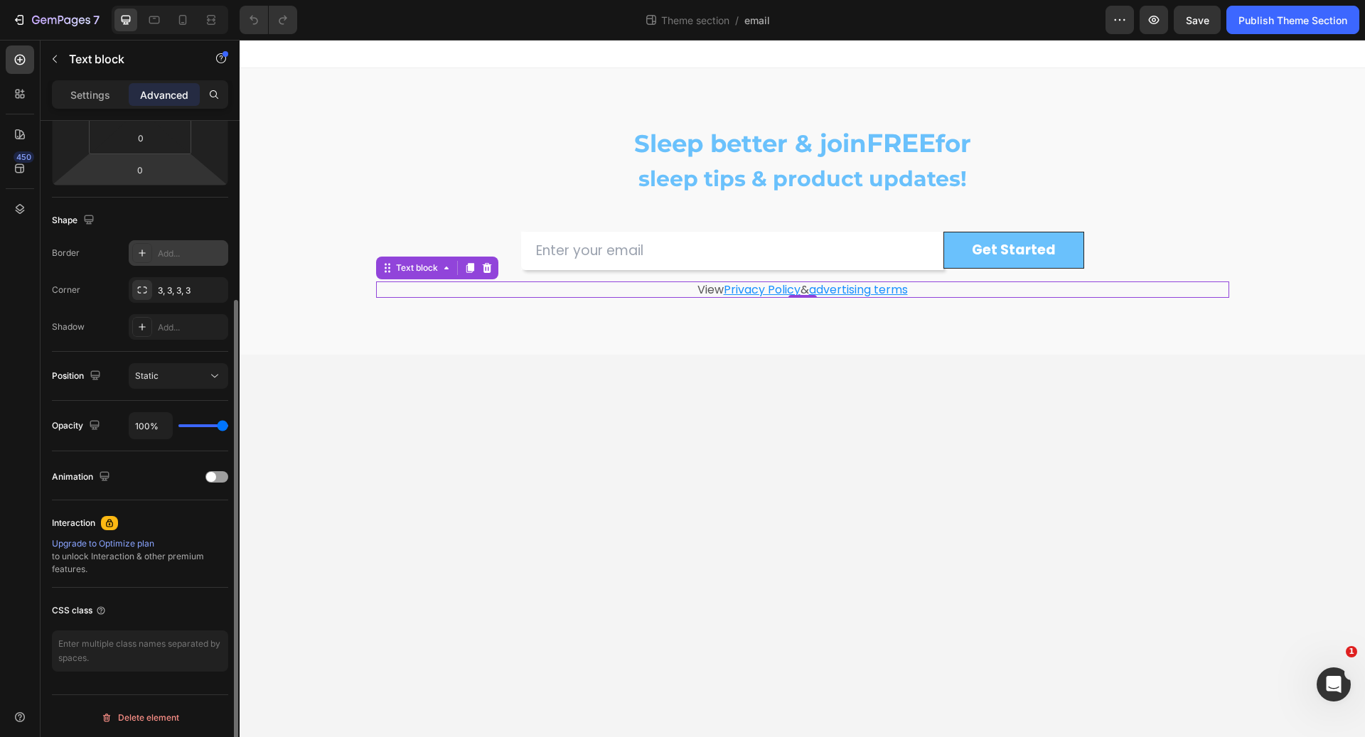
scroll to position [0, 0]
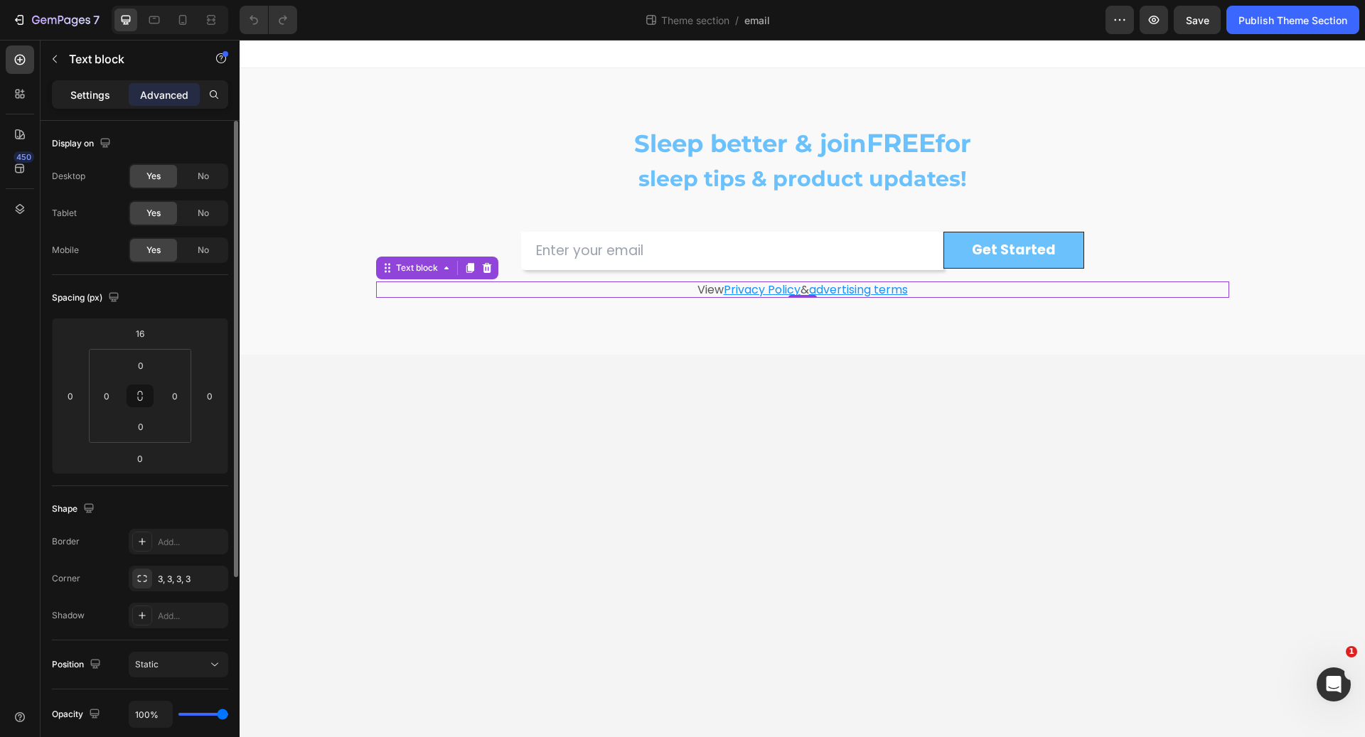
click at [98, 98] on p "Settings" at bounding box center [90, 94] width 40 height 15
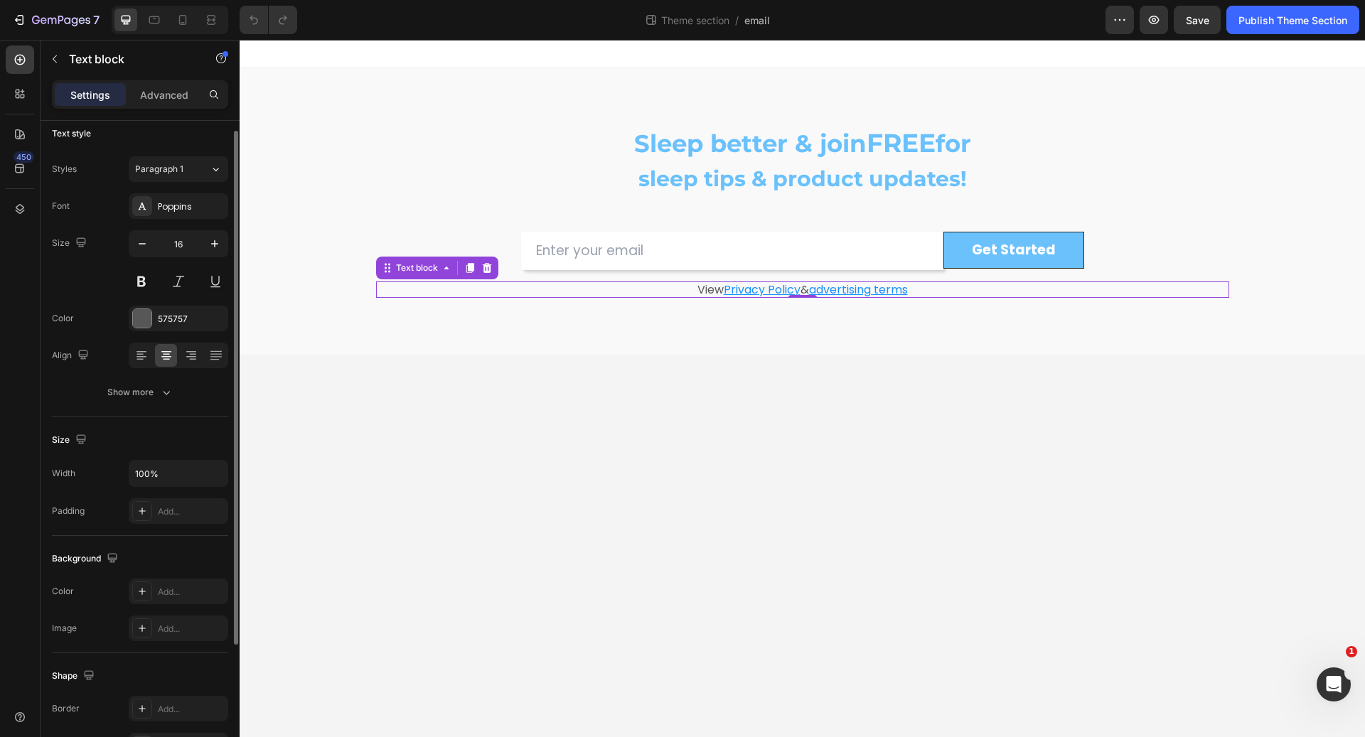
scroll to position [183, 0]
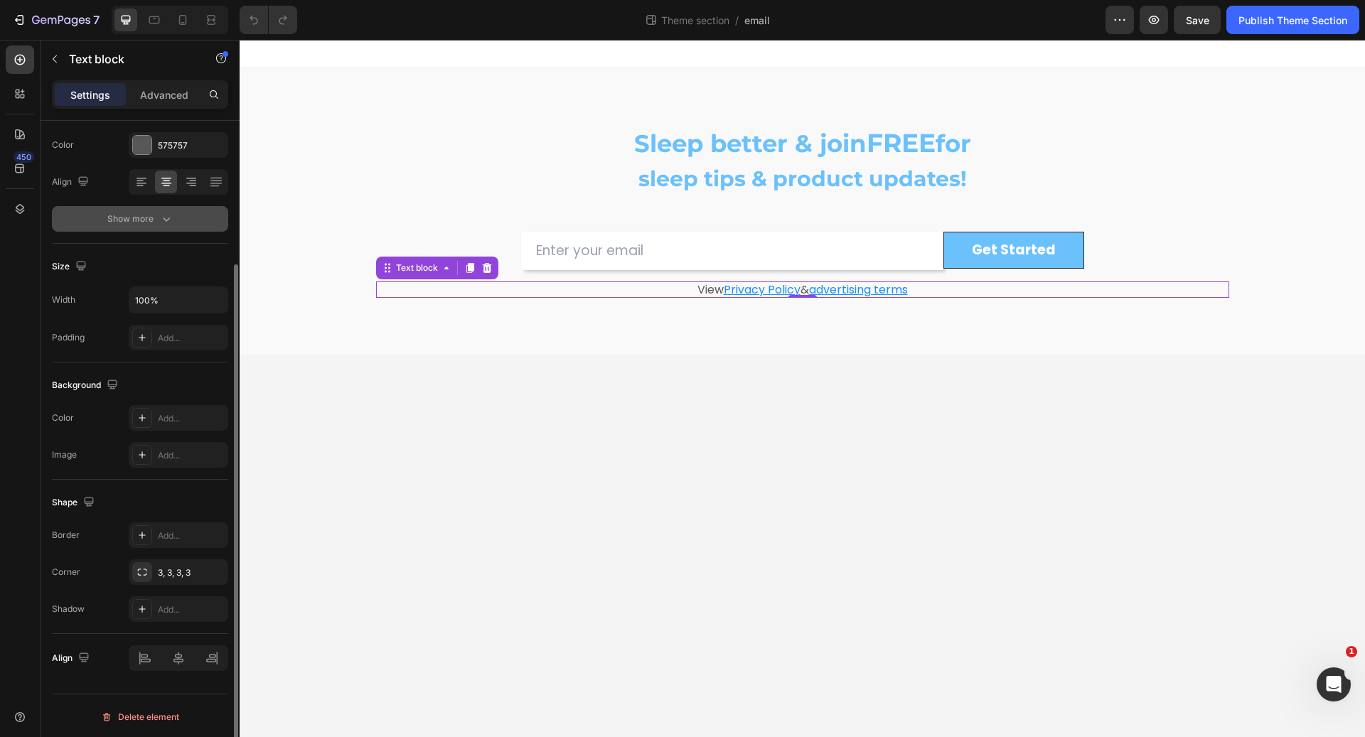
click at [147, 228] on button "Show more" at bounding box center [140, 219] width 176 height 26
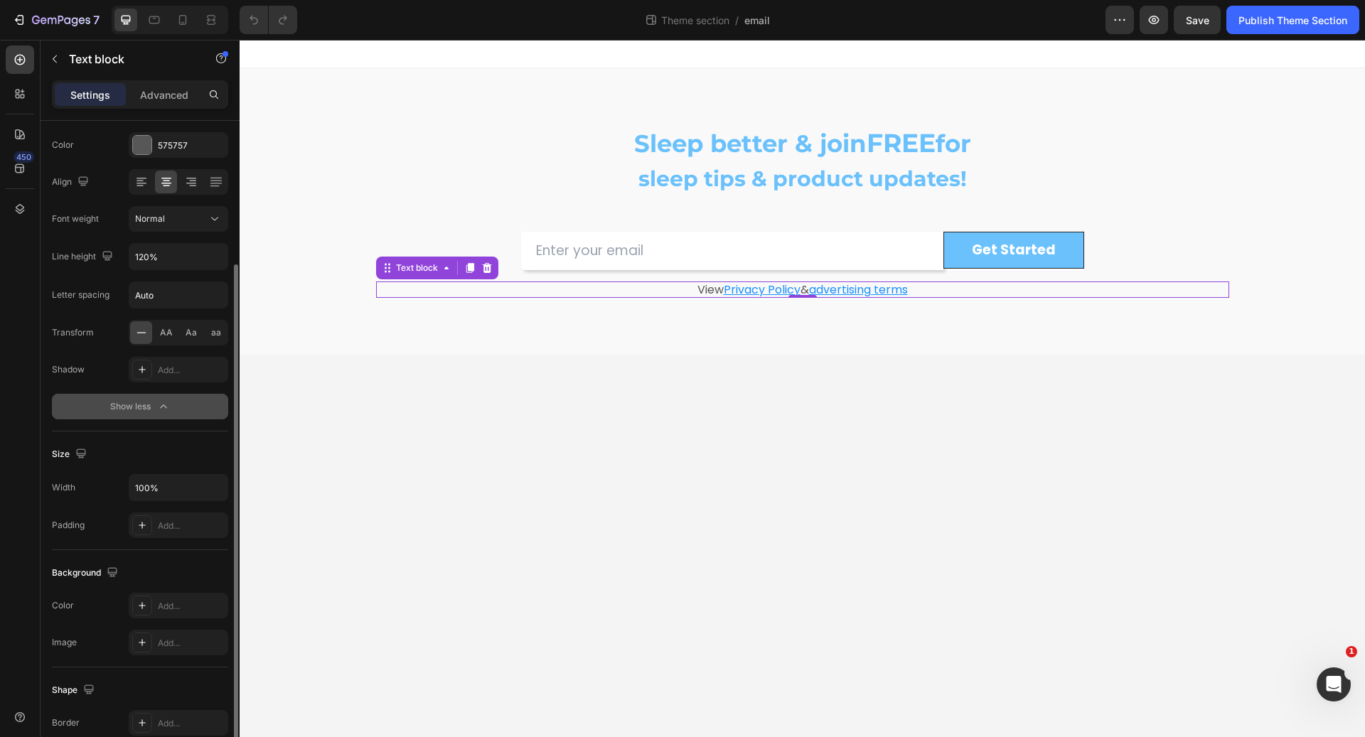
click at [142, 407] on div "Show less" at bounding box center [140, 407] width 60 height 14
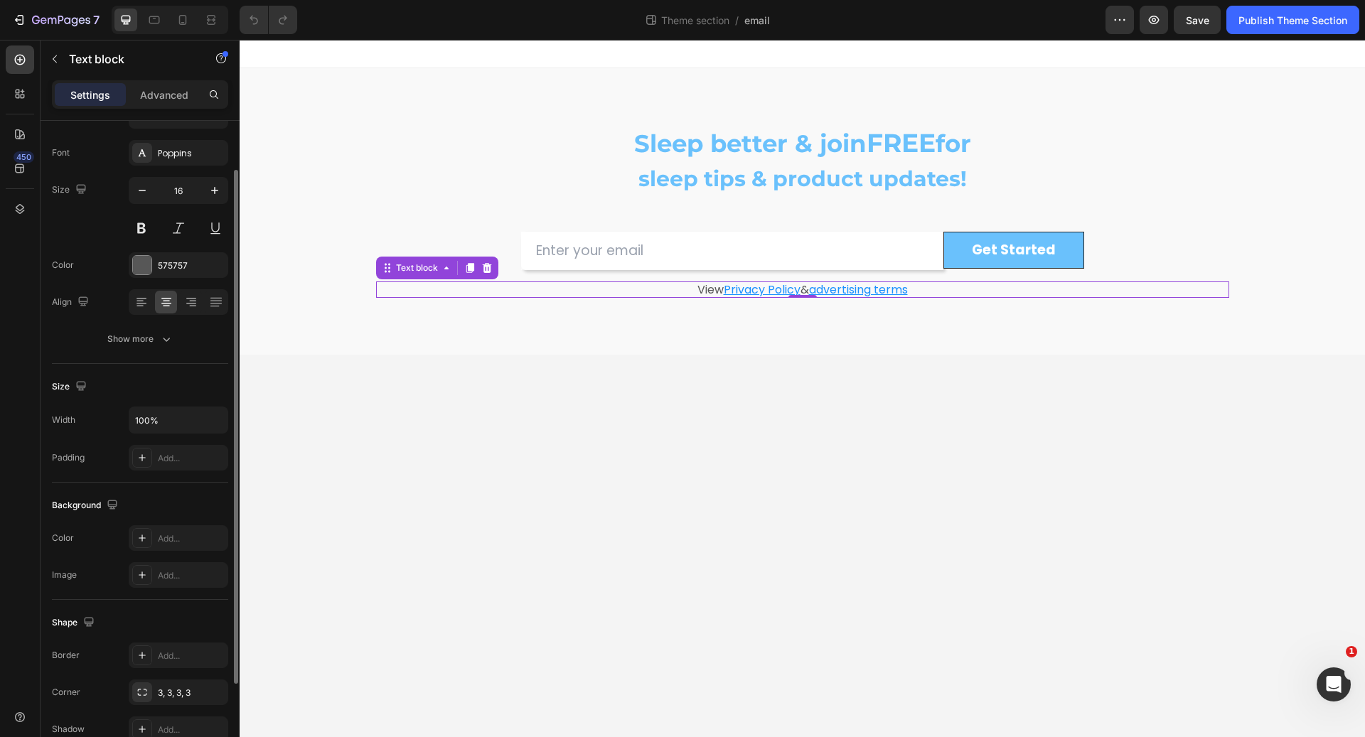
scroll to position [0, 0]
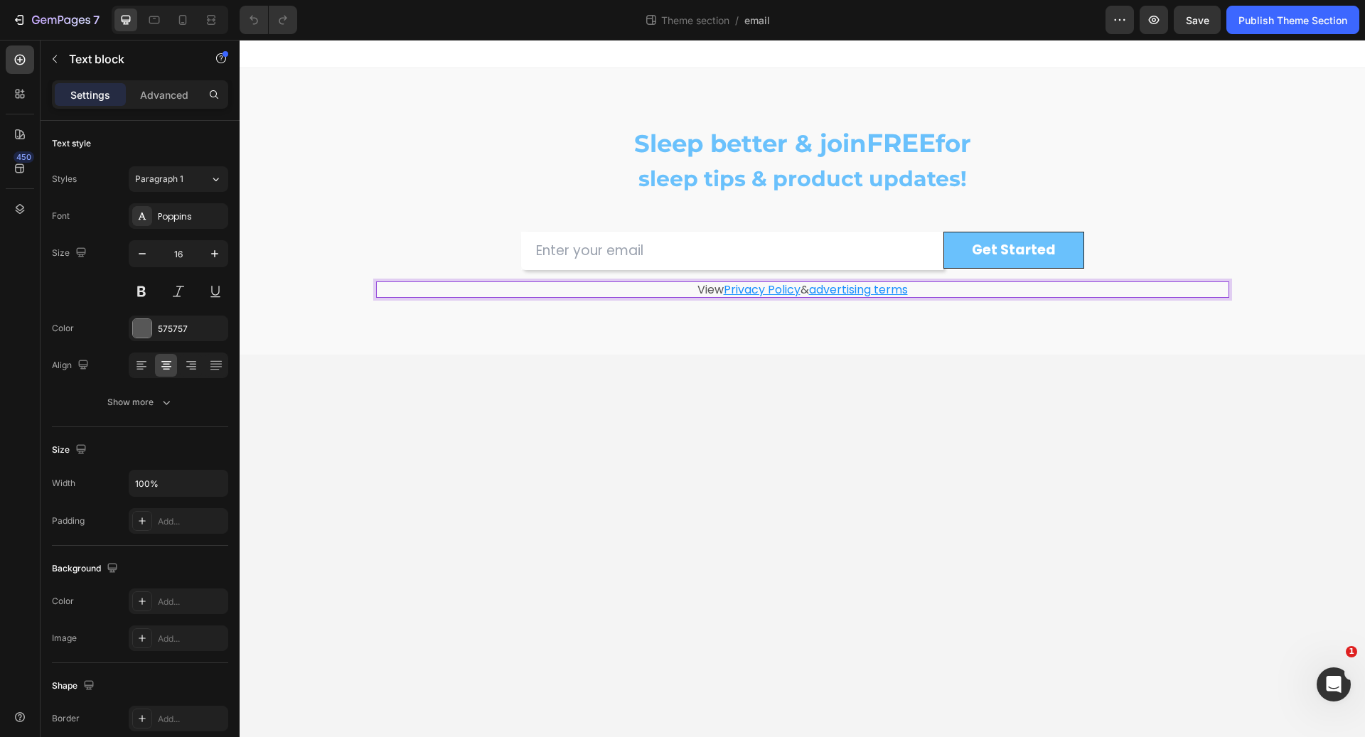
click at [741, 290] on u "Privacy Policy" at bounding box center [762, 290] width 77 height 16
click at [745, 290] on u "Privacy Policy" at bounding box center [762, 290] width 77 height 16
click at [744, 290] on u "Privacy Policy" at bounding box center [762, 290] width 77 height 16
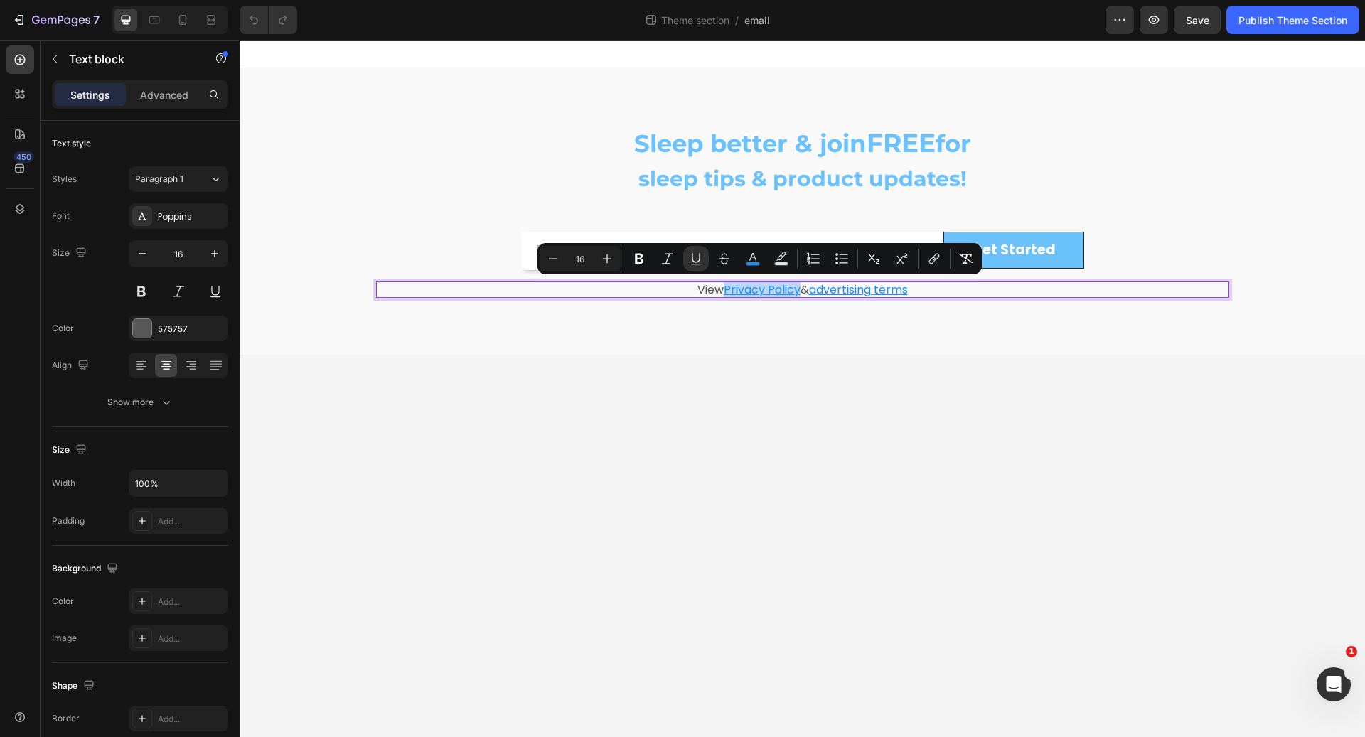
drag, startPoint x: 722, startPoint y: 289, endPoint x: 793, endPoint y: 289, distance: 71.8
click at [795, 290] on u "Privacy Policy" at bounding box center [762, 290] width 77 height 16
click at [766, 284] on u "Privacy Policy" at bounding box center [762, 290] width 77 height 16
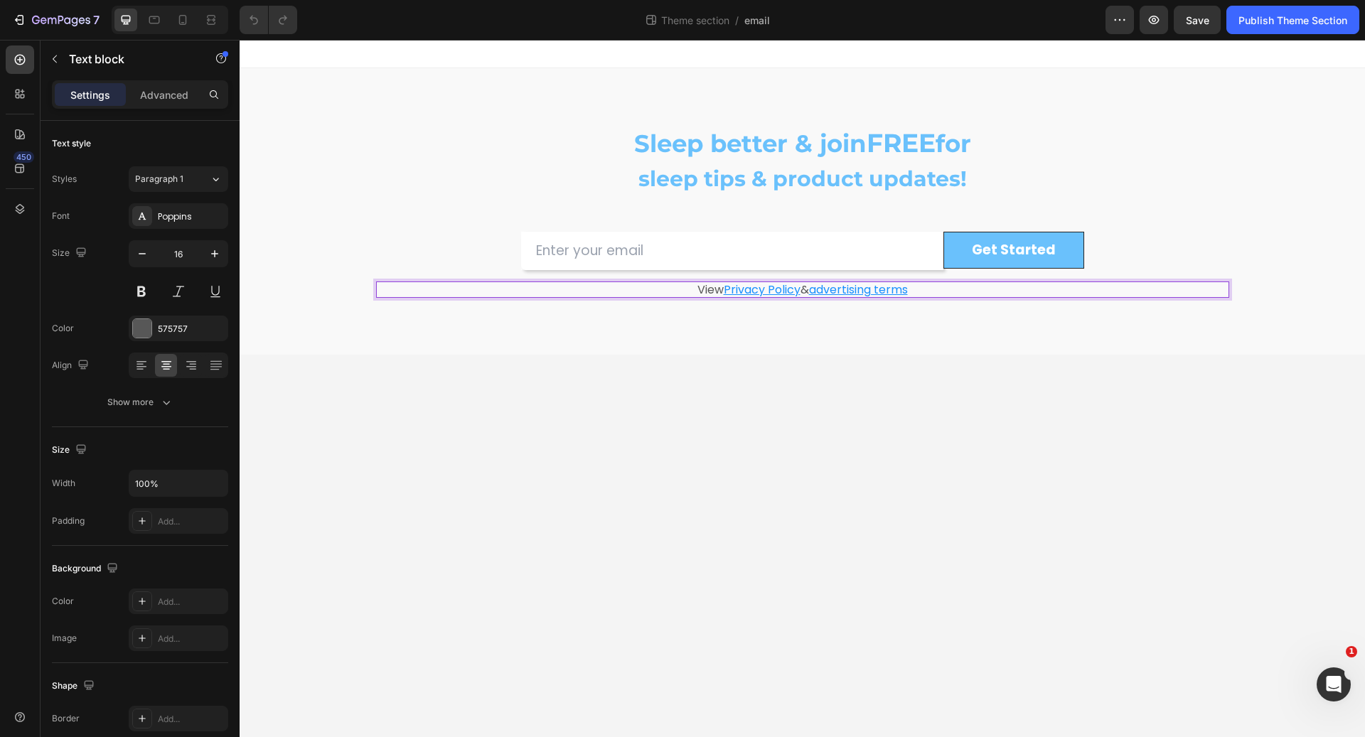
click at [761, 287] on u "Privacy Policy" at bounding box center [762, 290] width 77 height 16
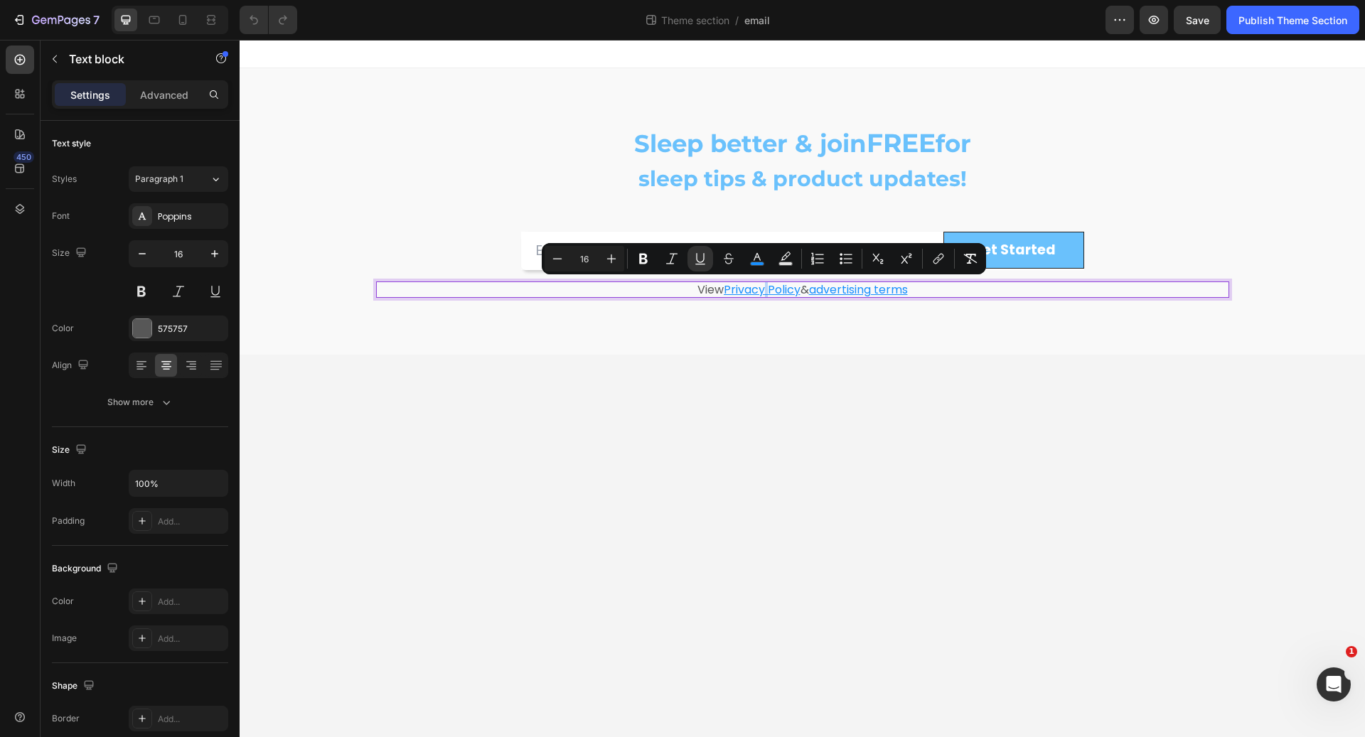
drag, startPoint x: 761, startPoint y: 287, endPoint x: 750, endPoint y: 289, distance: 11.6
click at [750, 289] on u "Privacy Policy" at bounding box center [762, 290] width 77 height 16
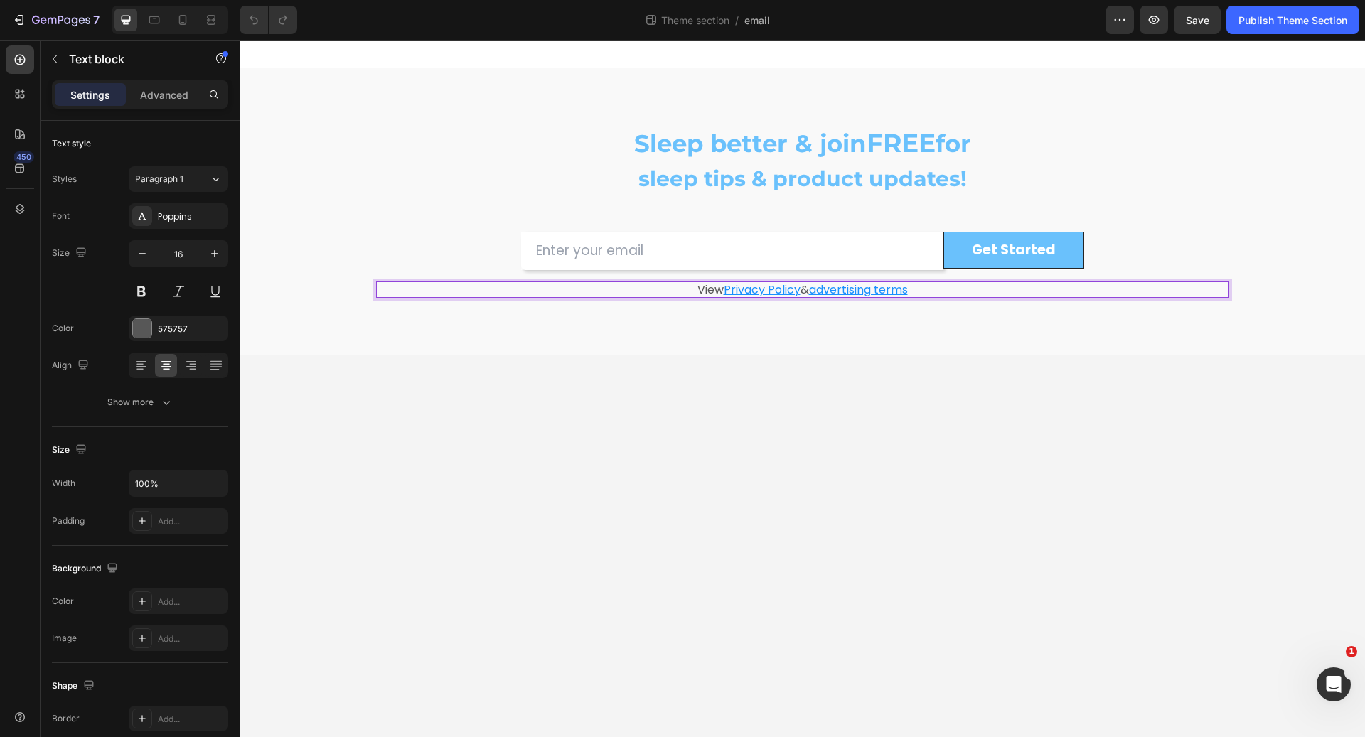
click at [750, 289] on u "Privacy Policy" at bounding box center [762, 290] width 77 height 16
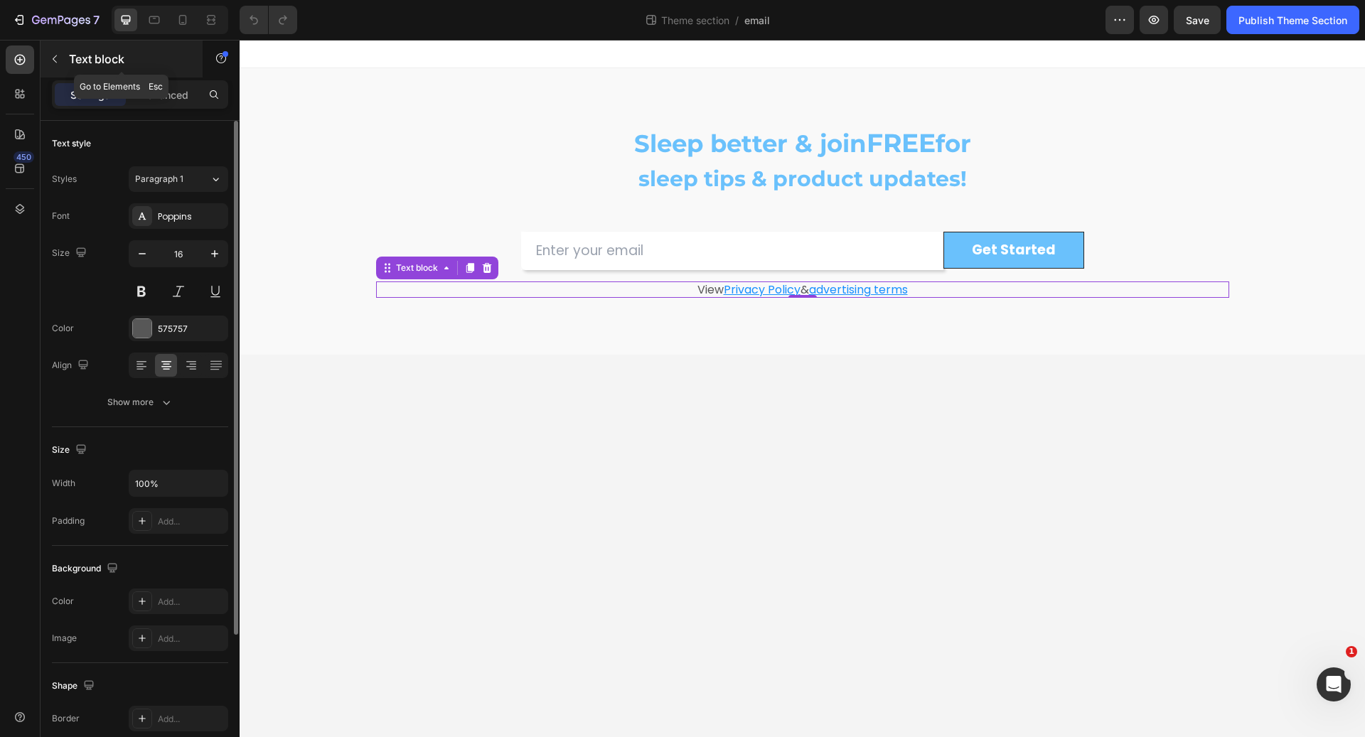
click at [70, 49] on div "Text block" at bounding box center [122, 59] width 162 height 37
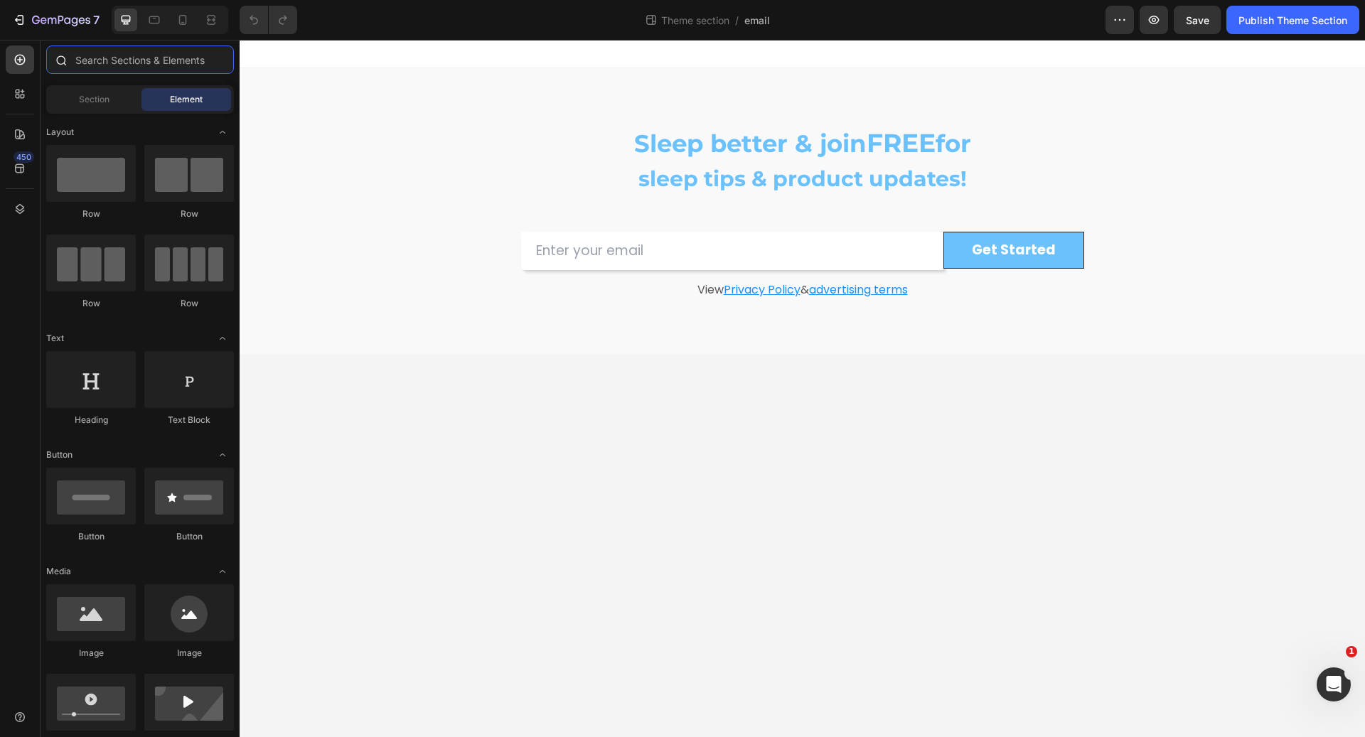
click at [102, 63] on input "text" at bounding box center [140, 60] width 188 height 28
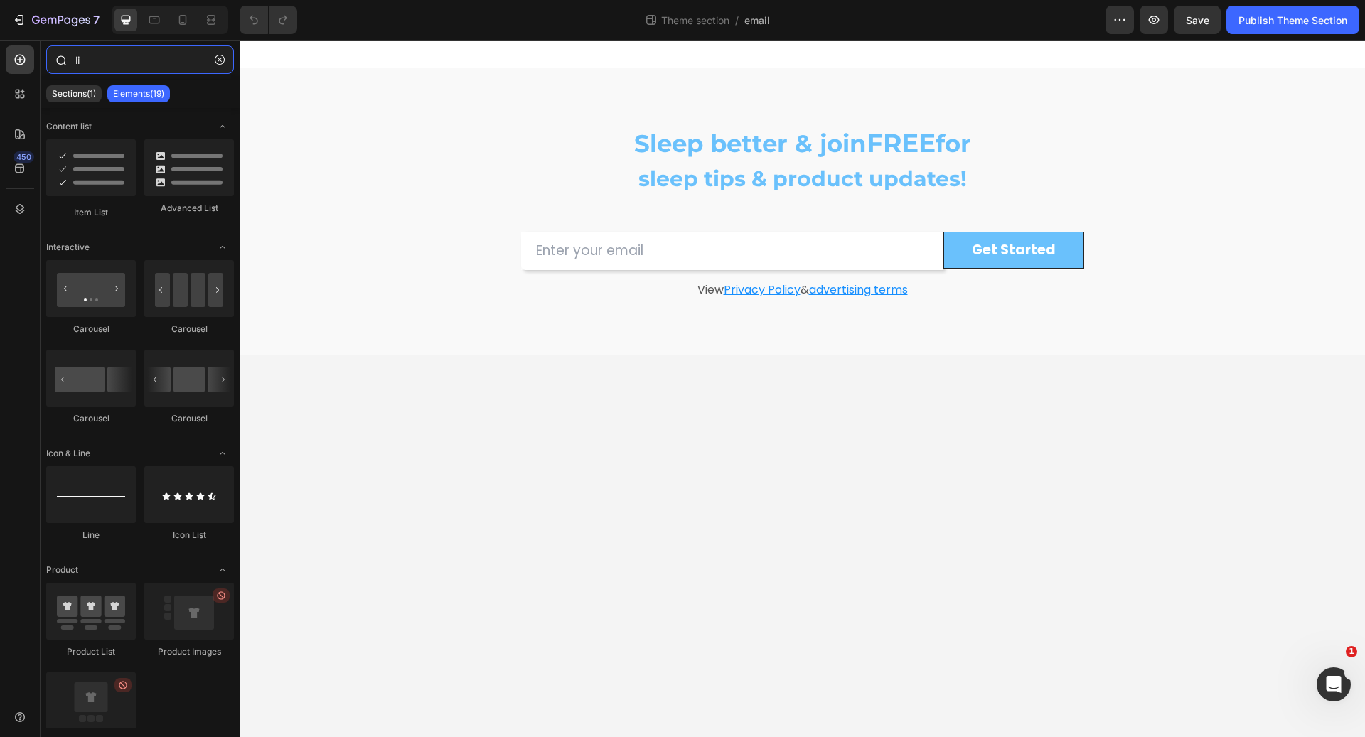
type input "l"
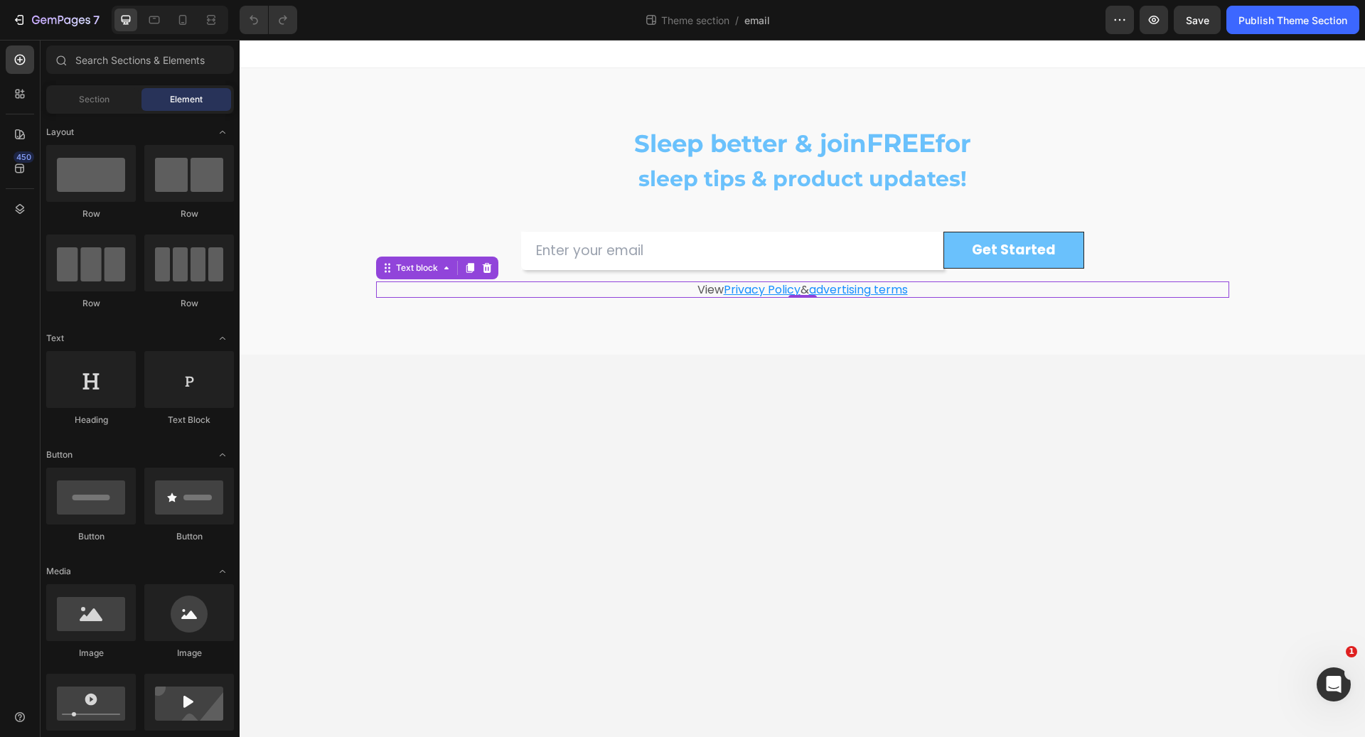
click at [769, 289] on u "Privacy Policy" at bounding box center [762, 290] width 77 height 16
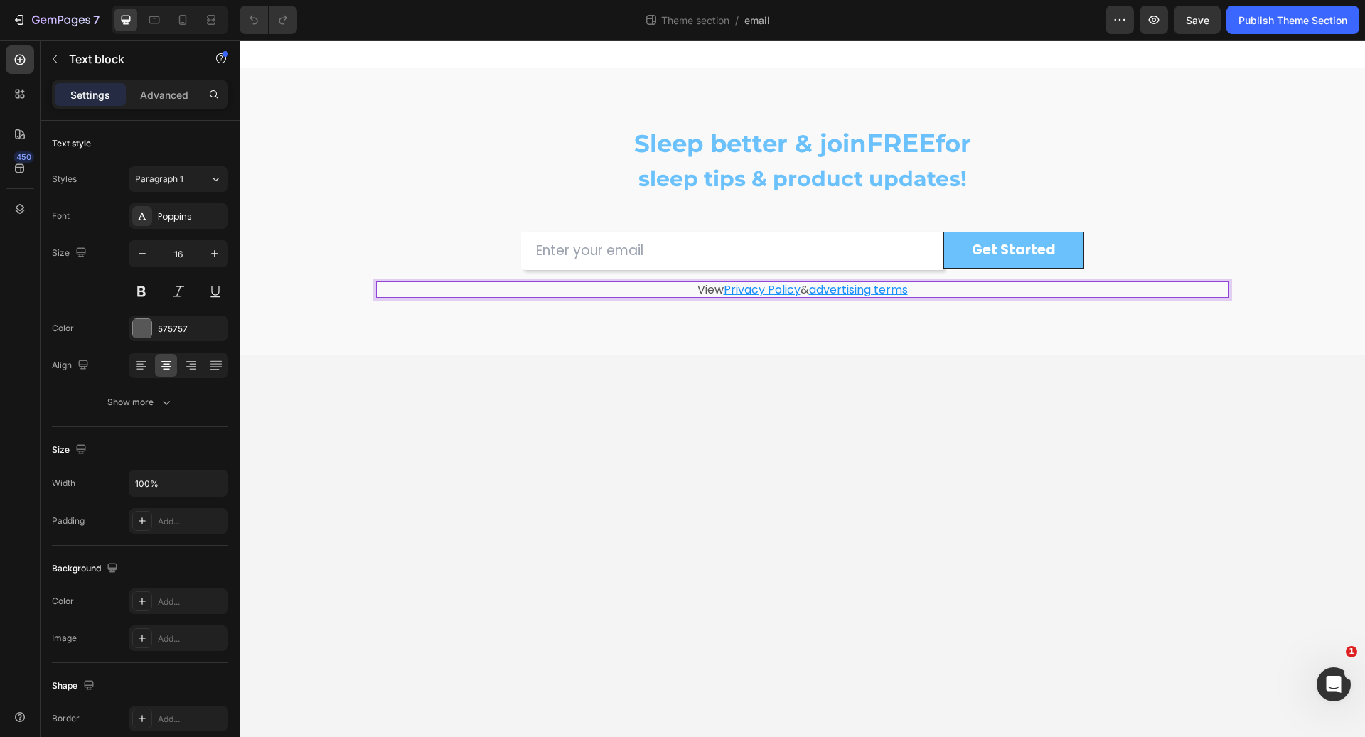
click at [840, 284] on u "advertising terms" at bounding box center [858, 290] width 99 height 16
click at [841, 287] on u "advertising terms" at bounding box center [858, 290] width 99 height 16
click at [764, 289] on u "Privacy Policy" at bounding box center [762, 290] width 77 height 16
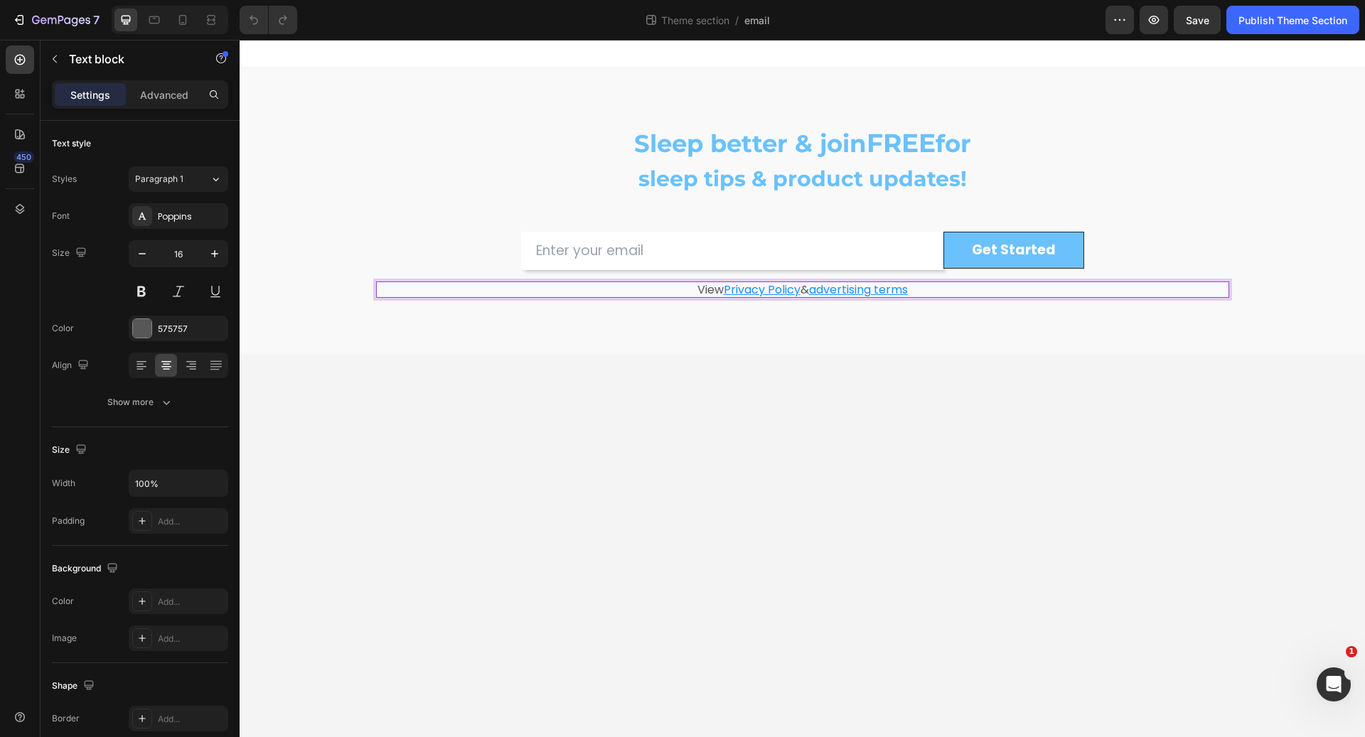
click at [726, 289] on u "Privacy Policy" at bounding box center [762, 290] width 77 height 16
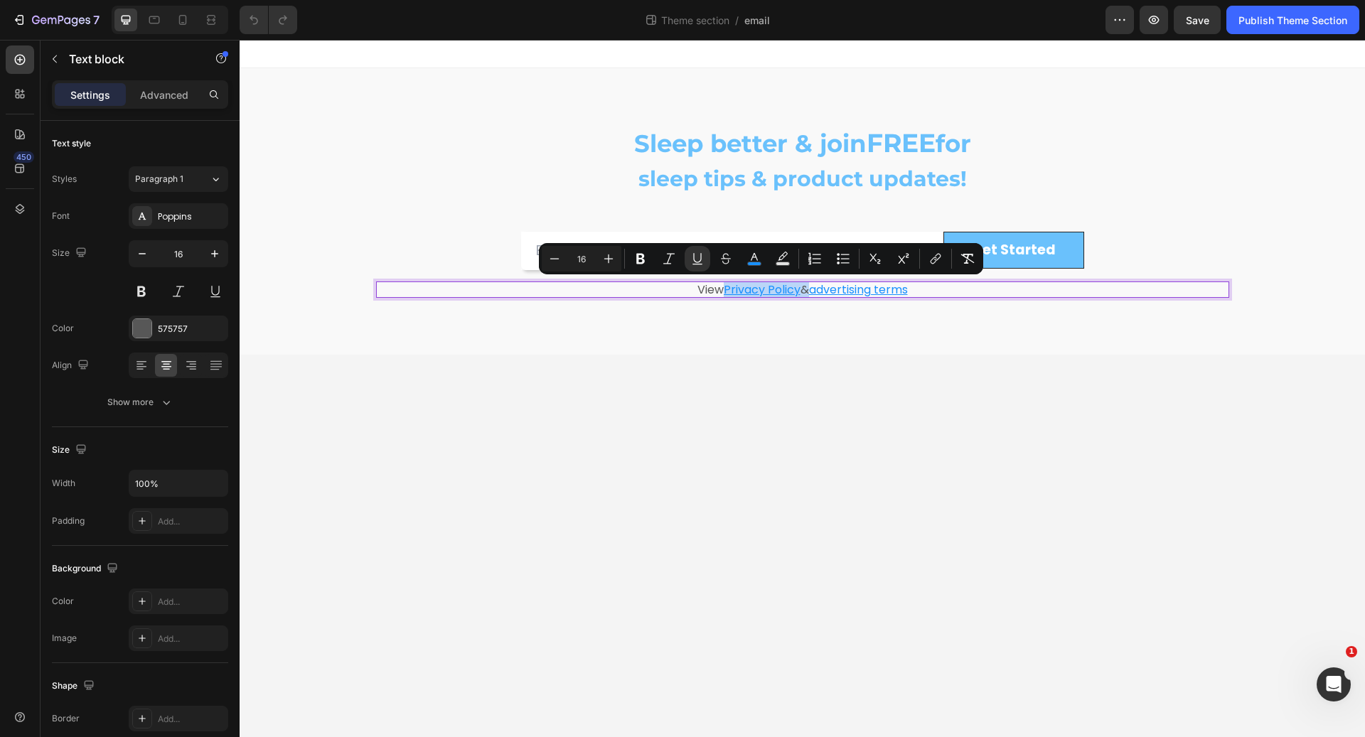
drag, startPoint x: 721, startPoint y: 287, endPoint x: 805, endPoint y: 286, distance: 83.9
click at [805, 286] on p "View Privacy Policy & advertising terms" at bounding box center [803, 290] width 850 height 14
click at [934, 260] on icon "Editor contextual toolbar" at bounding box center [936, 259] width 14 height 14
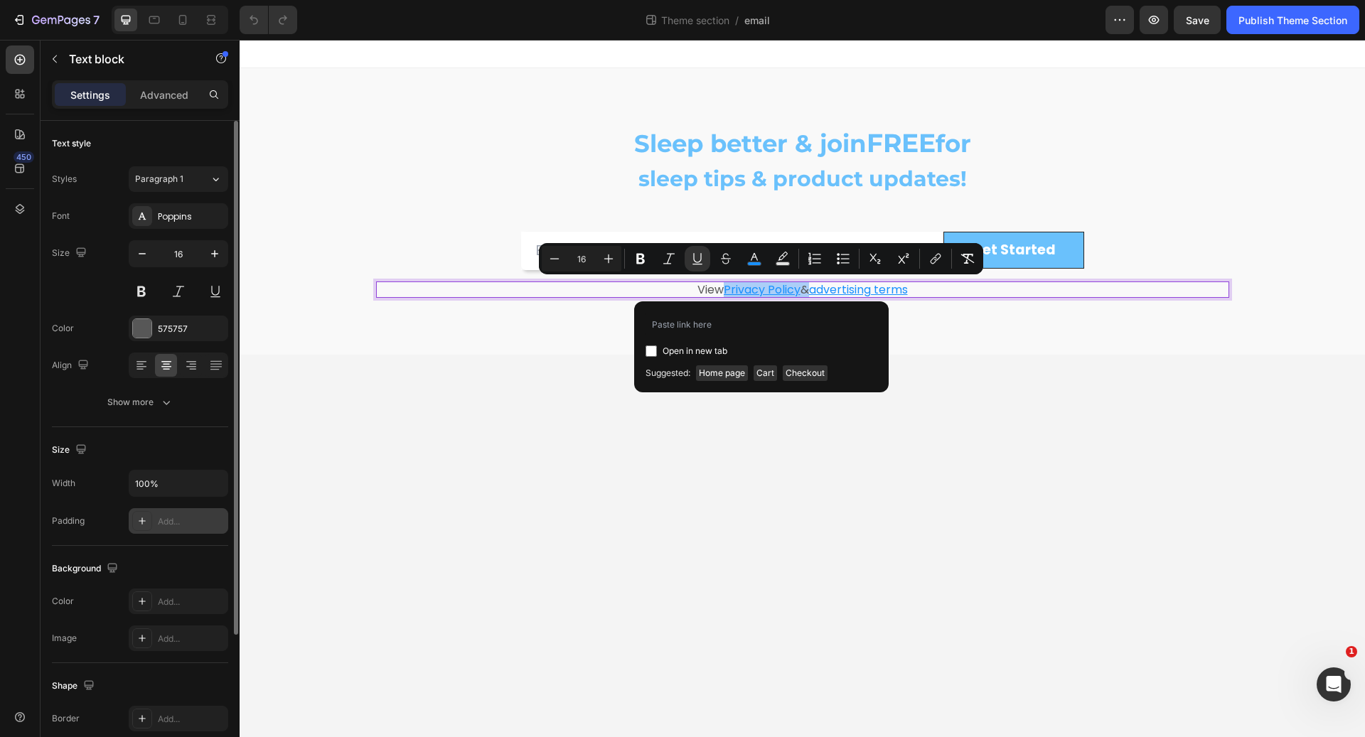
scroll to position [183, 0]
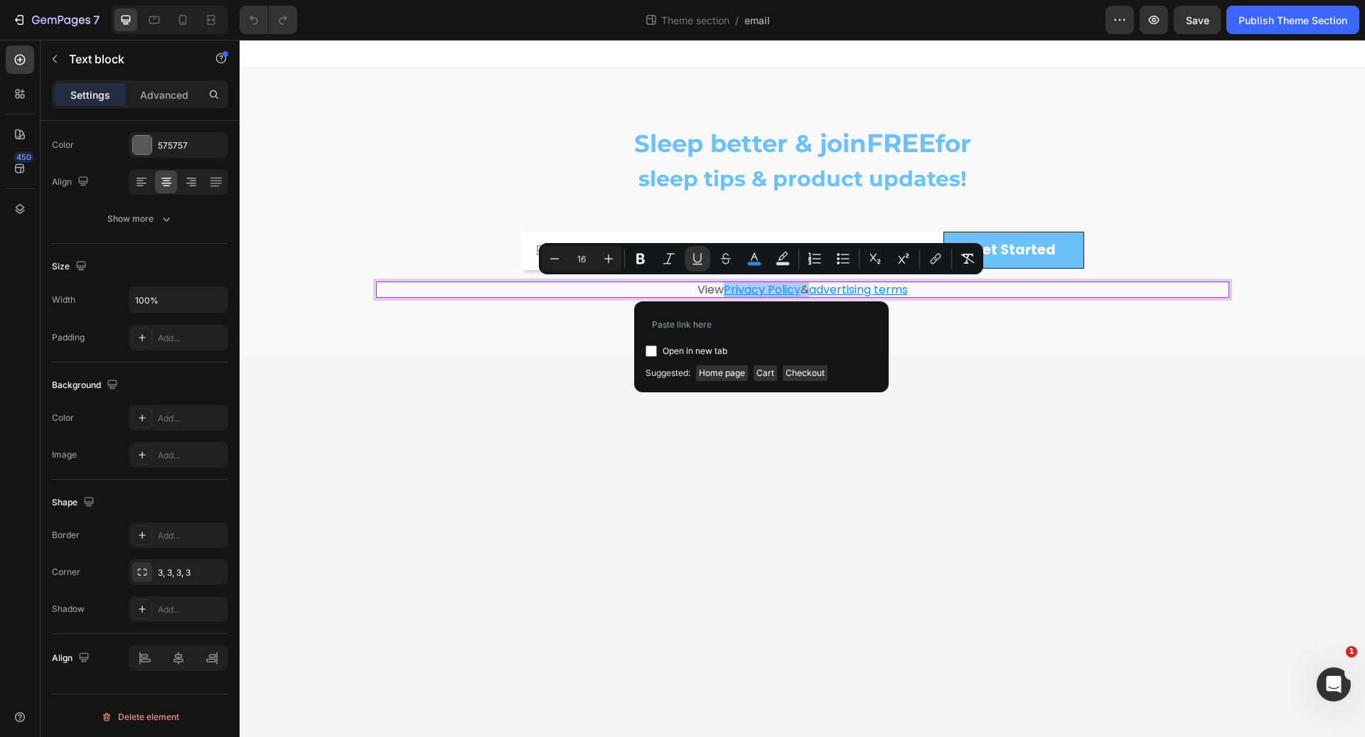
click at [734, 350] on div "Open in new tab" at bounding box center [762, 351] width 232 height 17
click at [682, 355] on span "Open in new tab" at bounding box center [695, 351] width 65 height 17
checkbox input "false"
click at [731, 375] on span "Home page" at bounding box center [722, 373] width 52 height 16
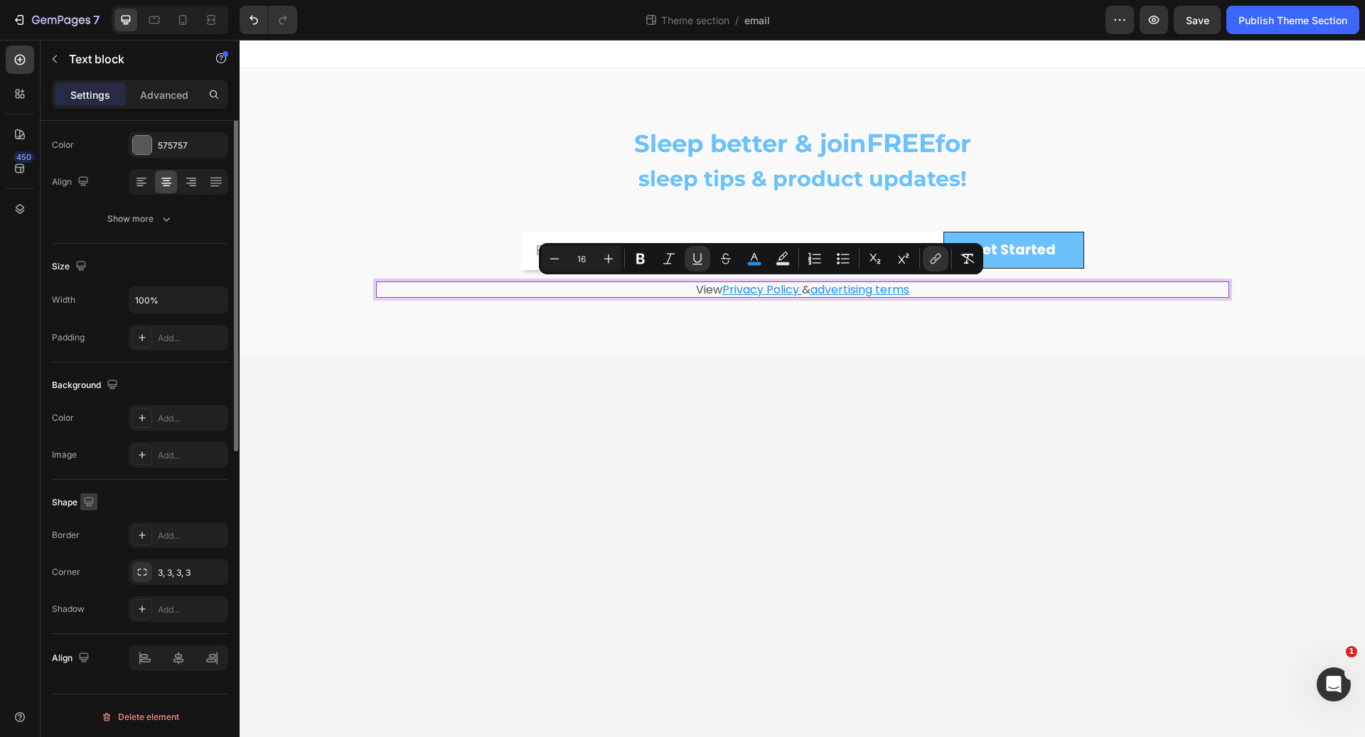
scroll to position [0, 0]
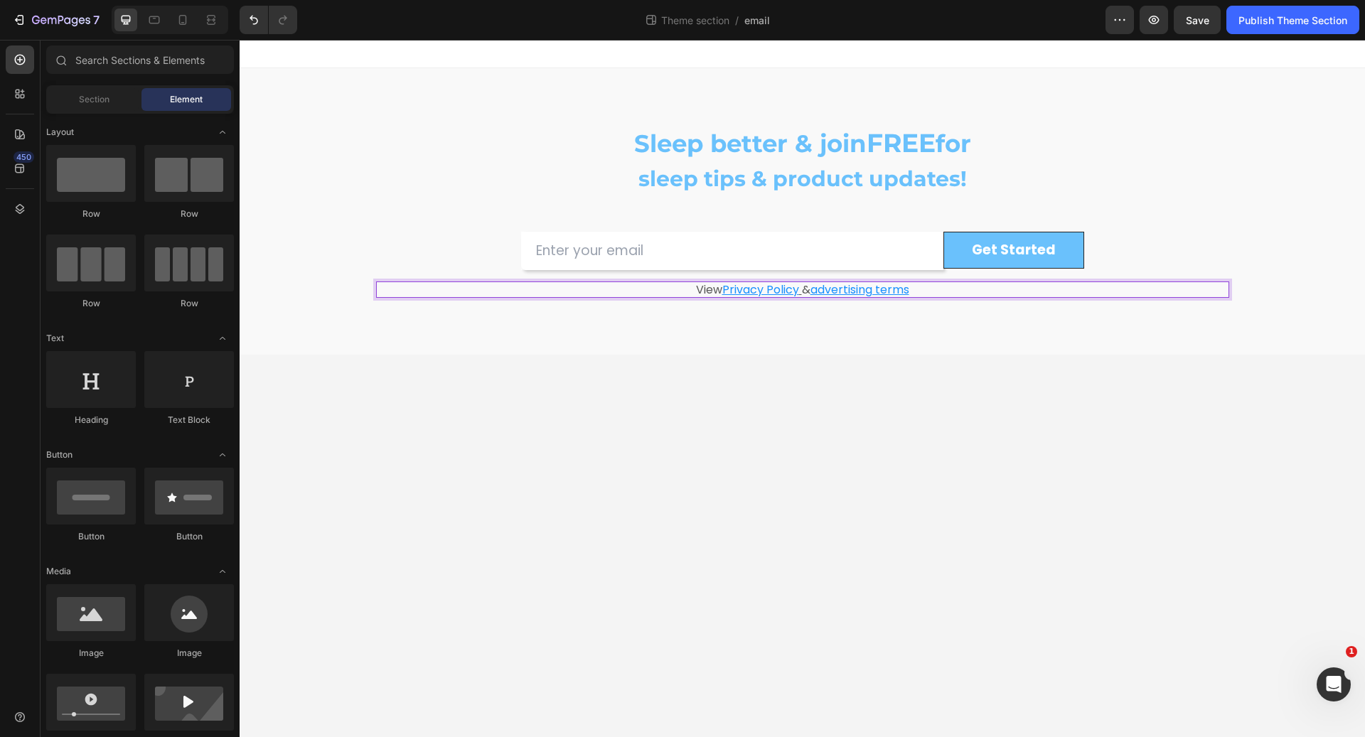
click at [358, 413] on body "Sleep better & join FREE for sleep tips & product updates! Heading Row Email Fi…" at bounding box center [803, 389] width 1126 height 698
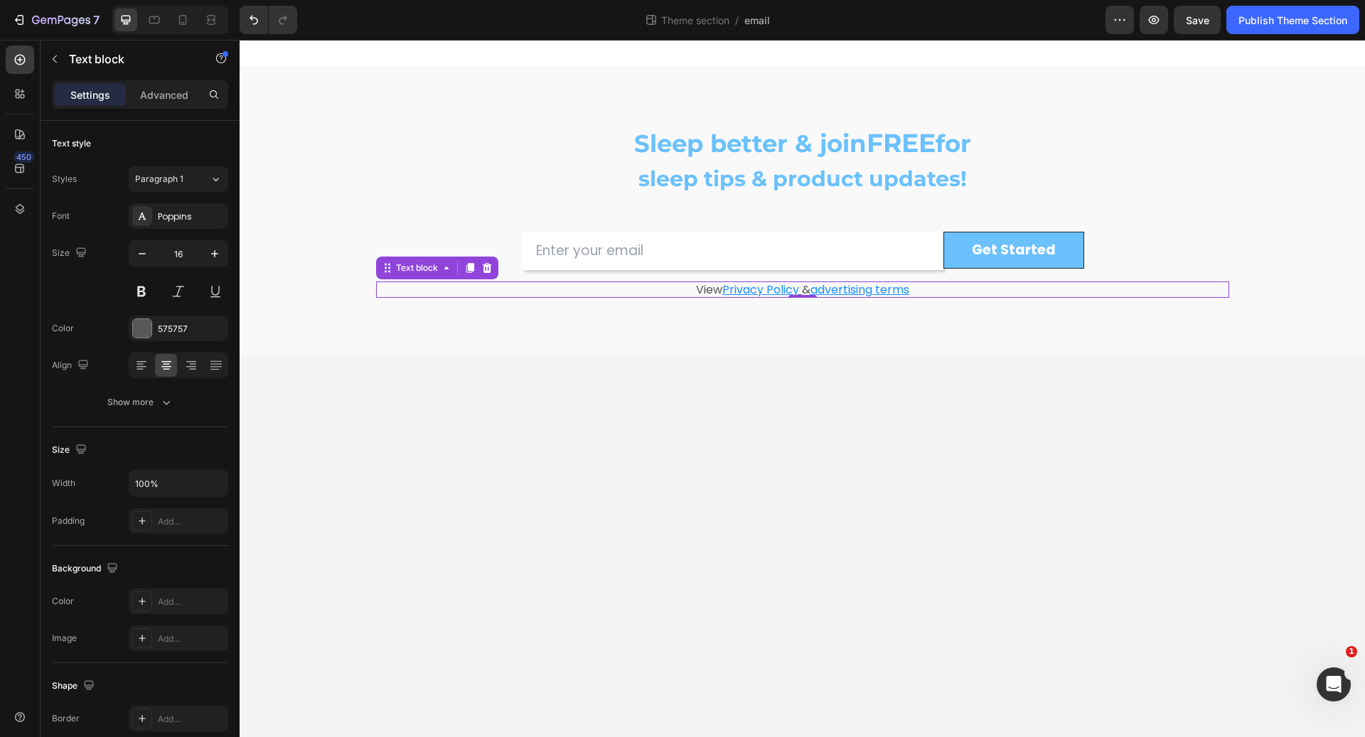
click at [780, 292] on u "Privacy Policy" at bounding box center [760, 290] width 77 height 16
click at [772, 289] on u "Privacy Policy" at bounding box center [760, 290] width 77 height 16
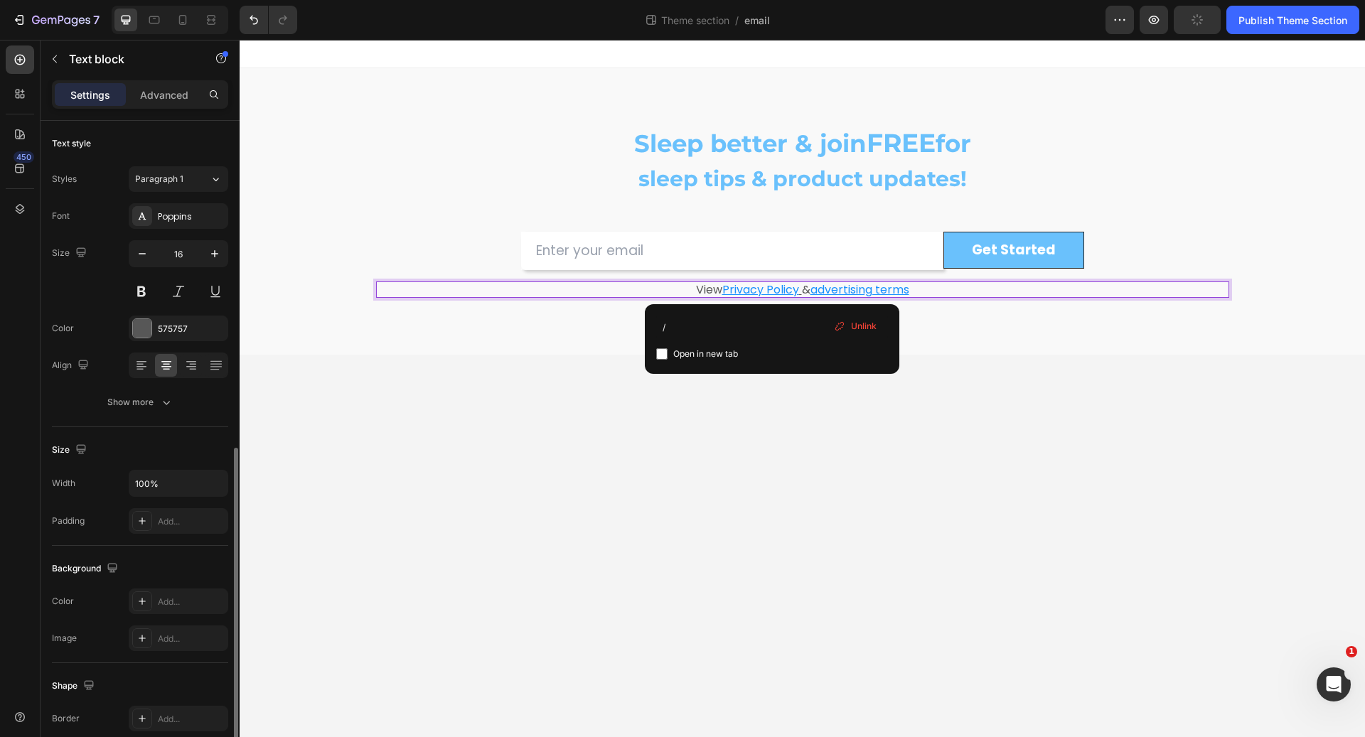
scroll to position [183, 0]
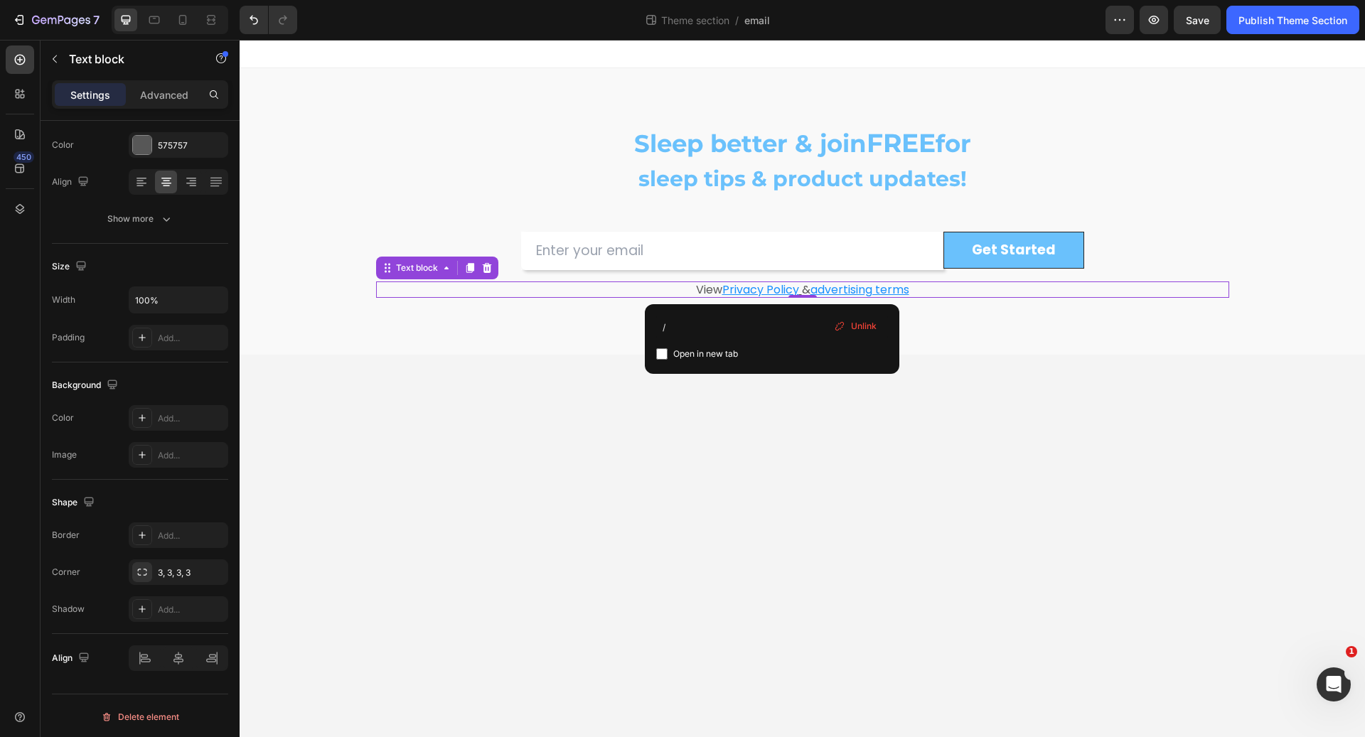
click at [705, 362] on span "Open in new tab" at bounding box center [705, 354] width 65 height 17
checkbox input "true"
click at [611, 421] on body "Sleep better & join FREE for sleep tips & product updates! Heading Row Email Fi…" at bounding box center [803, 389] width 1126 height 698
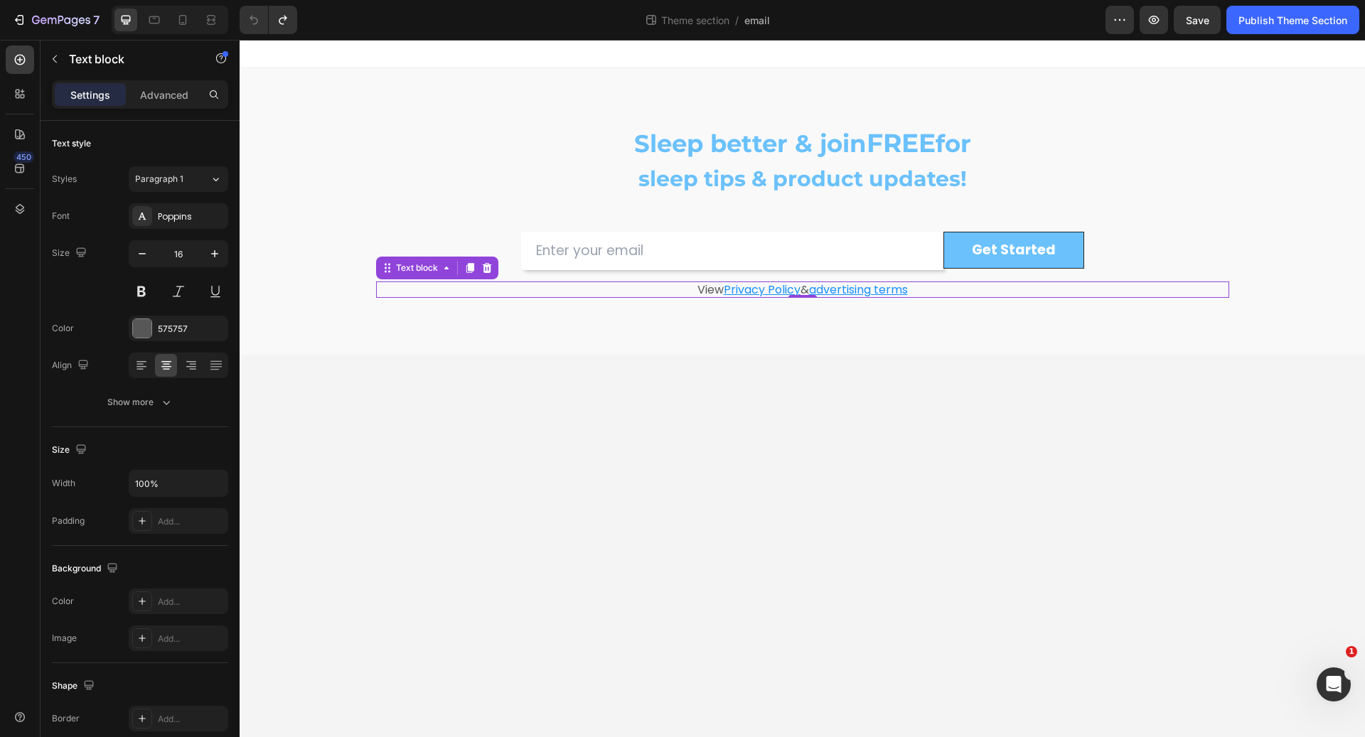
click at [771, 294] on u "Privacy Policy" at bounding box center [762, 290] width 77 height 16
click at [741, 292] on u "Privacy Policy" at bounding box center [762, 290] width 77 height 16
click at [741, 291] on u "Privacy Policy" at bounding box center [762, 290] width 77 height 16
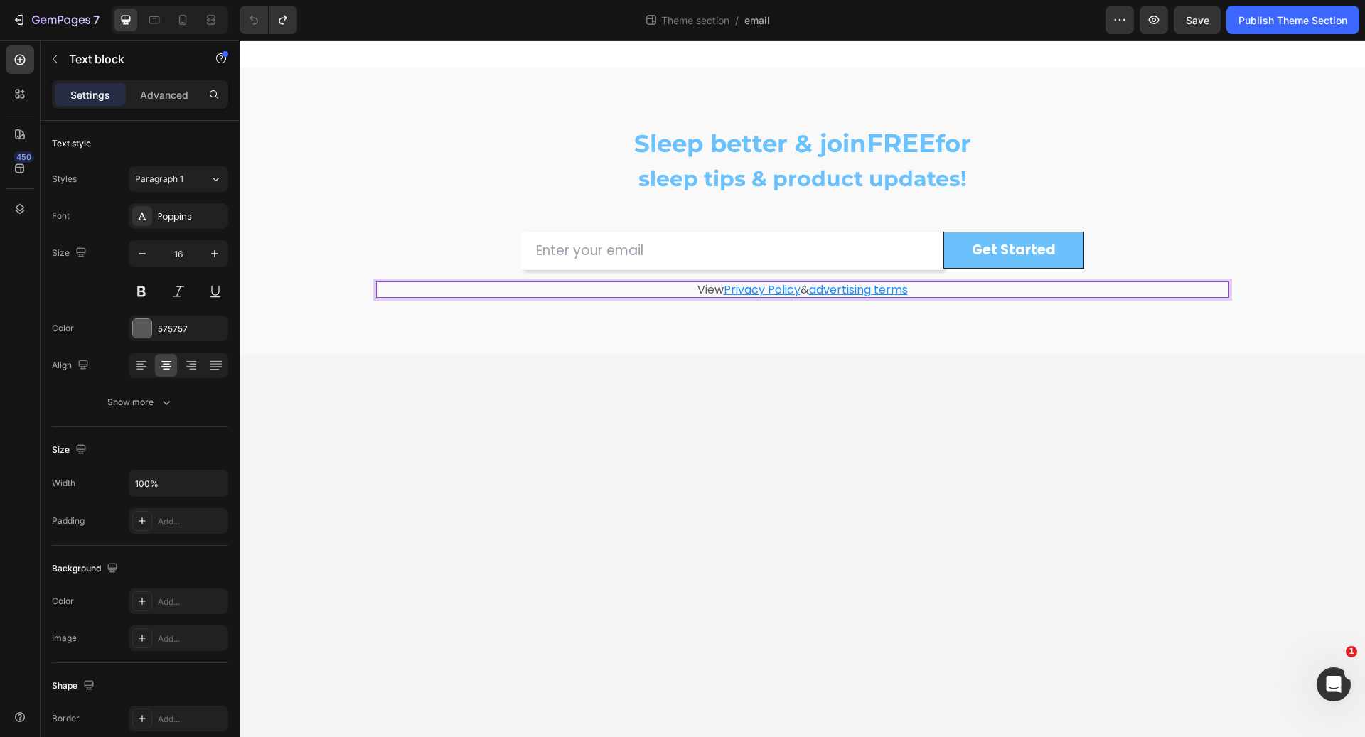
click at [741, 291] on u "Privacy Policy" at bounding box center [762, 290] width 77 height 16
click at [740, 291] on u "Privacy Policy" at bounding box center [762, 290] width 77 height 16
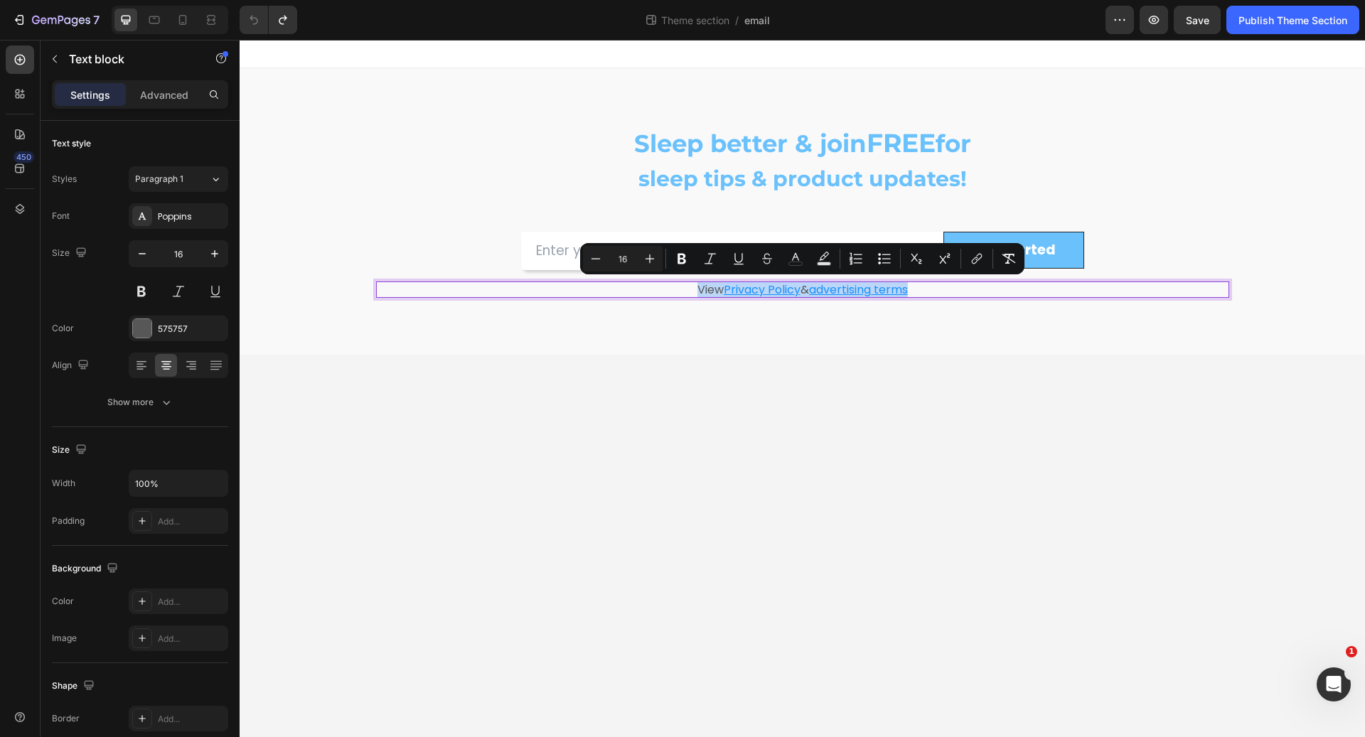
click at [740, 291] on u "Privacy Policy" at bounding box center [762, 290] width 77 height 16
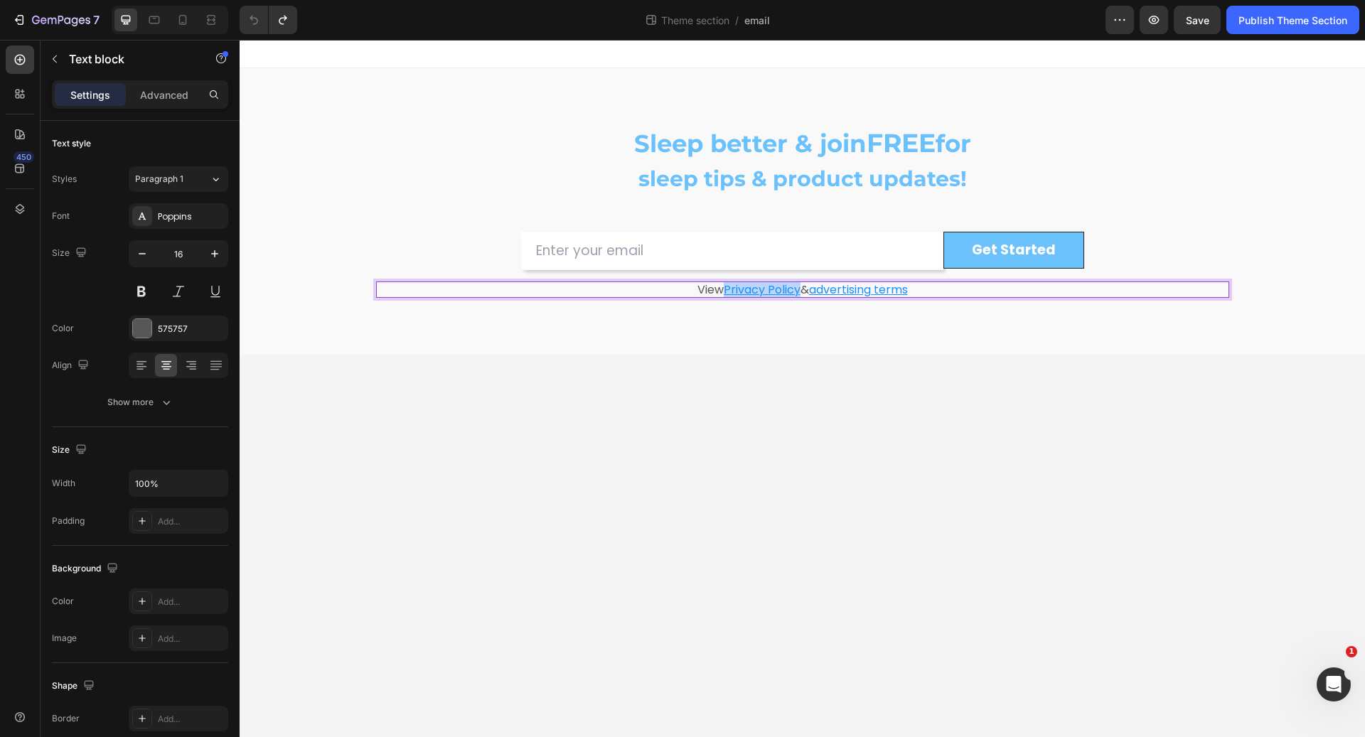
drag, startPoint x: 724, startPoint y: 284, endPoint x: 796, endPoint y: 285, distance: 72.5
click at [796, 285] on u "Privacy Policy" at bounding box center [762, 290] width 77 height 16
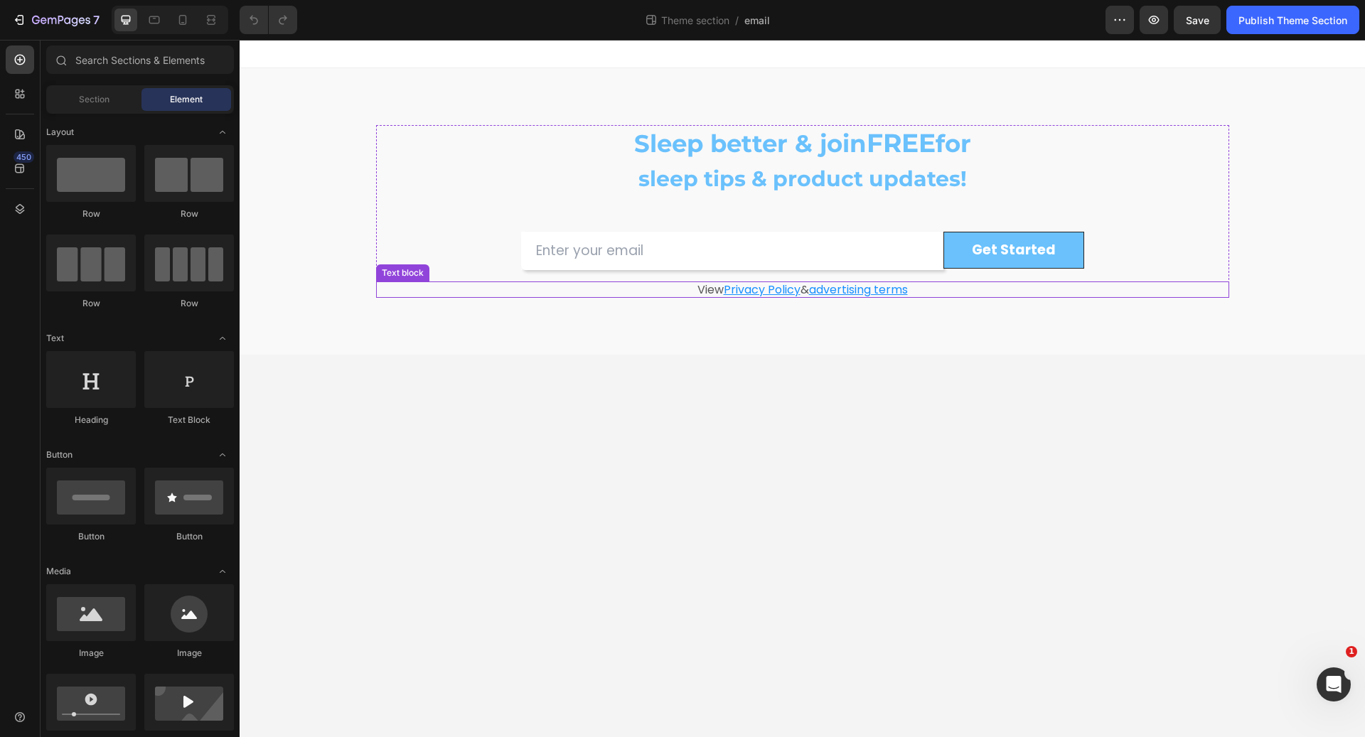
click at [702, 284] on p "View Privacy Policy & advertising terms" at bounding box center [803, 290] width 850 height 14
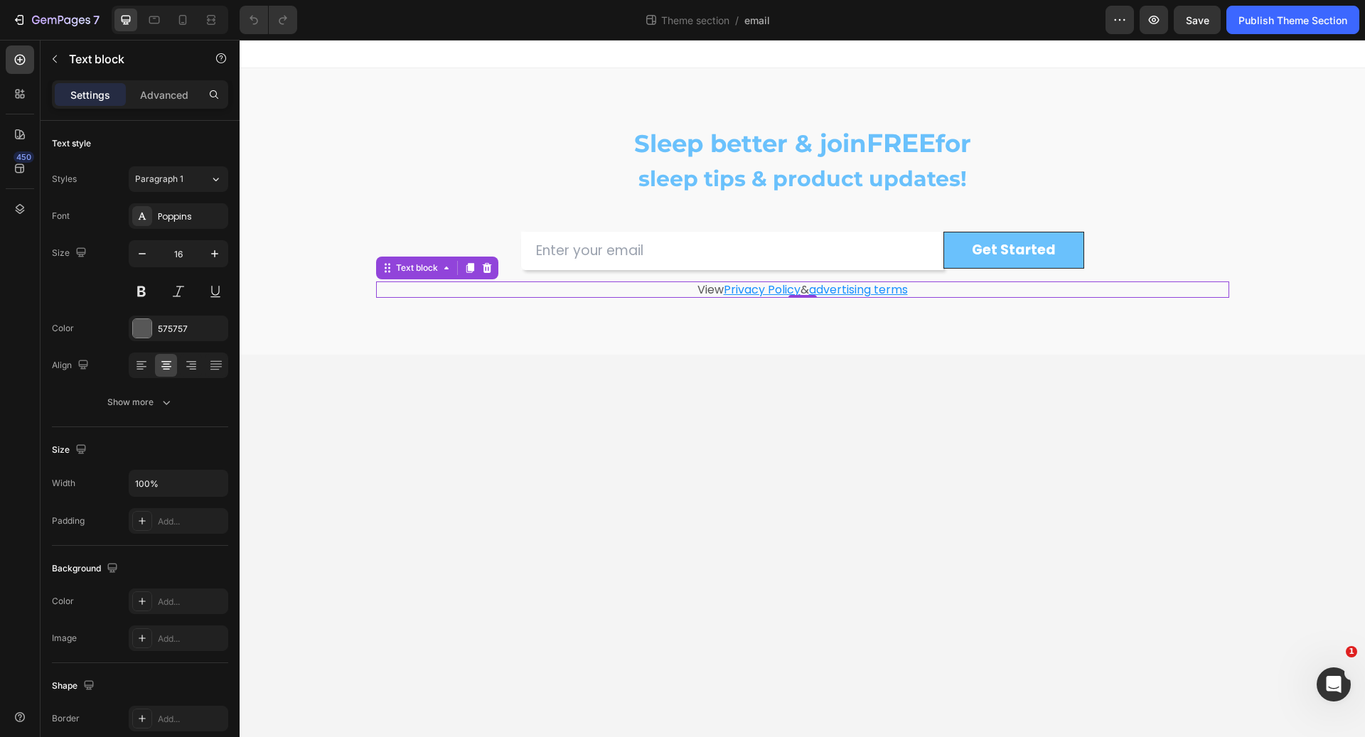
click at [702, 284] on p "View Privacy Policy & advertising terms" at bounding box center [803, 290] width 850 height 14
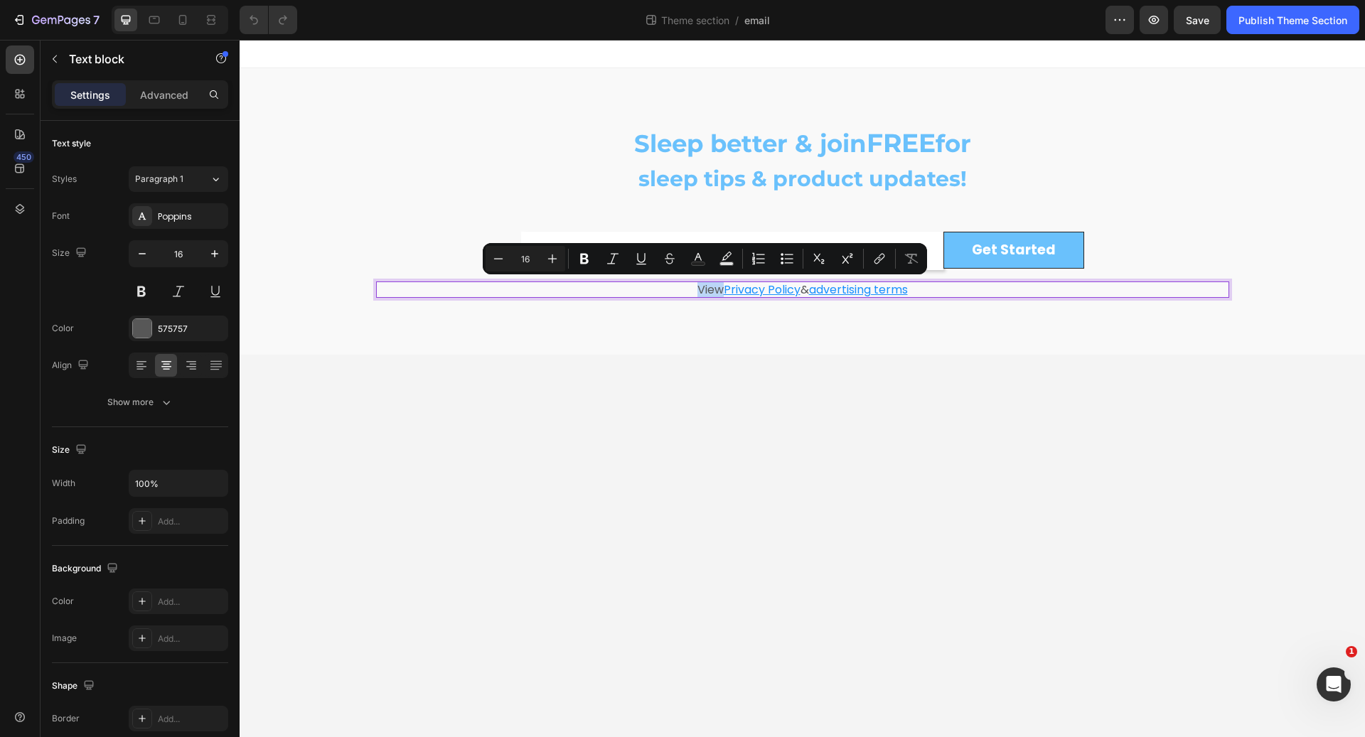
click at [702, 284] on p "View Privacy Policy & advertising terms" at bounding box center [803, 290] width 850 height 14
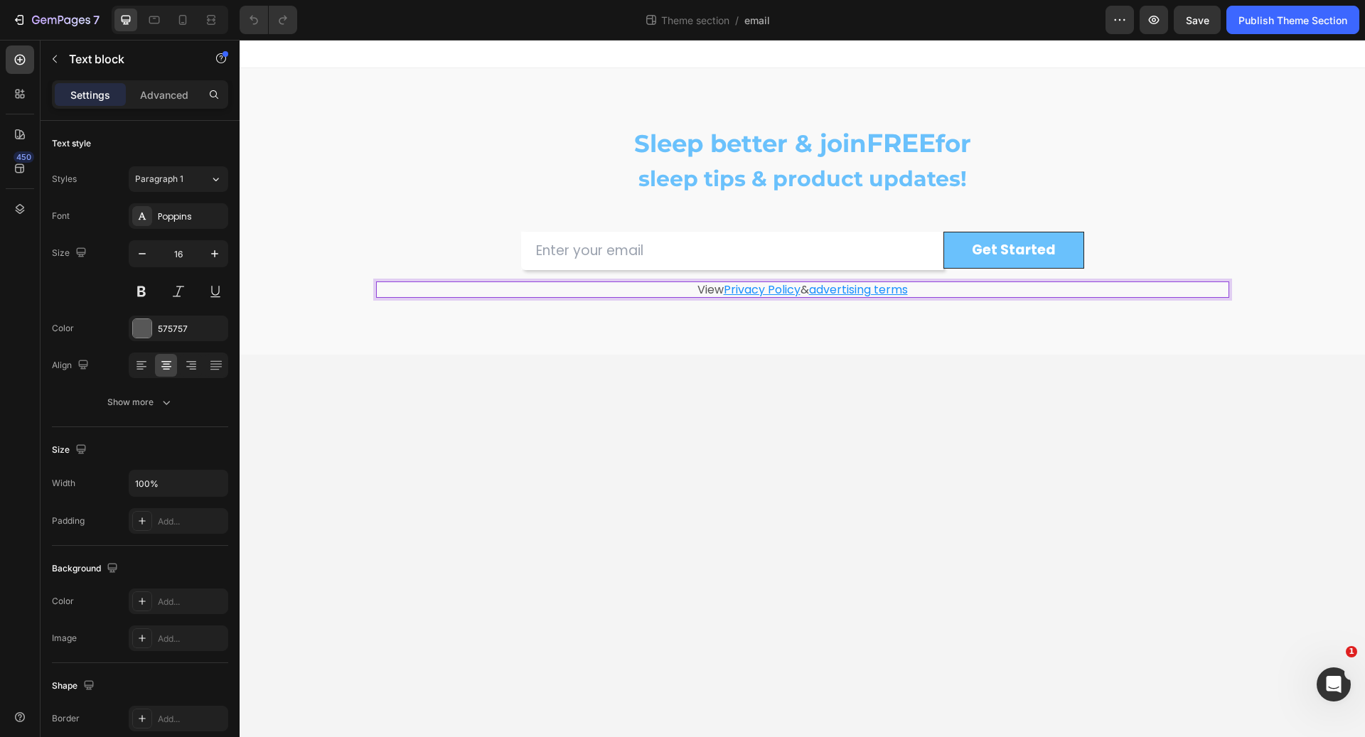
click at [702, 284] on p "View Privacy Policy & advertising terms" at bounding box center [803, 290] width 850 height 14
click at [702, 287] on p "View Privacy Policy & advertising terms" at bounding box center [803, 290] width 850 height 14
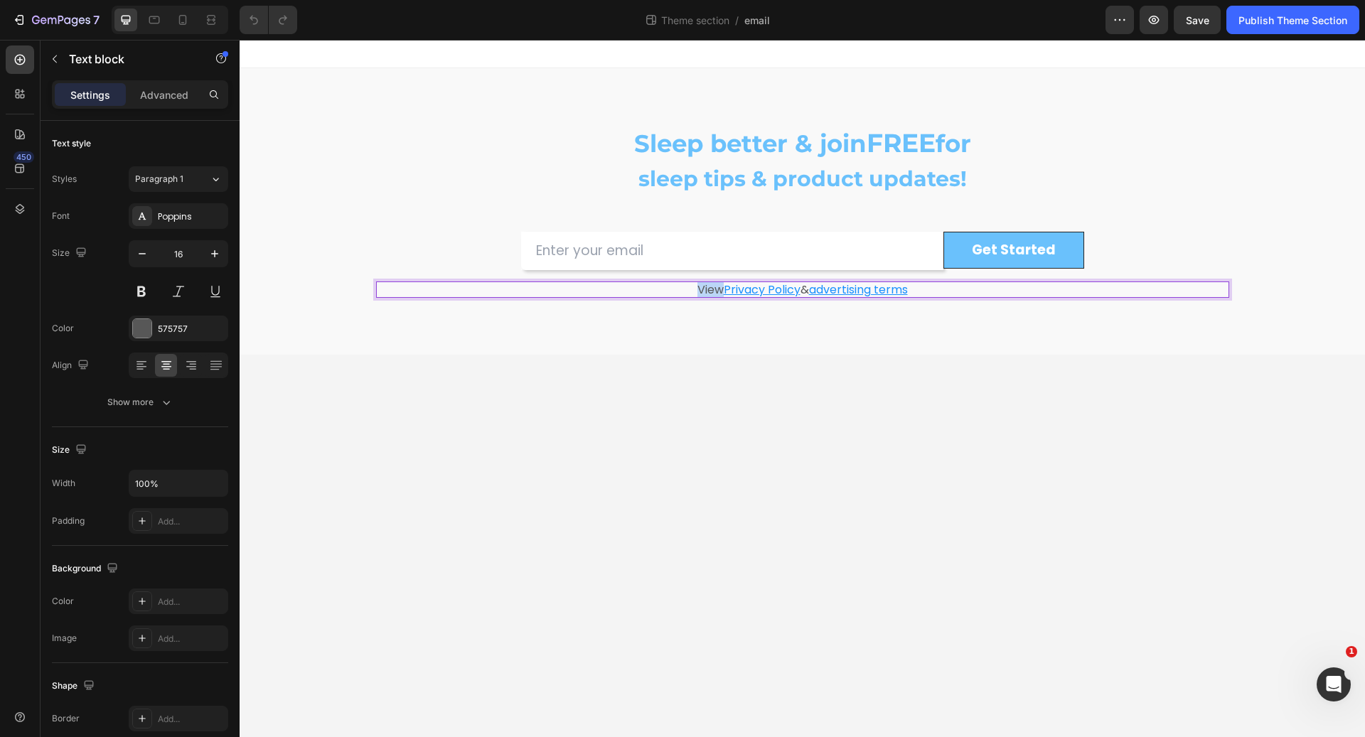
click at [702, 287] on p "View Privacy Policy & advertising terms" at bounding box center [803, 290] width 850 height 14
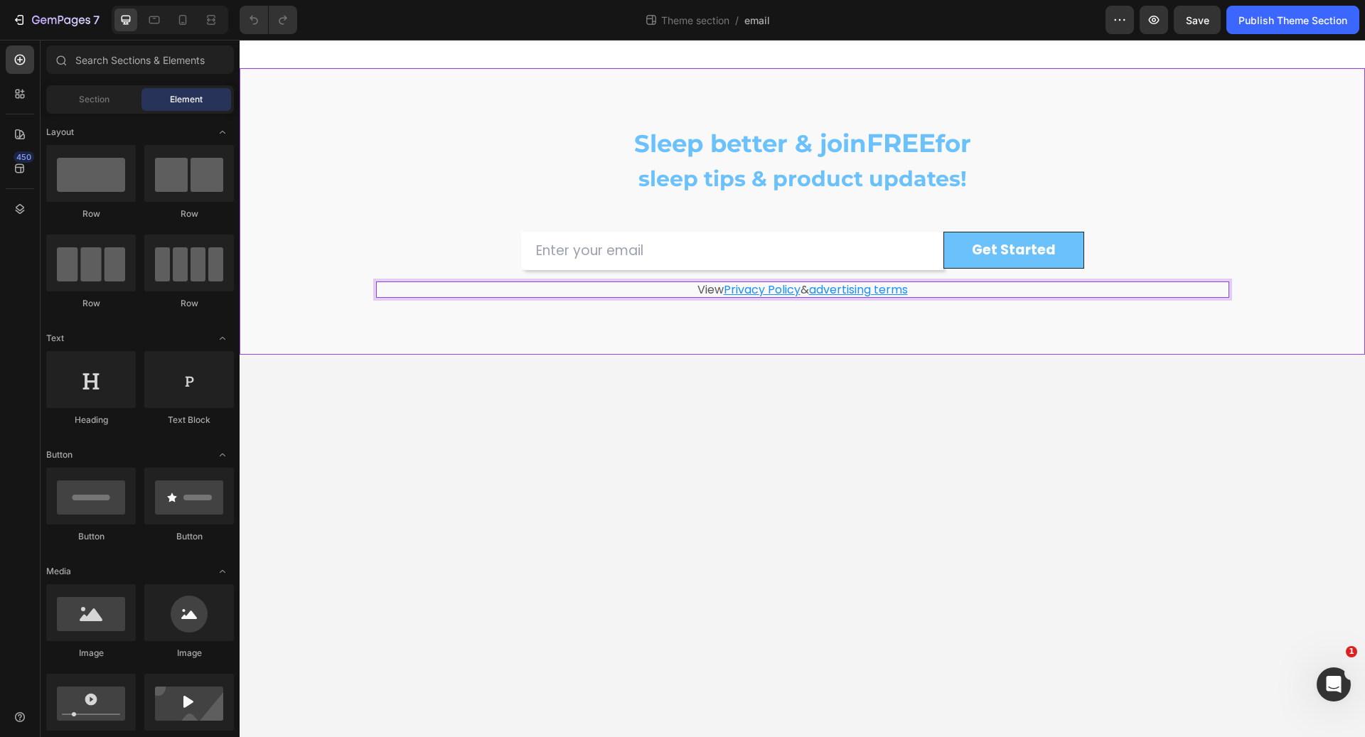
click at [702, 357] on body "Sleep better & join FREE for sleep tips & product updates! Heading Row Email Fi…" at bounding box center [803, 389] width 1126 height 698
